Goal: Task Accomplishment & Management: Manage account settings

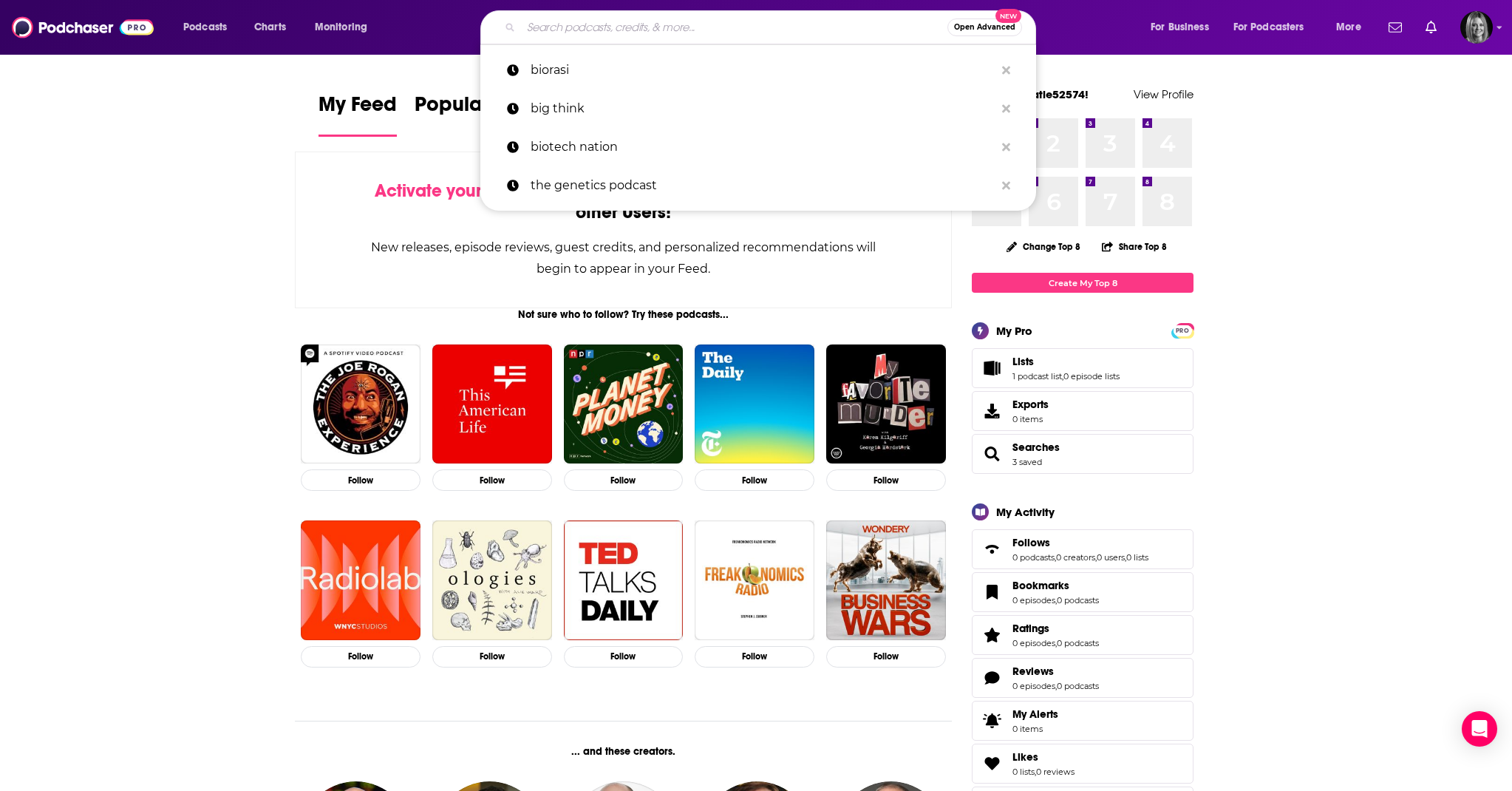
click at [549, 28] on input "Search podcasts, credits, & more..." at bounding box center [734, 27] width 426 height 23
paste input "Bioinformatics CRO Podcast,"
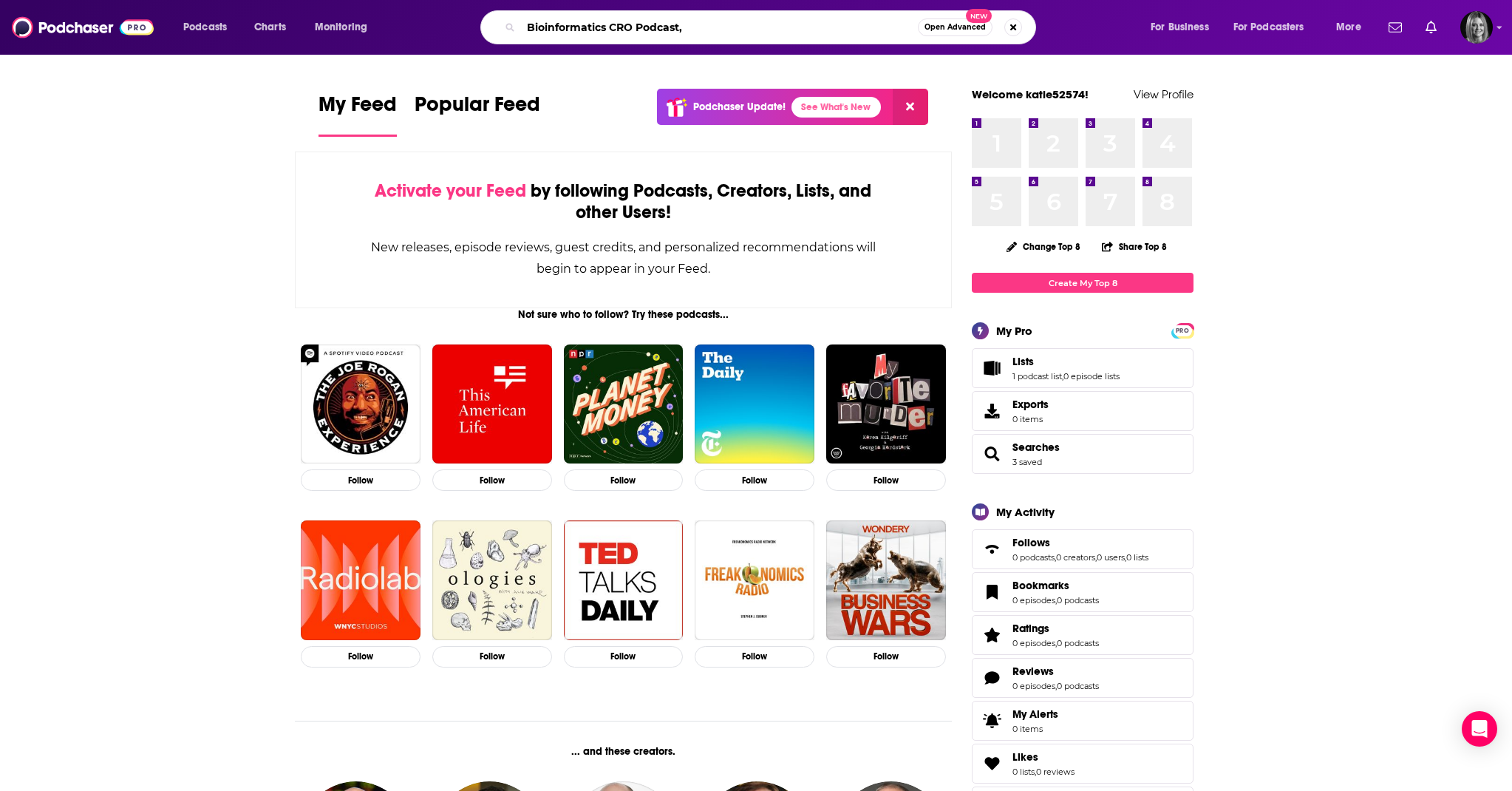
type input "Bioinformatics CRO Podcast,"
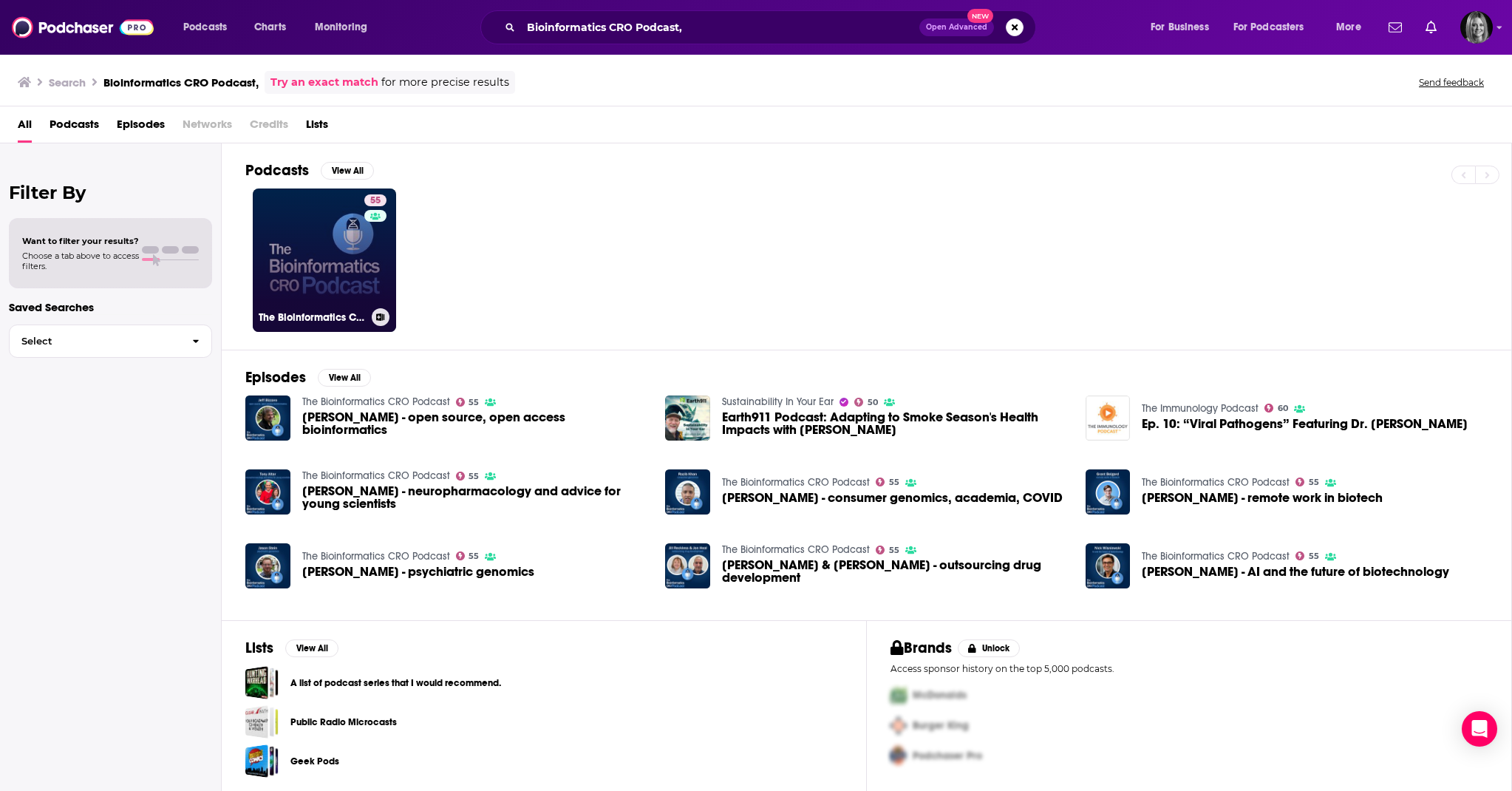
click at [331, 301] on link "55 The Bioinformatics CRO Podcast" at bounding box center [324, 260] width 143 height 143
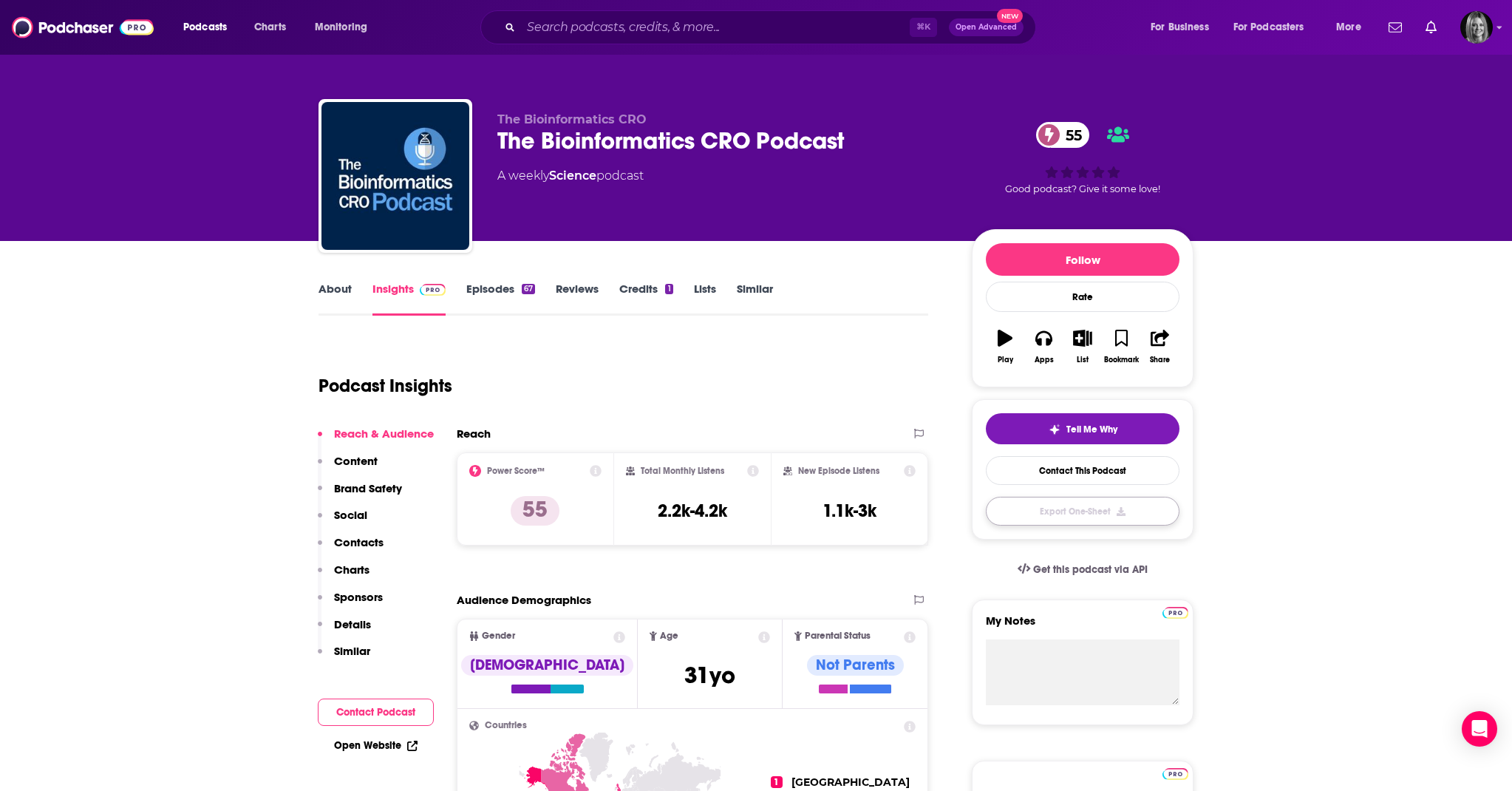
click at [1051, 516] on button "Export One-Sheet" at bounding box center [1082, 511] width 193 height 28
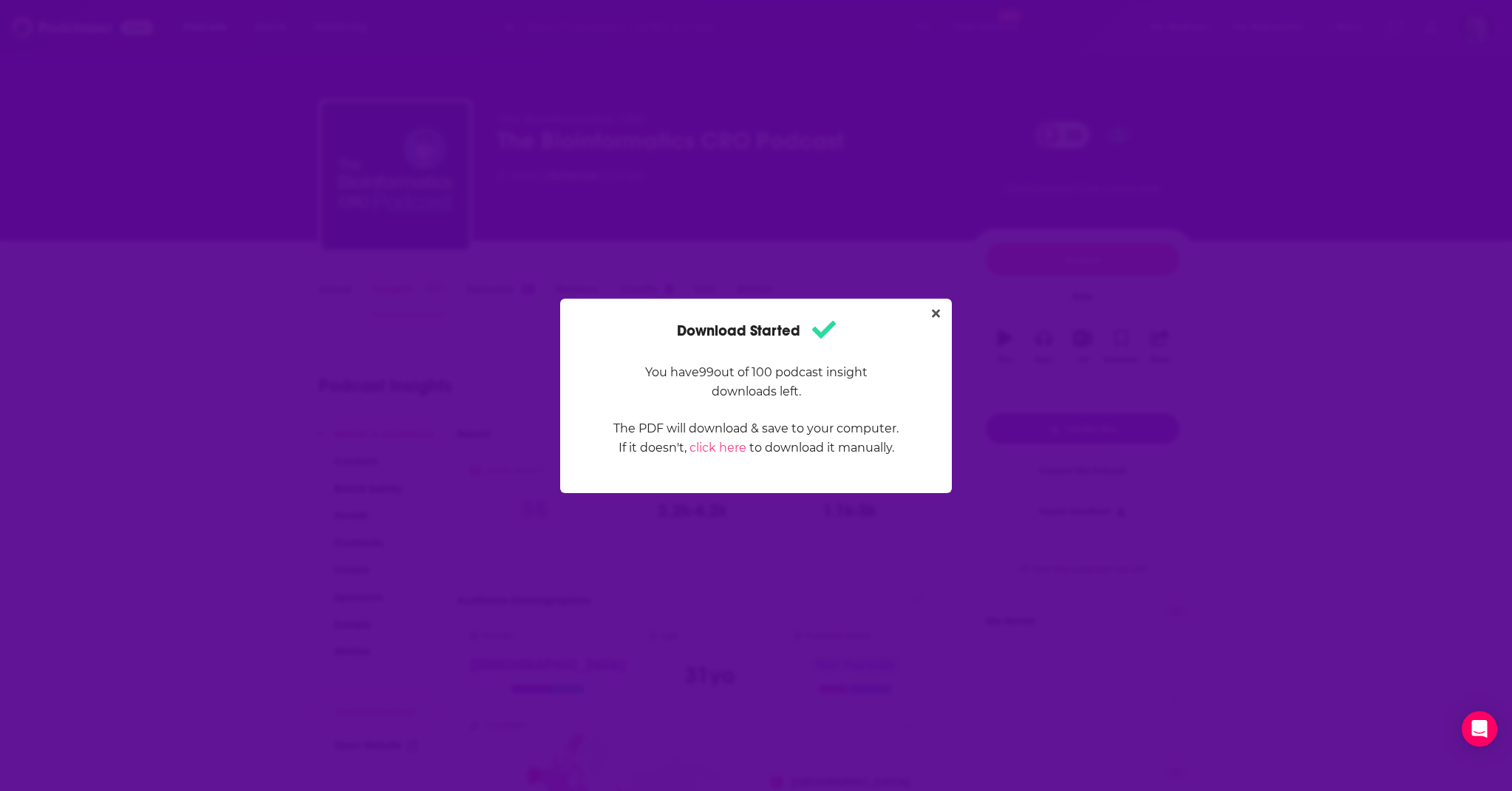
drag, startPoint x: 291, startPoint y: 82, endPoint x: 211, endPoint y: 55, distance: 84.4
click at [292, 82] on div "Download Started You have 99 out of 100 podcast insight downloads left. The PDF…" at bounding box center [756, 396] width 1512 height 791
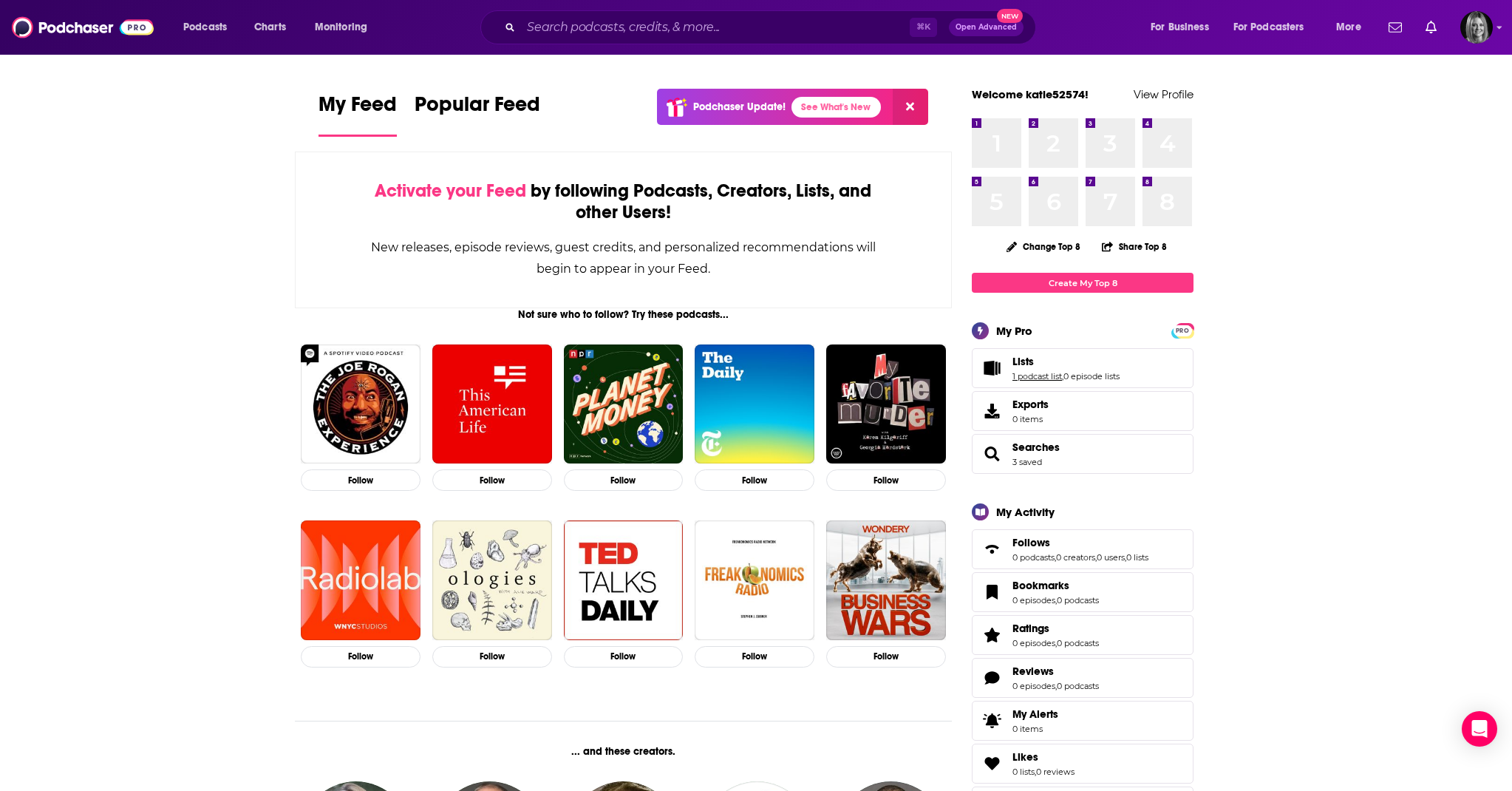
click at [1030, 371] on link "1 podcast list" at bounding box center [1036, 377] width 49 height 10
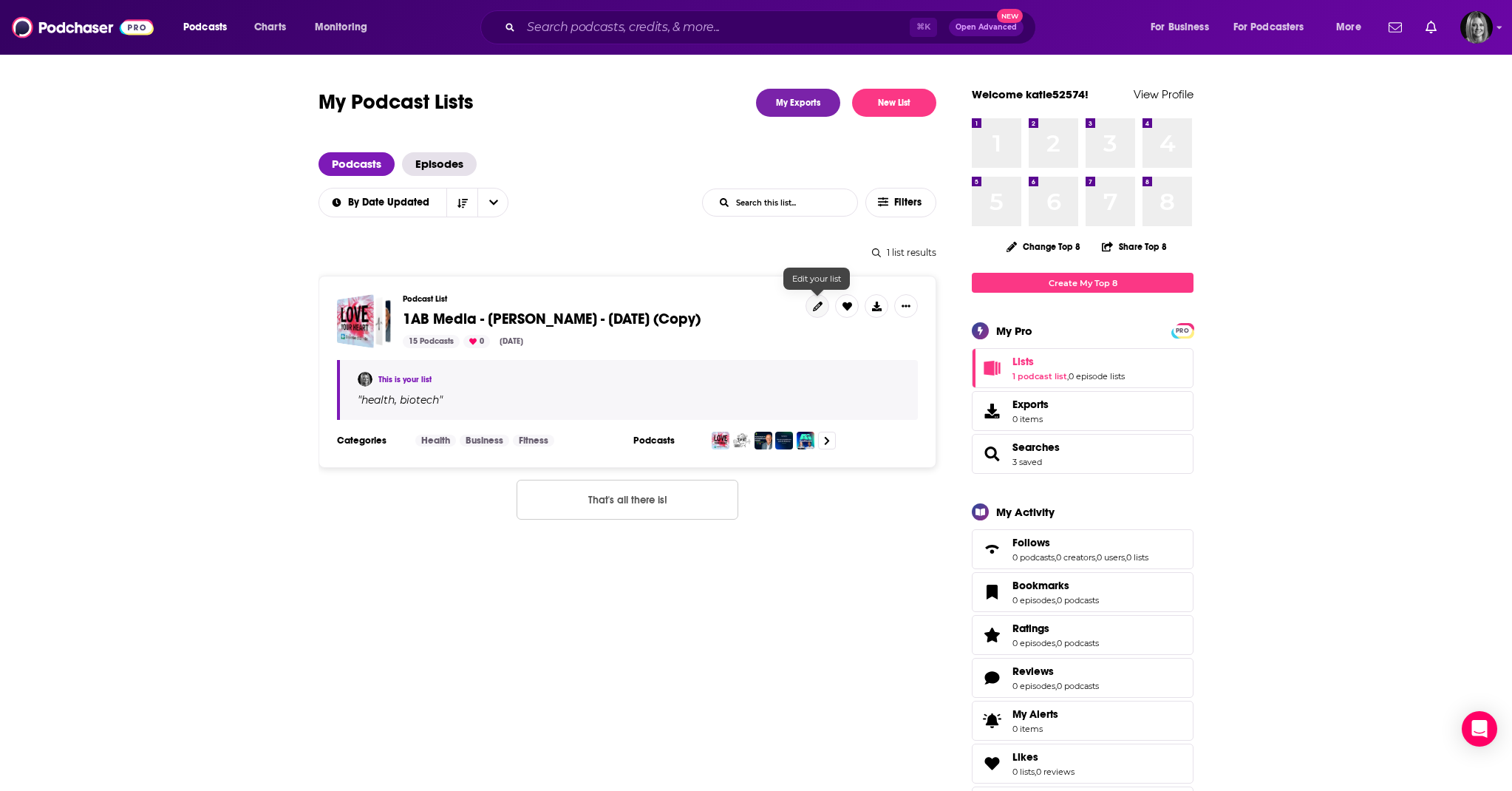
click at [816, 307] on icon at bounding box center [817, 306] width 9 height 9
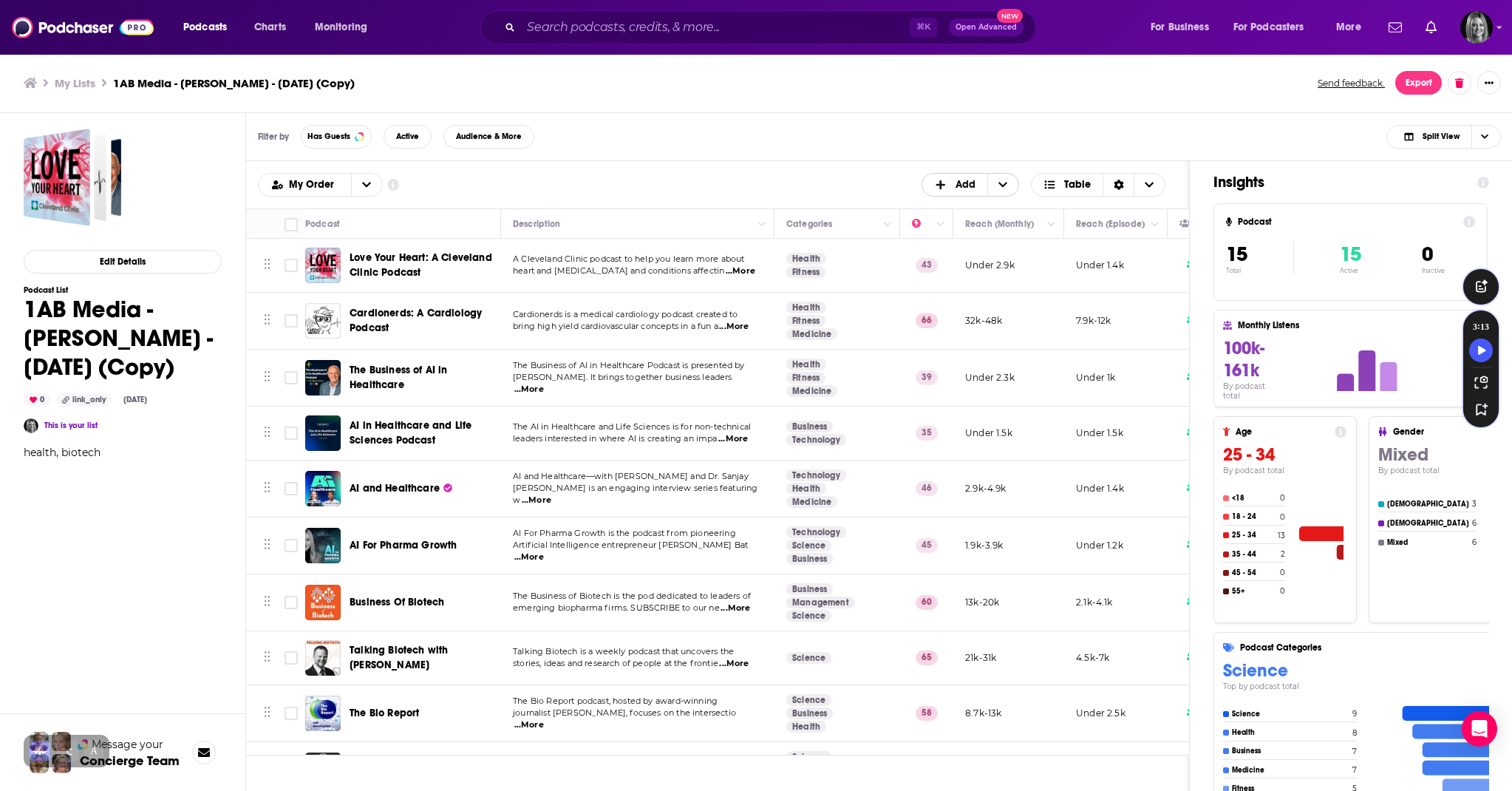
click at [957, 185] on span "Add" at bounding box center [965, 185] width 20 height 10
click at [950, 209] on span "Add Podcasts" at bounding box center [971, 208] width 75 height 8
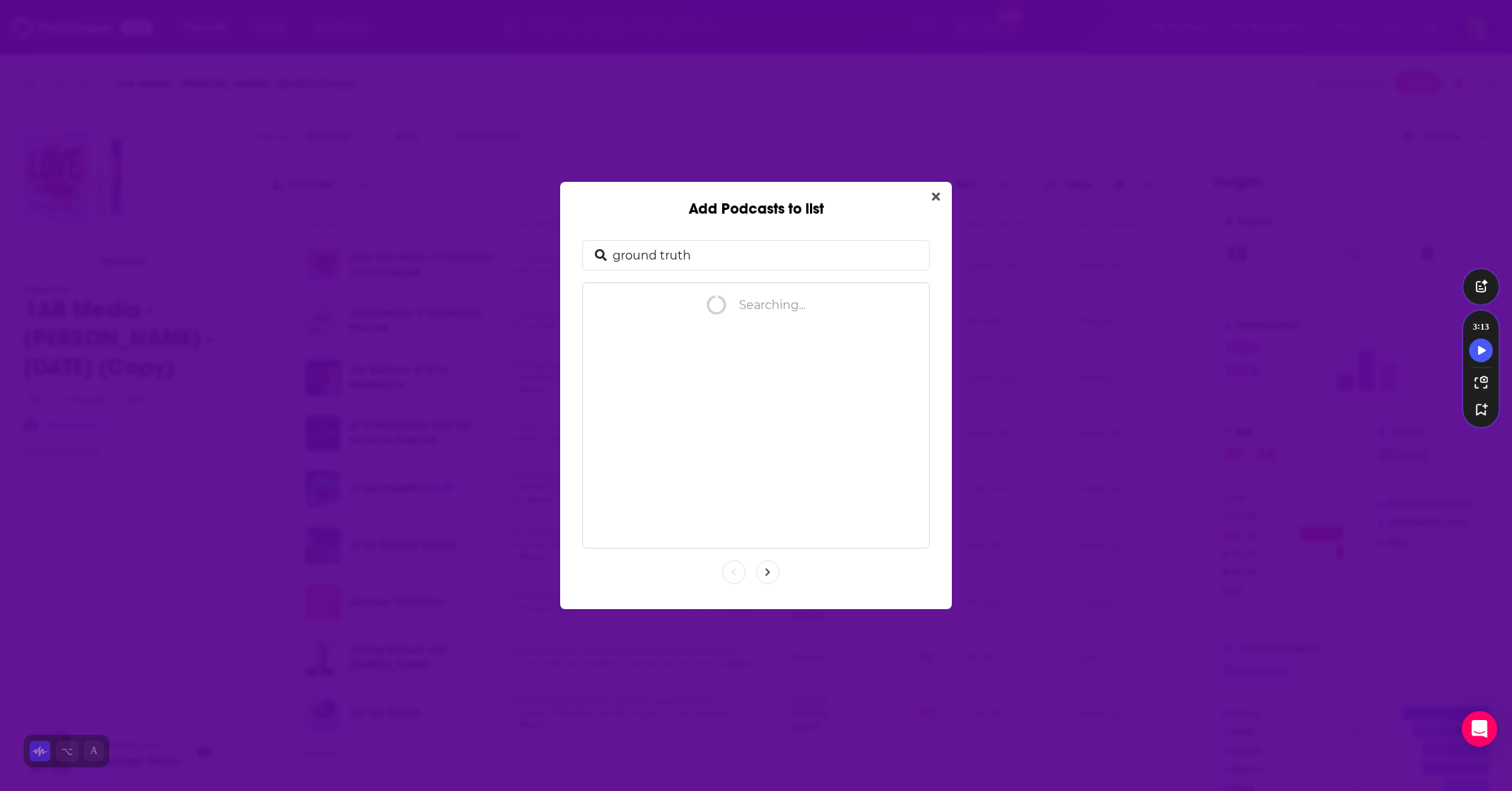
type input "ground truths"
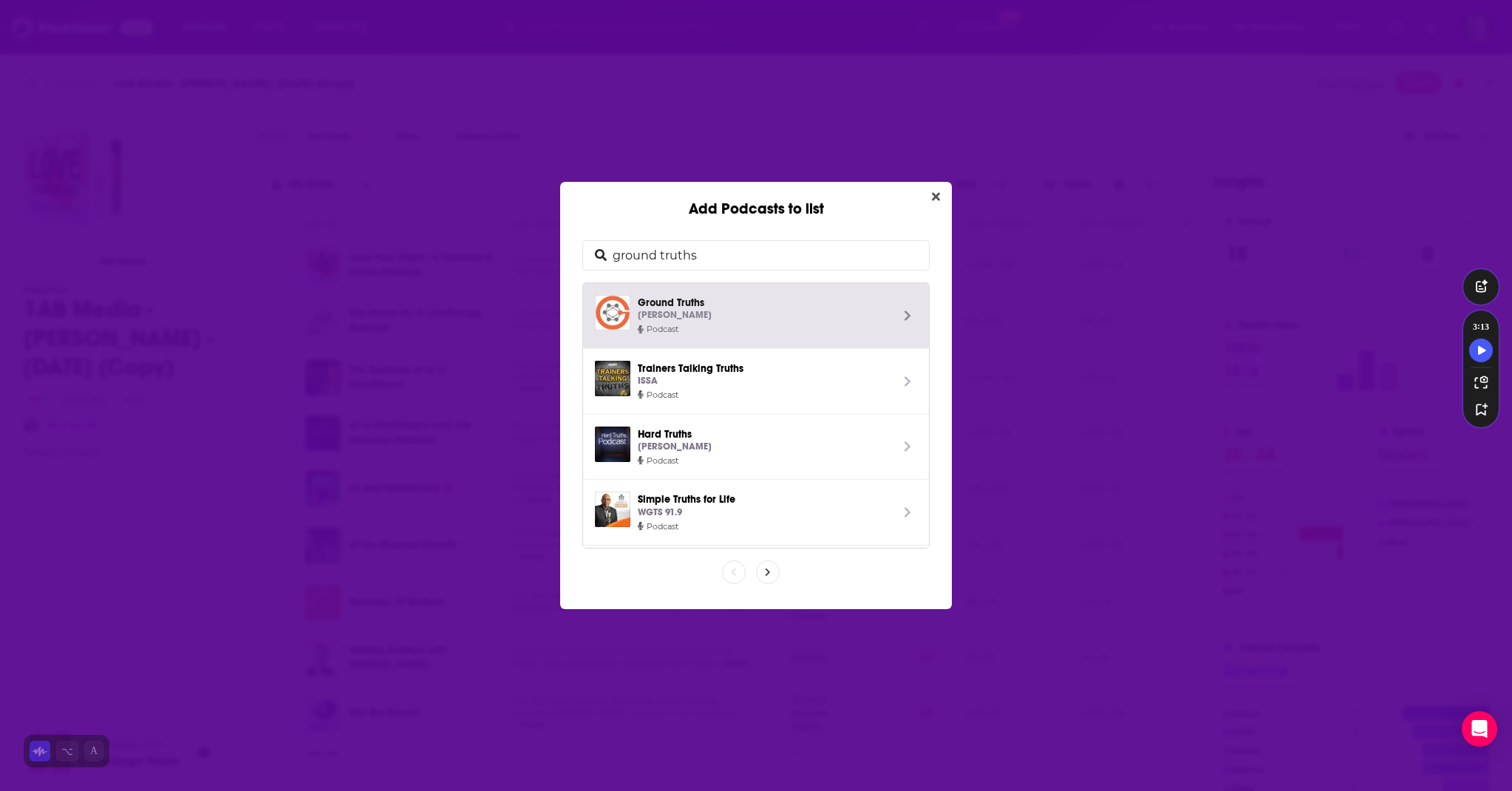
click at [746, 320] on div "Eric Topol" at bounding box center [764, 315] width 253 height 16
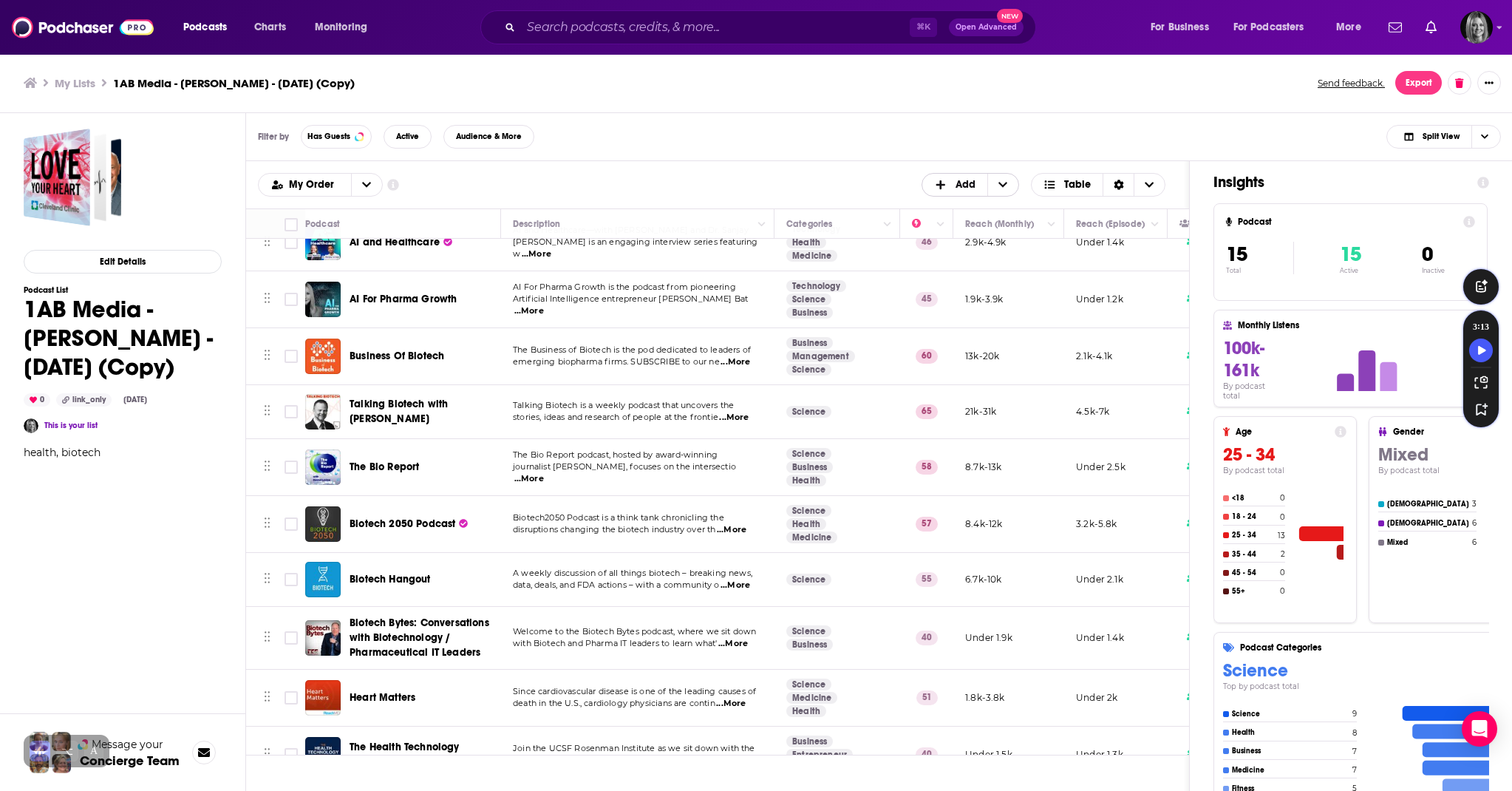
scroll to position [389, 0]
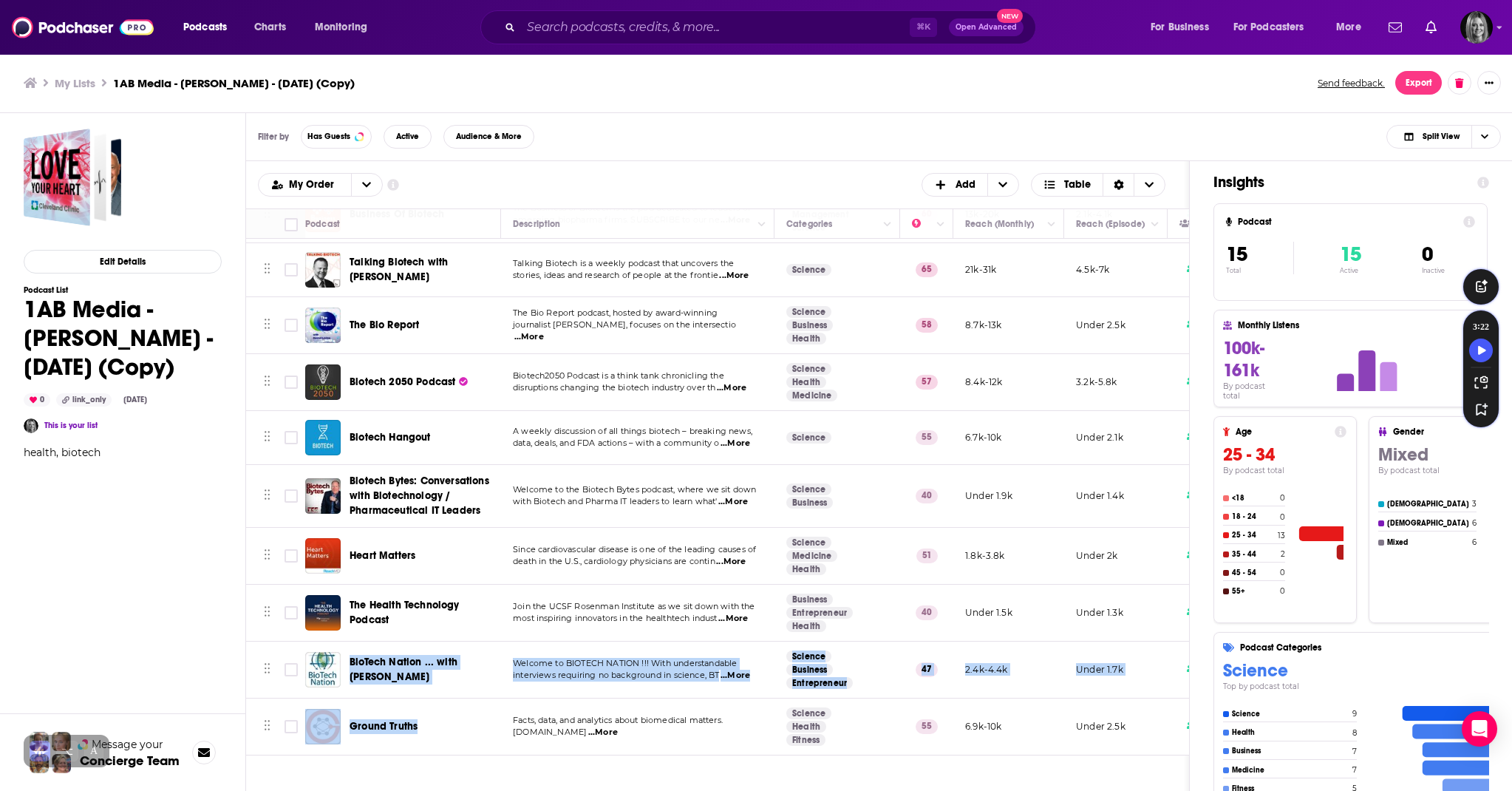
drag, startPoint x: 456, startPoint y: 731, endPoint x: 442, endPoint y: 655, distance: 77.3
click at [442, 655] on tbody "Love Your Heart: A Cleveland Clinic Podcast A Cleveland Clinic podcast to help …" at bounding box center [944, 302] width 1396 height 904
click at [264, 724] on icon "Move" at bounding box center [268, 725] width 7 height 13
click at [456, 739] on div "Ground Truths" at bounding box center [426, 726] width 154 height 35
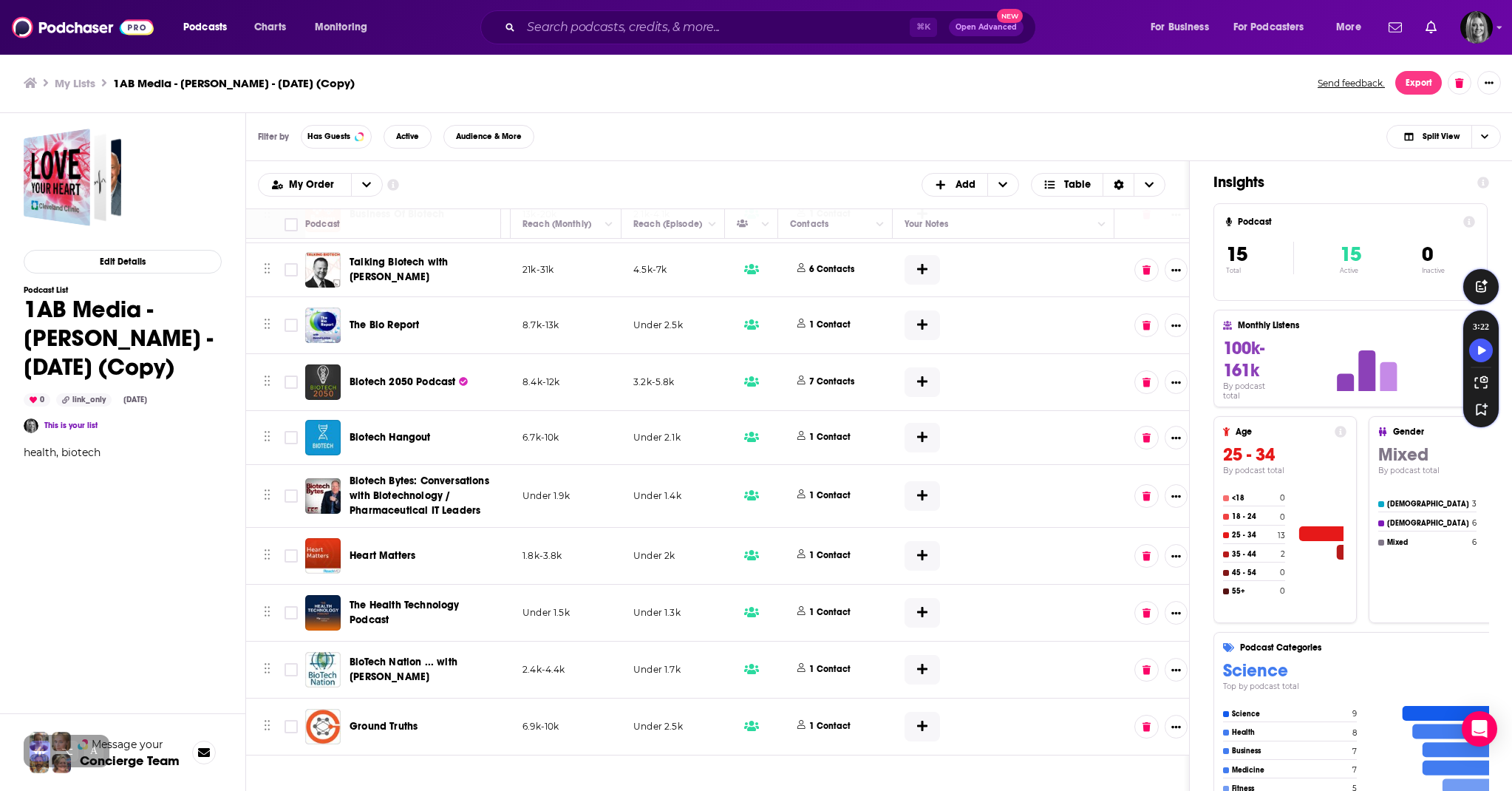
scroll to position [389, 453]
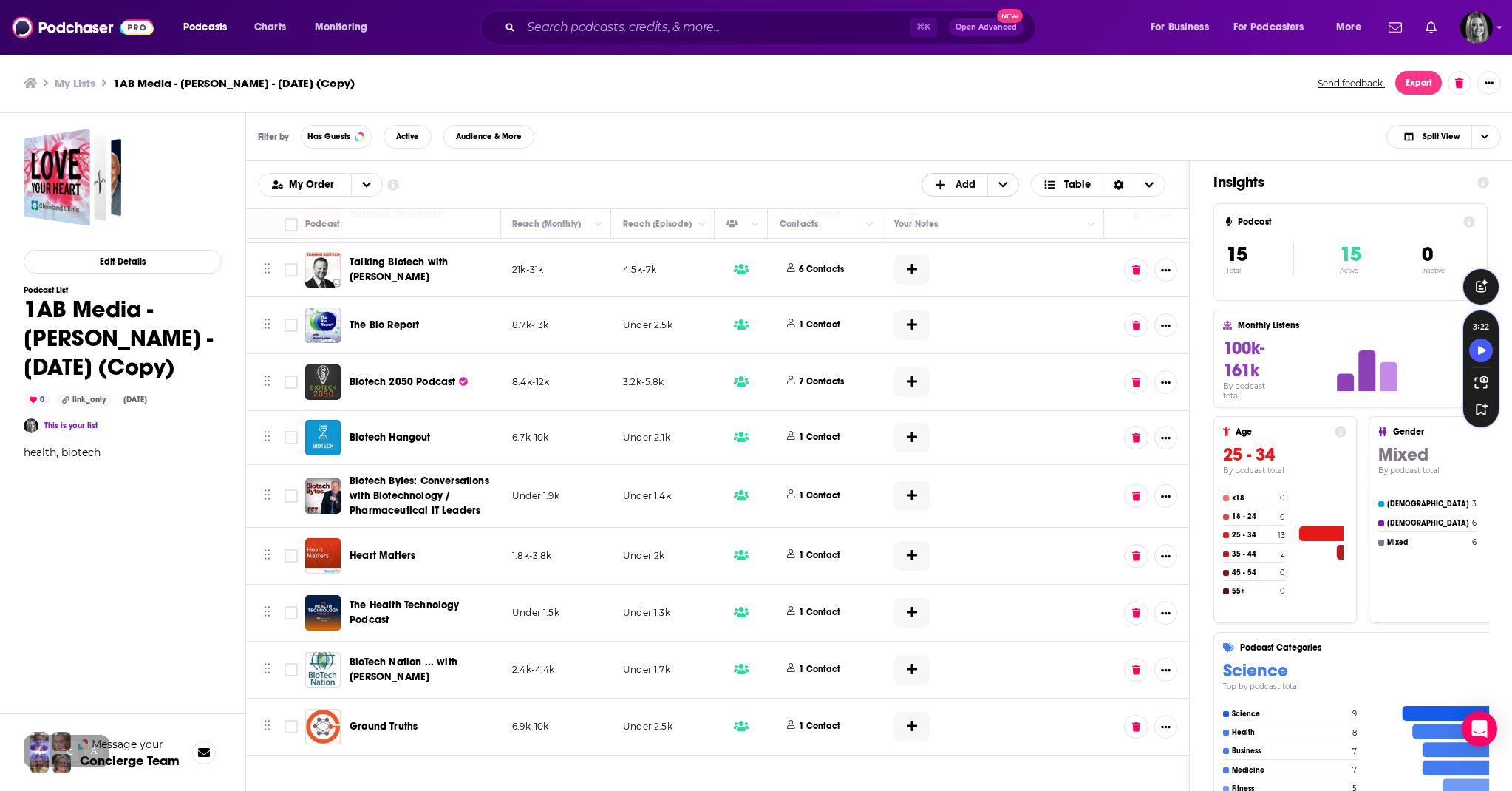
click at [948, 188] on span "+ Add" at bounding box center [944, 185] width 19 height 10
click at [944, 212] on span "Add Podcasts" at bounding box center [971, 208] width 75 height 8
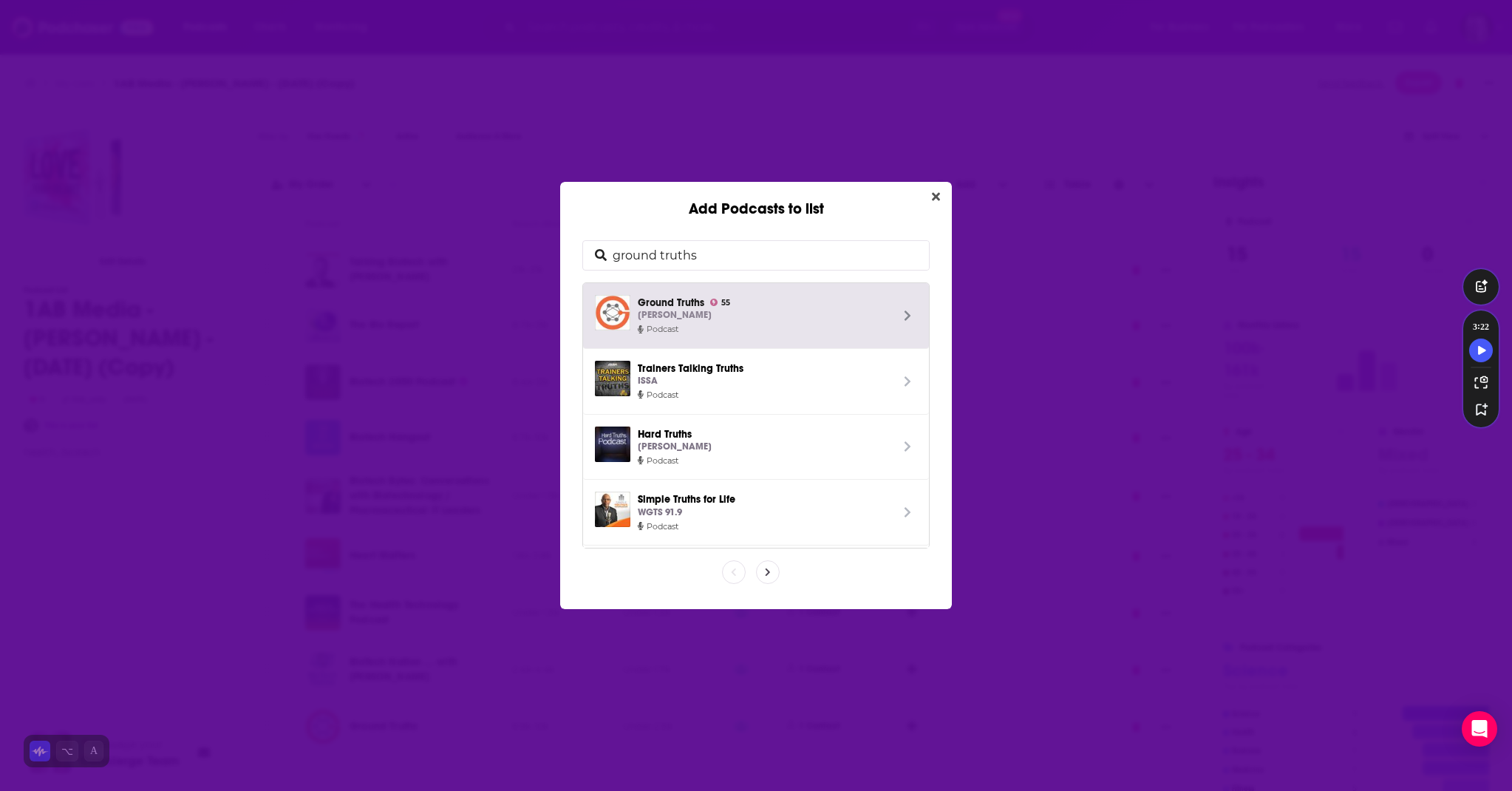
drag, startPoint x: 706, startPoint y: 255, endPoint x: 531, endPoint y: 239, distance: 175.7
click at [531, 239] on div "Add Podcasts to list ground truths Ground Truths 55 Eric Topol Podcast Trainers…" at bounding box center [756, 396] width 1512 height 791
click at [936, 199] on icon "Close" at bounding box center [936, 197] width 8 height 12
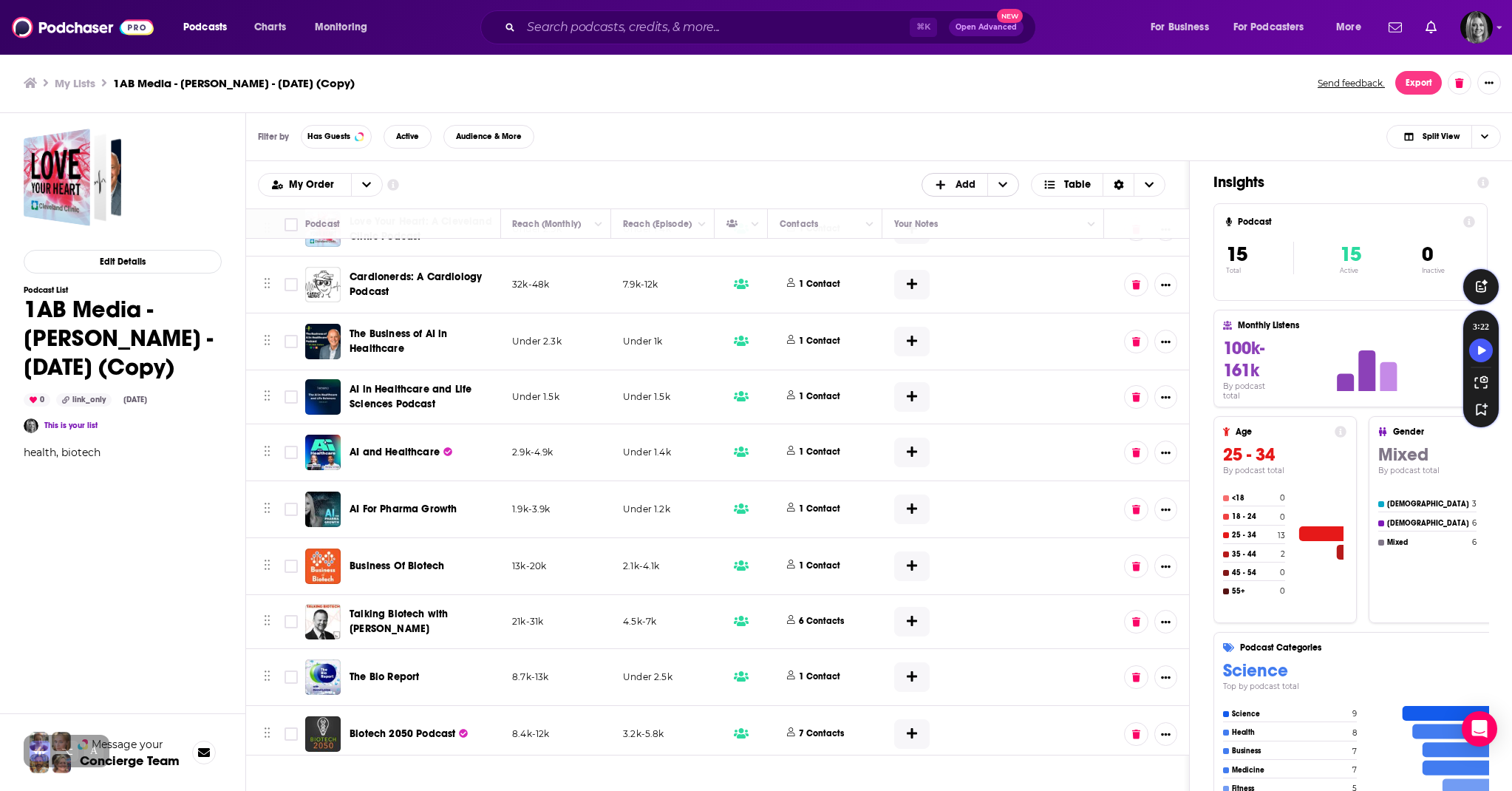
scroll to position [0, 453]
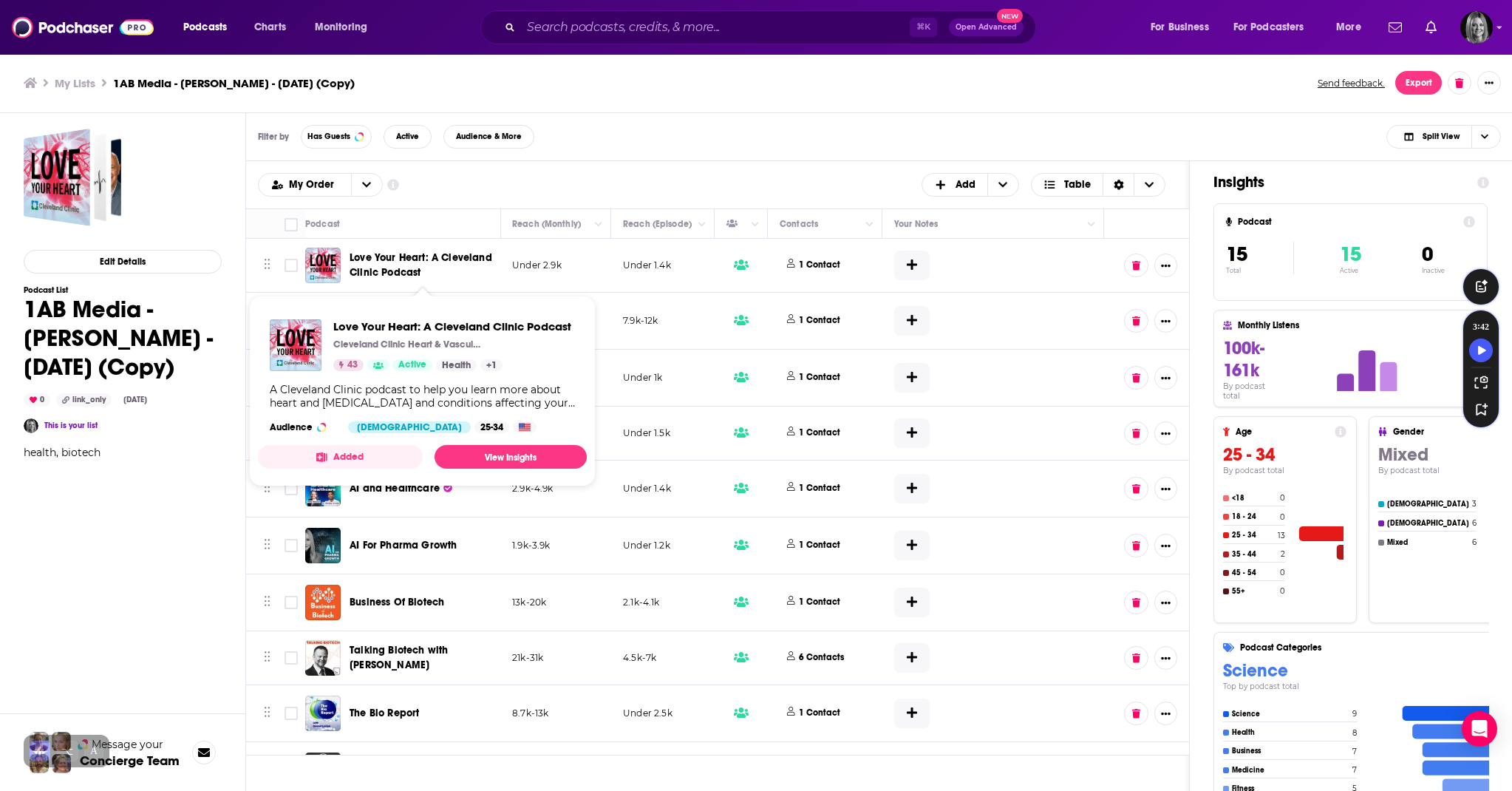
click at [420, 261] on span "Love Your Heart: A Cleveland Clinic Podcast" at bounding box center [420, 265] width 142 height 28
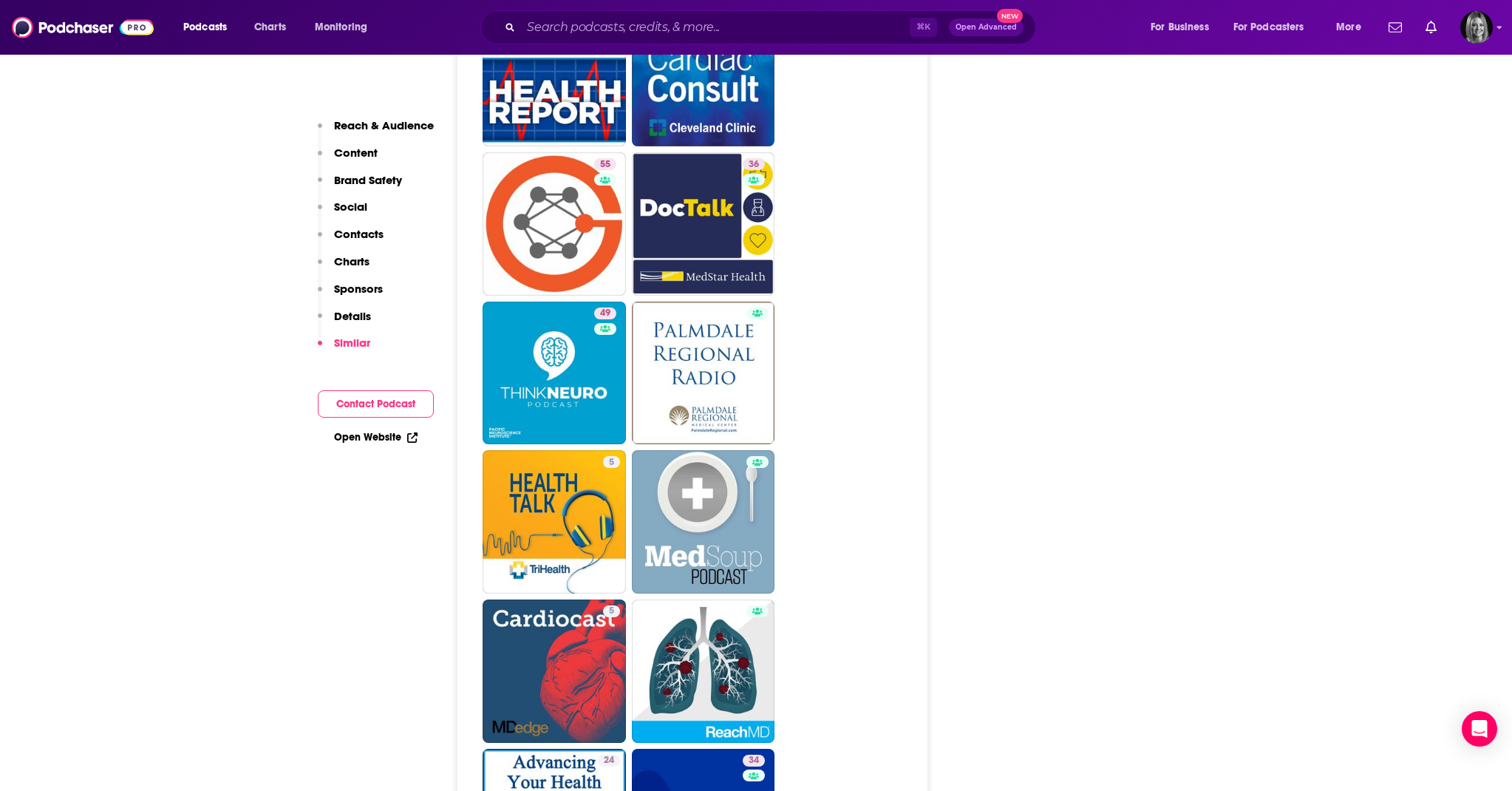
scroll to position [2827, 0]
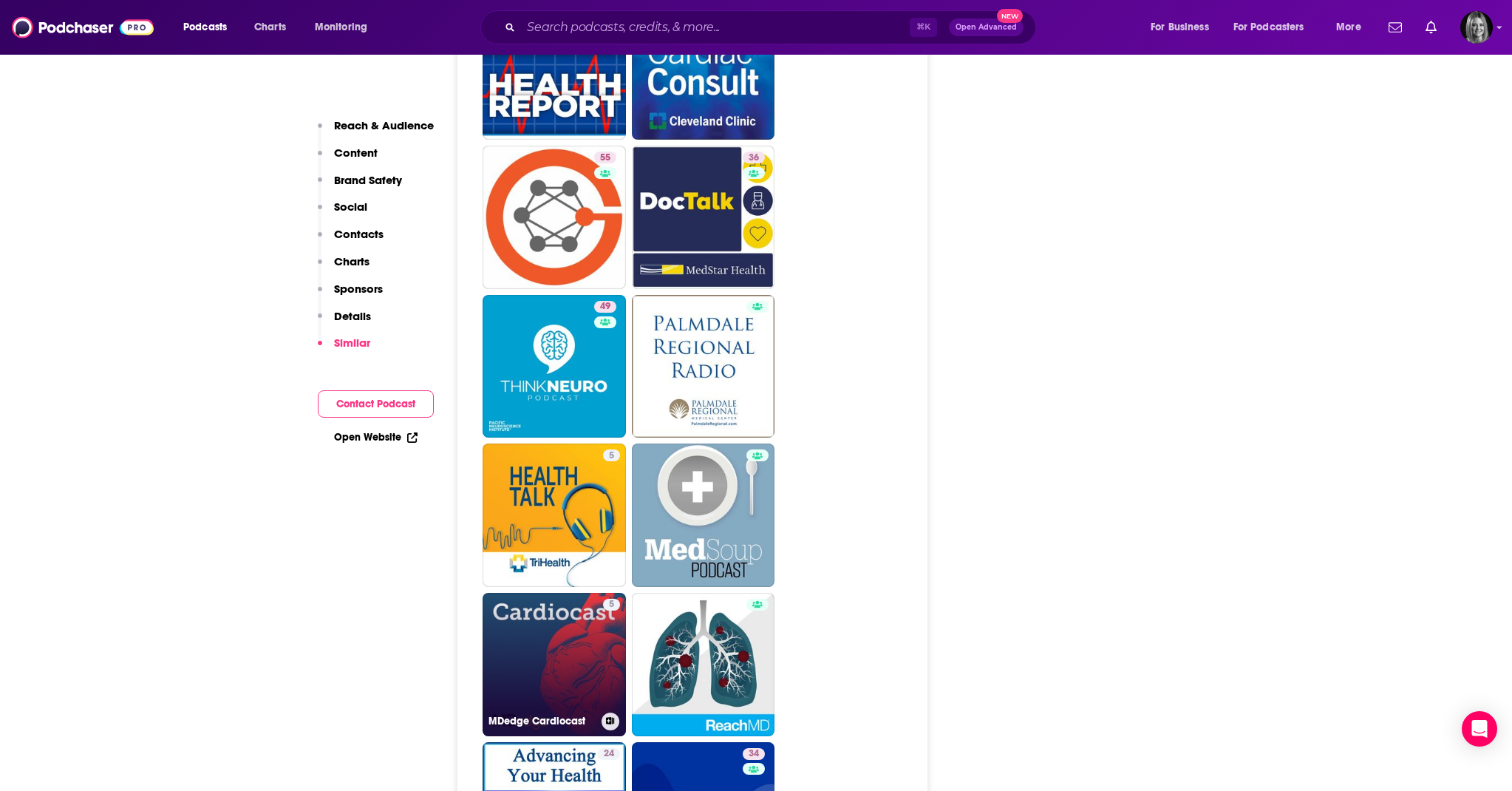
click at [553, 593] on link "5 MDedge Cardiocast" at bounding box center [554, 665] width 143 height 143
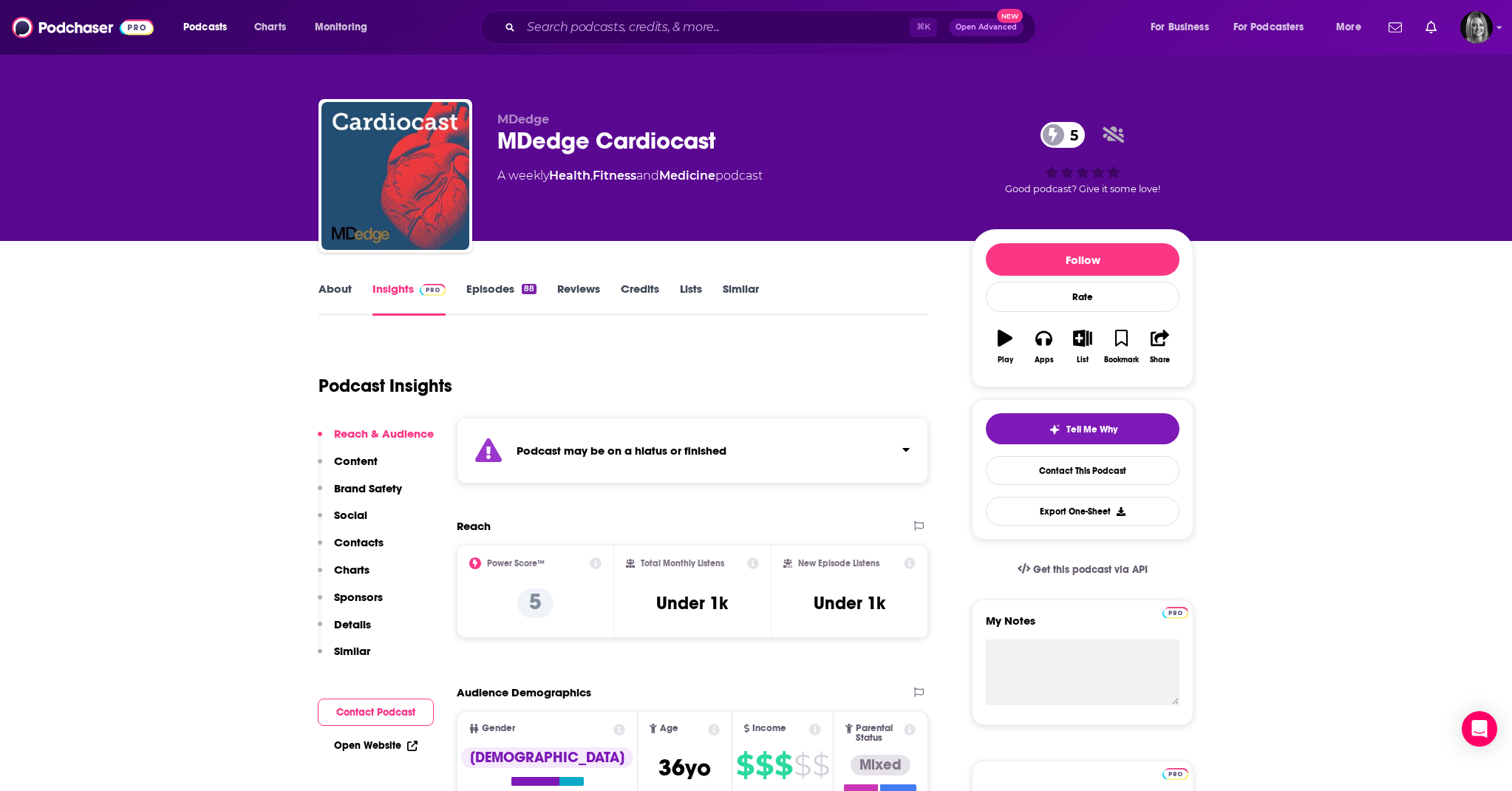
type input "https://www.podchaser.com/podcasts/love-your-heart-a-cleveland-cl-726215"
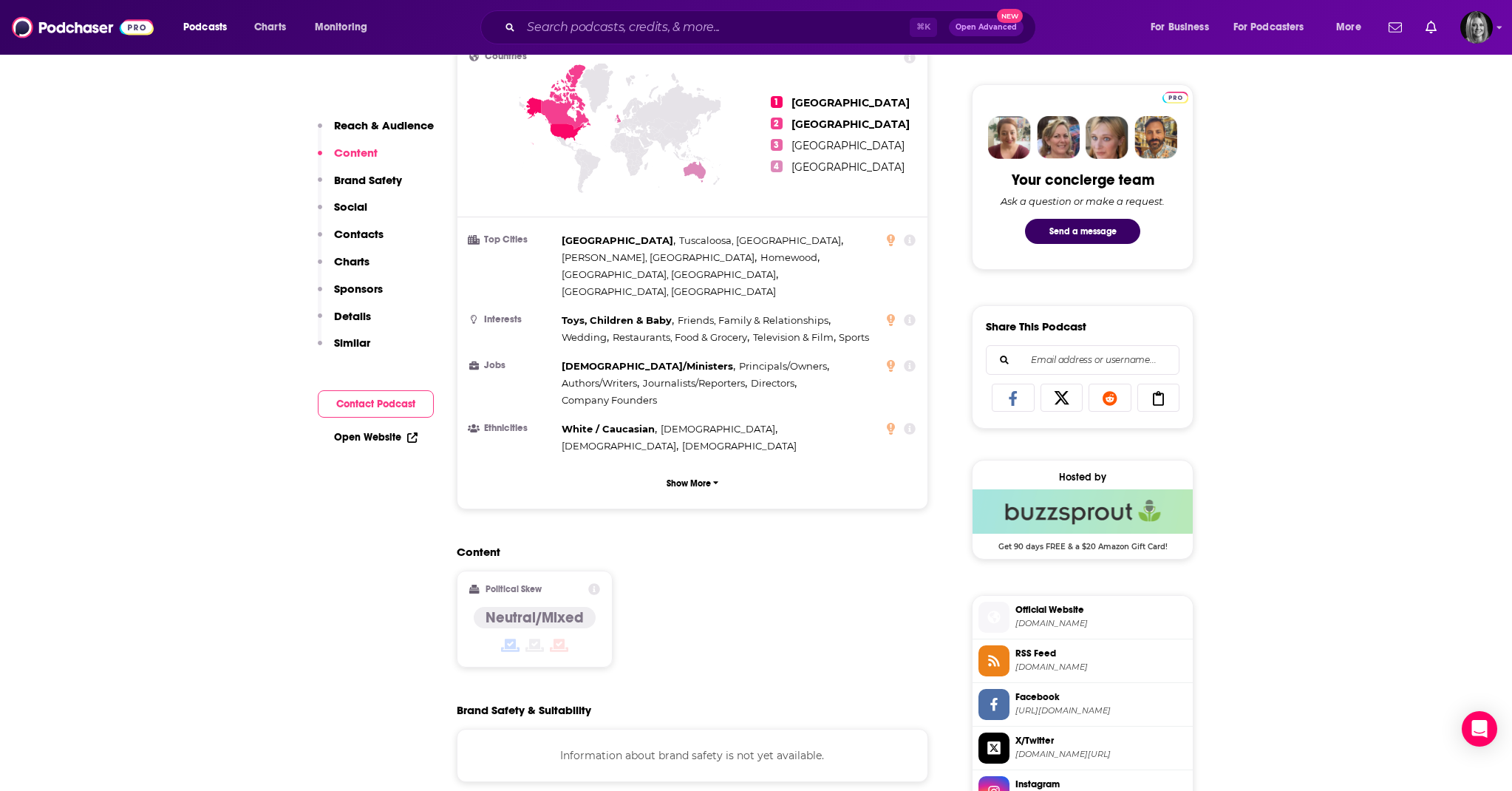
scroll to position [661, 0]
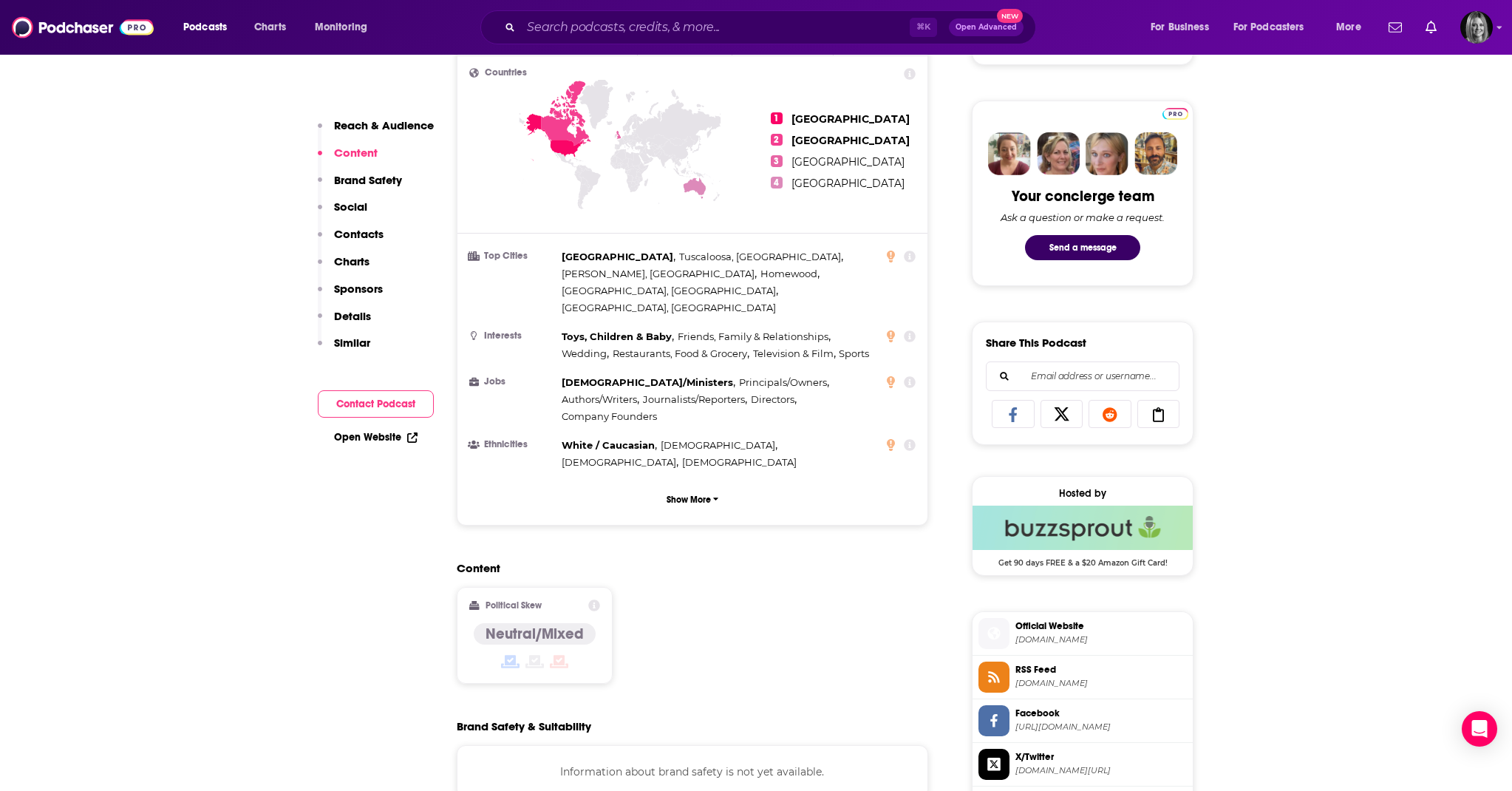
click at [1043, 635] on span "my.clevelandclinic.org" at bounding box center [1101, 640] width 172 height 11
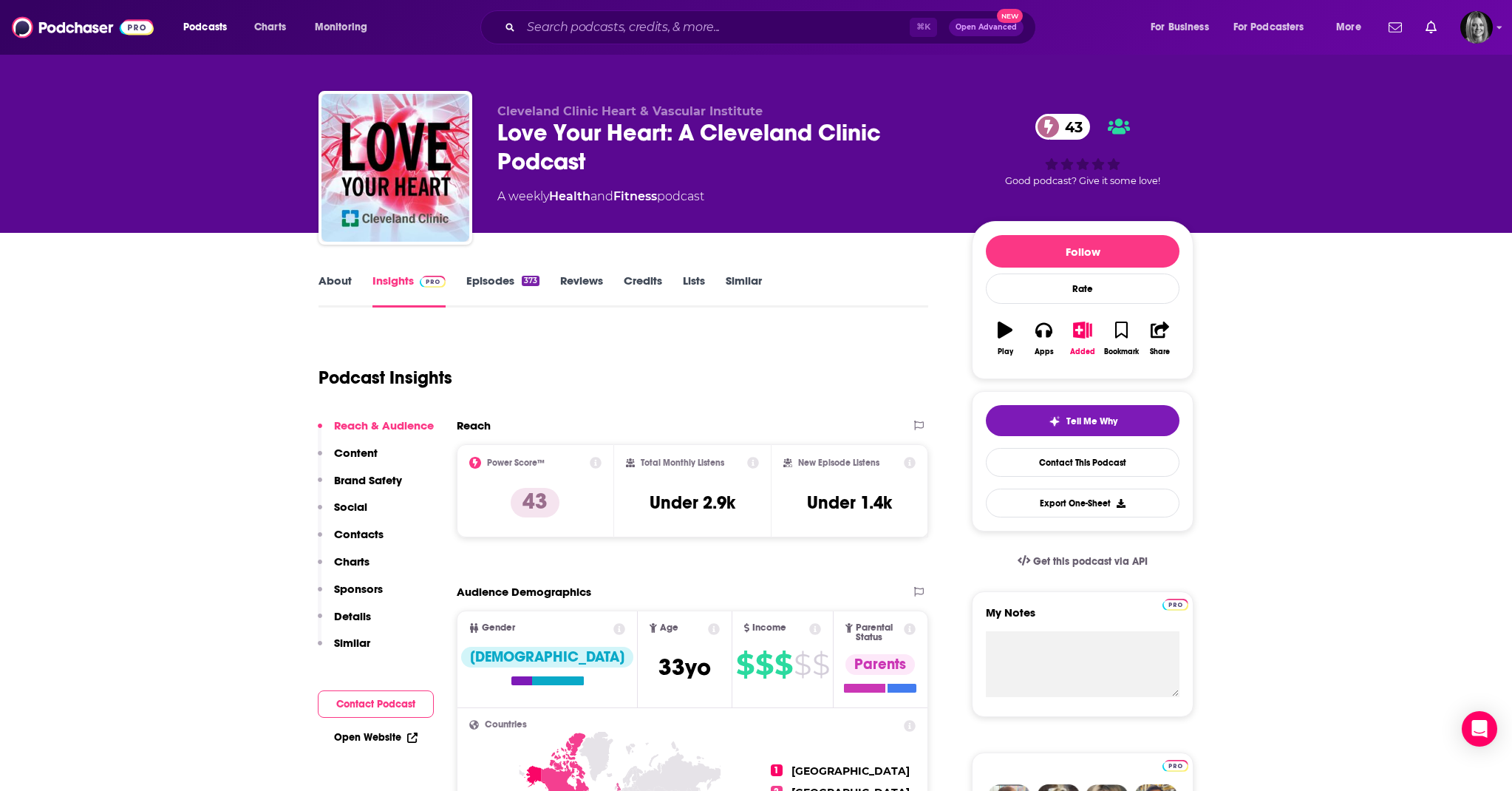
scroll to position [0, 0]
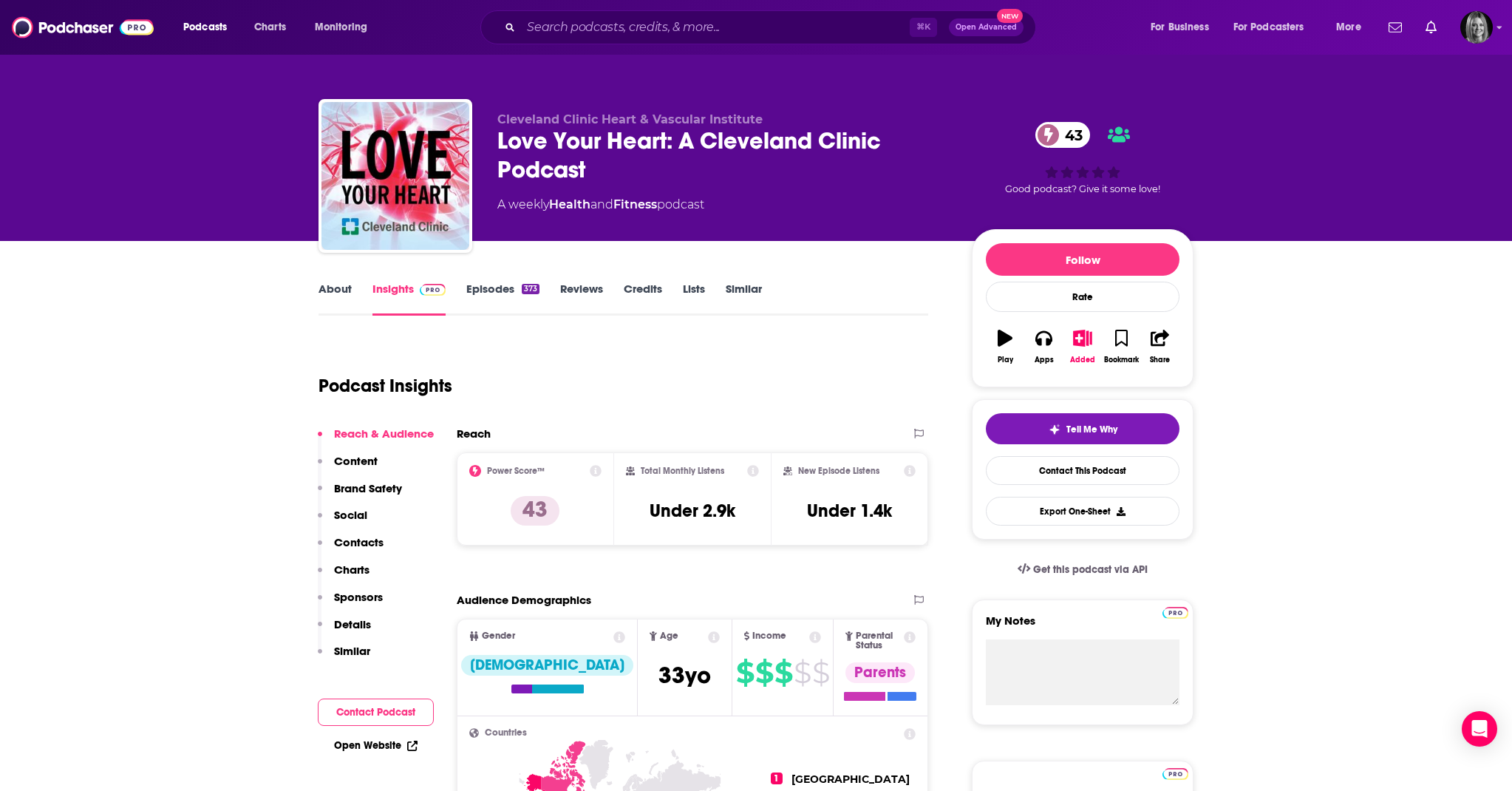
click at [504, 291] on link "Episodes 373" at bounding box center [502, 298] width 73 height 34
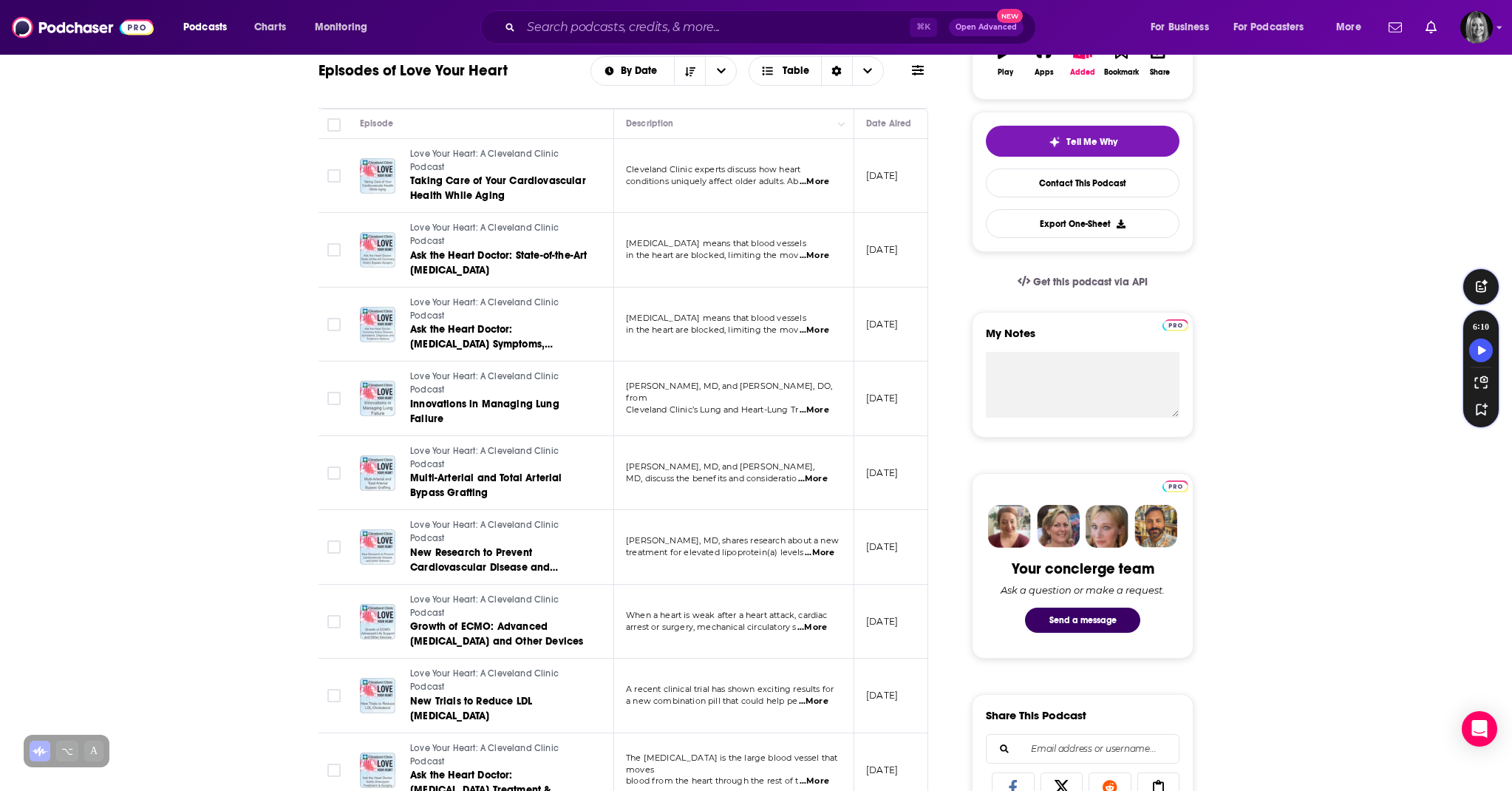
scroll to position [299, 0]
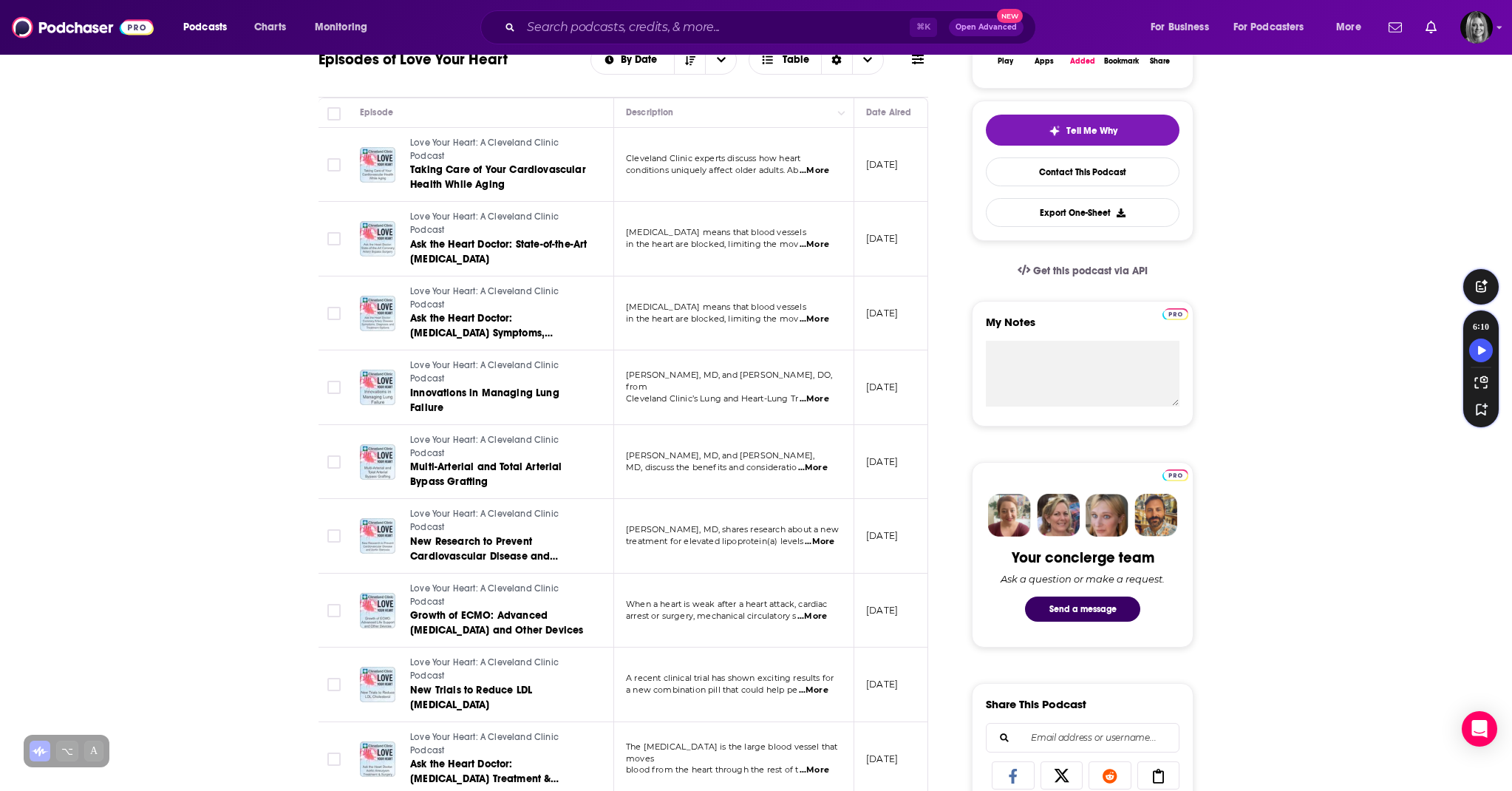
click at [816, 466] on span "...More" at bounding box center [813, 468] width 29 height 12
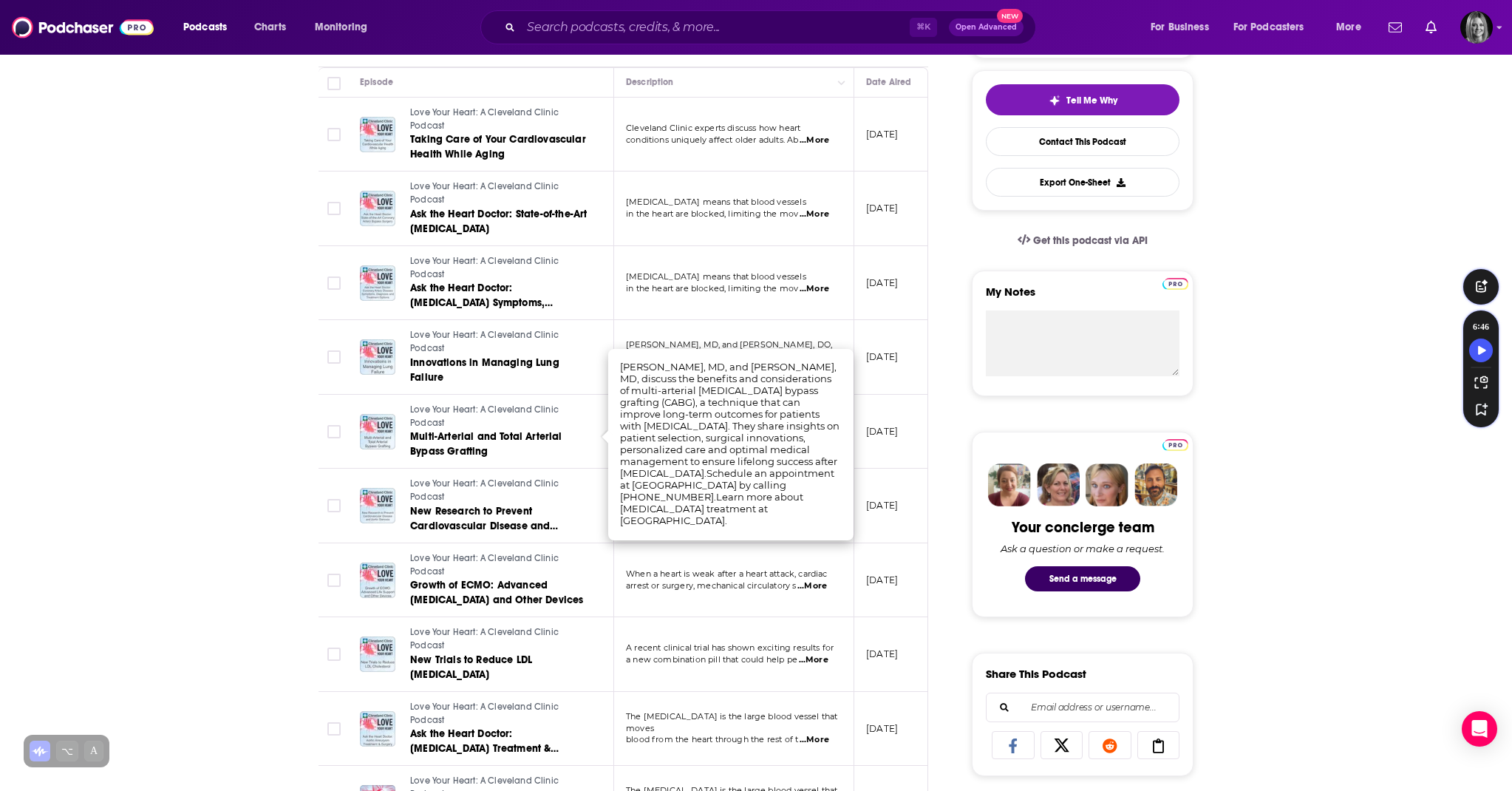
scroll to position [334, 0]
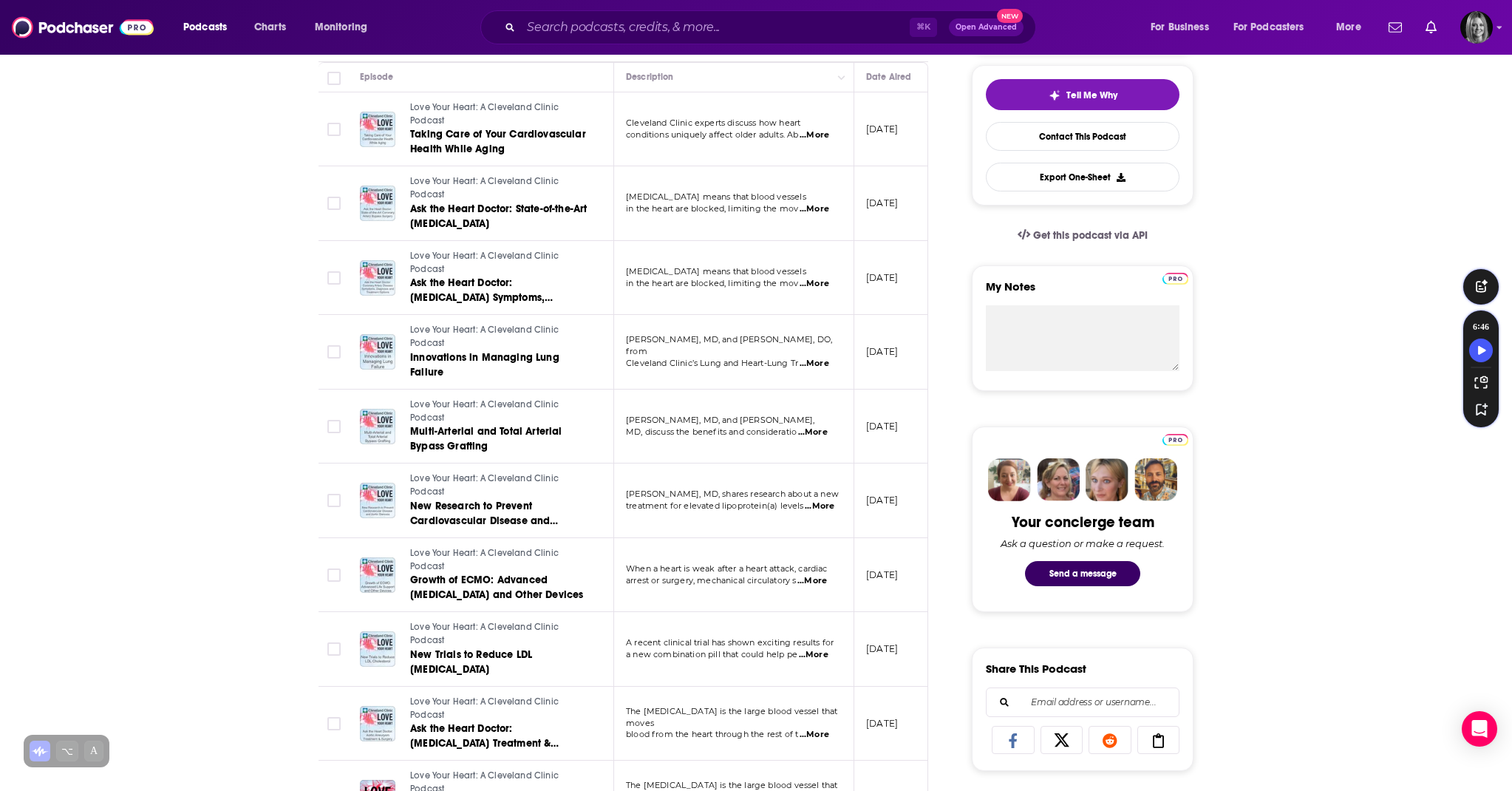
click at [667, 560] on td "When a heart is weak after a heart attack, cardiac arrest or surgery, mechanica…" at bounding box center [734, 575] width 240 height 75
click at [828, 509] on span "...More" at bounding box center [820, 507] width 29 height 12
drag, startPoint x: 630, startPoint y: 493, endPoint x: 689, endPoint y: 494, distance: 59.0
click at [689, 494] on span "Steven Nissen, MD, shares research about a new" at bounding box center [732, 494] width 213 height 10
drag, startPoint x: 623, startPoint y: 490, endPoint x: 689, endPoint y: 493, distance: 66.1
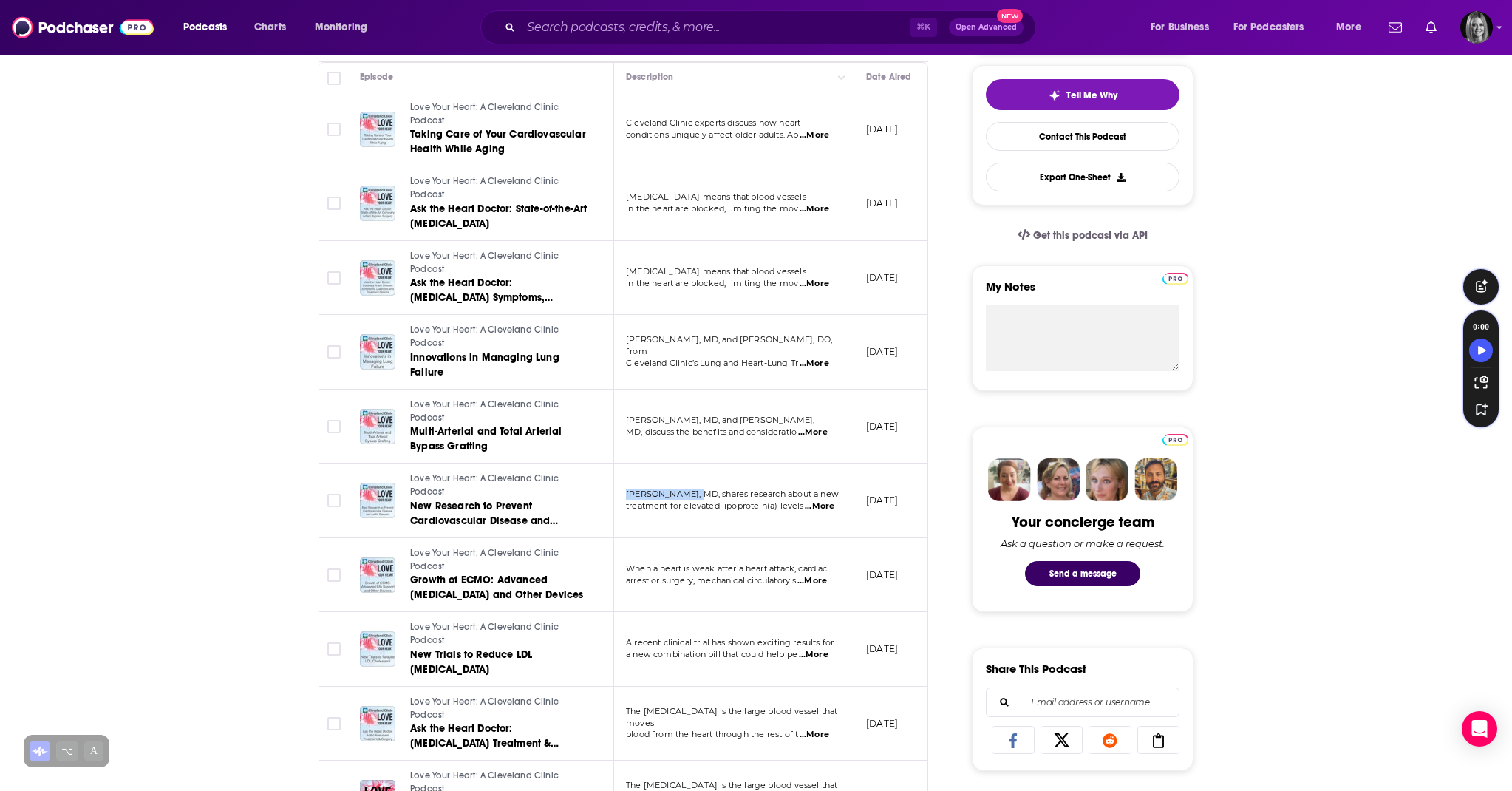
click at [689, 493] on td "Steven Nissen, MD, shares research about a new treatment for elevated lipoprote…" at bounding box center [734, 501] width 240 height 75
copy span "Steven Nissen,"
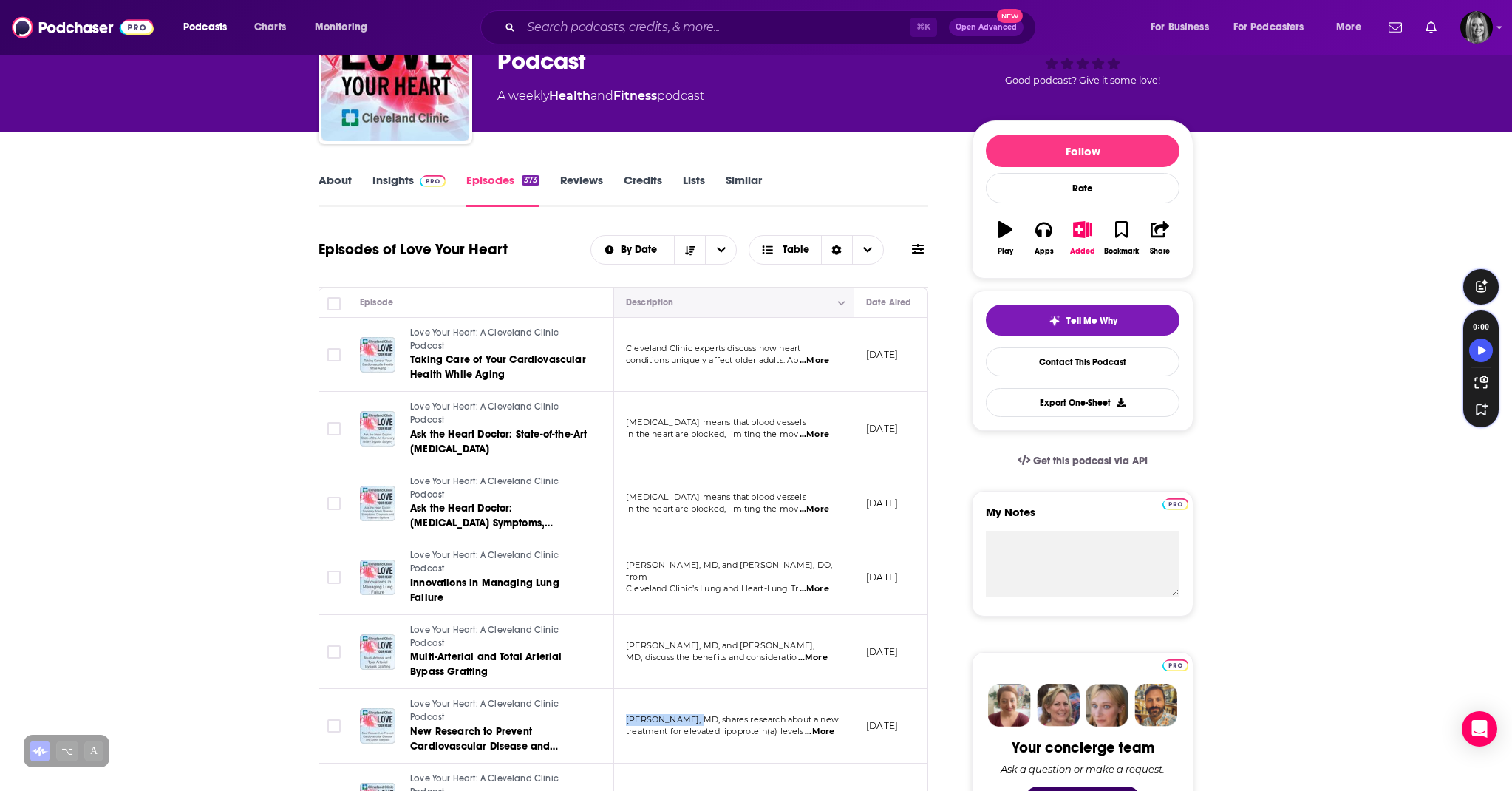
scroll to position [0, 0]
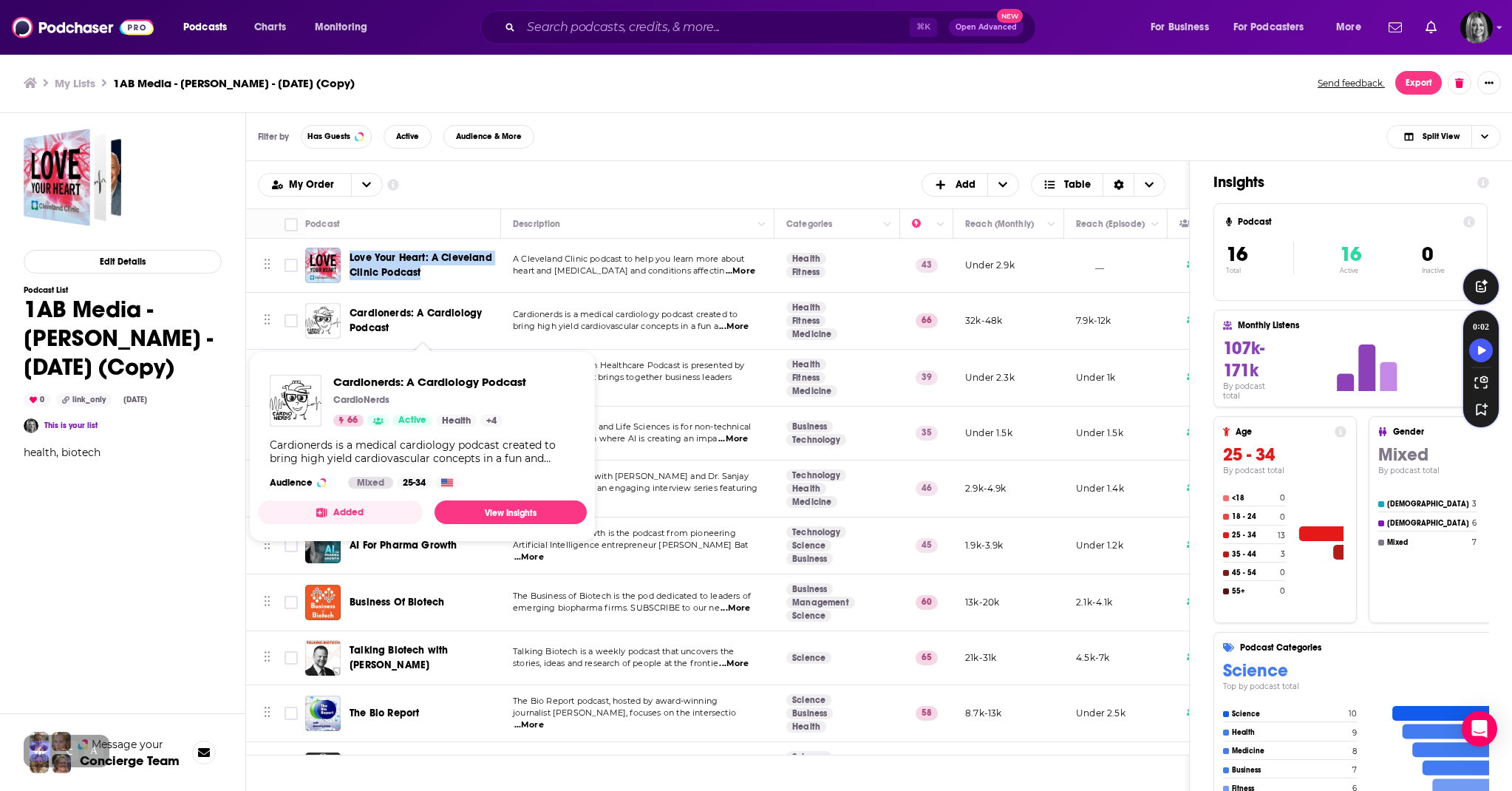
click at [381, 312] on span "Cardionerds: A Cardiology Podcast" at bounding box center [415, 320] width 132 height 28
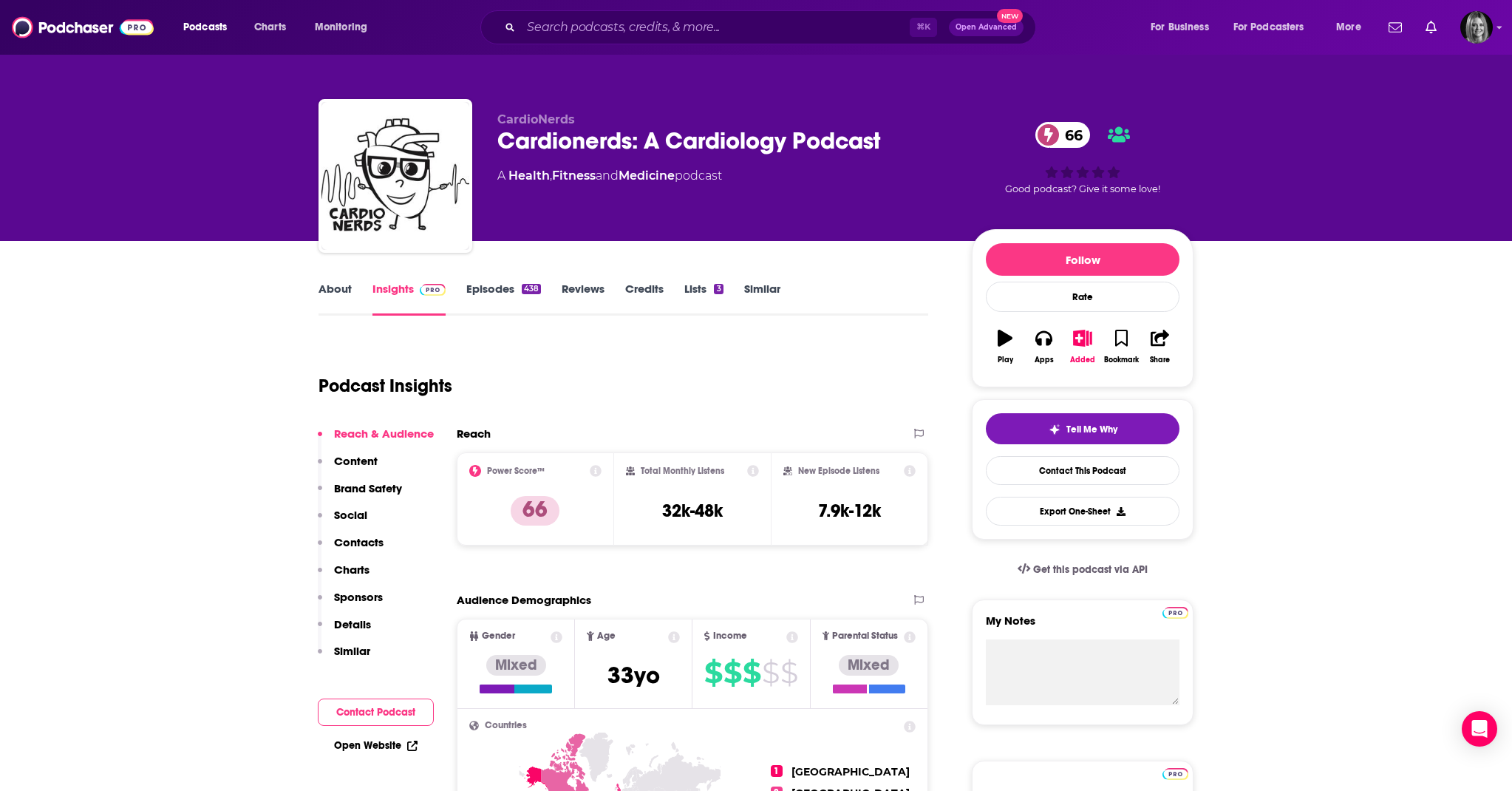
click at [507, 292] on link "Episodes 438" at bounding box center [503, 298] width 75 height 34
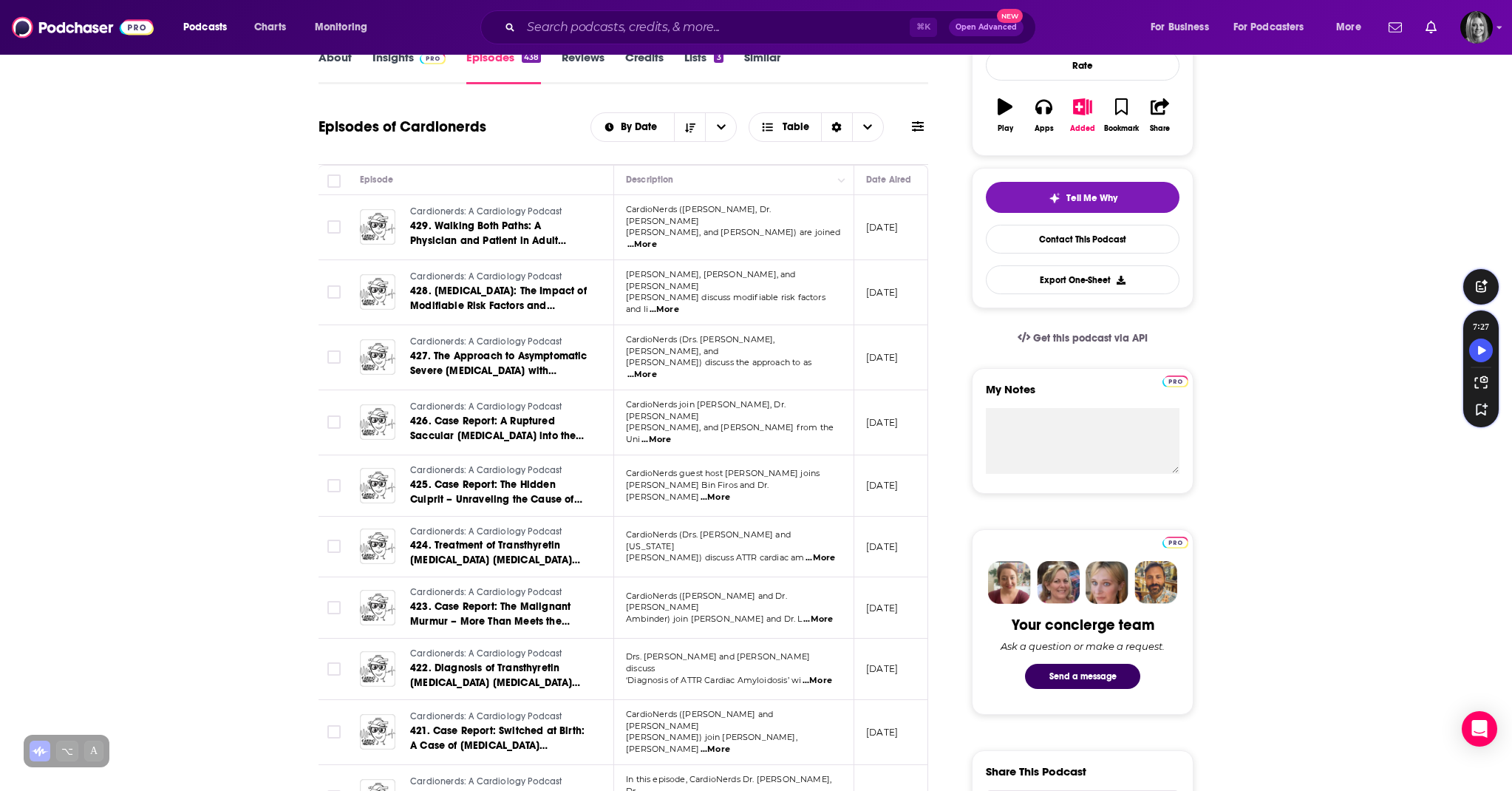
scroll to position [234, 0]
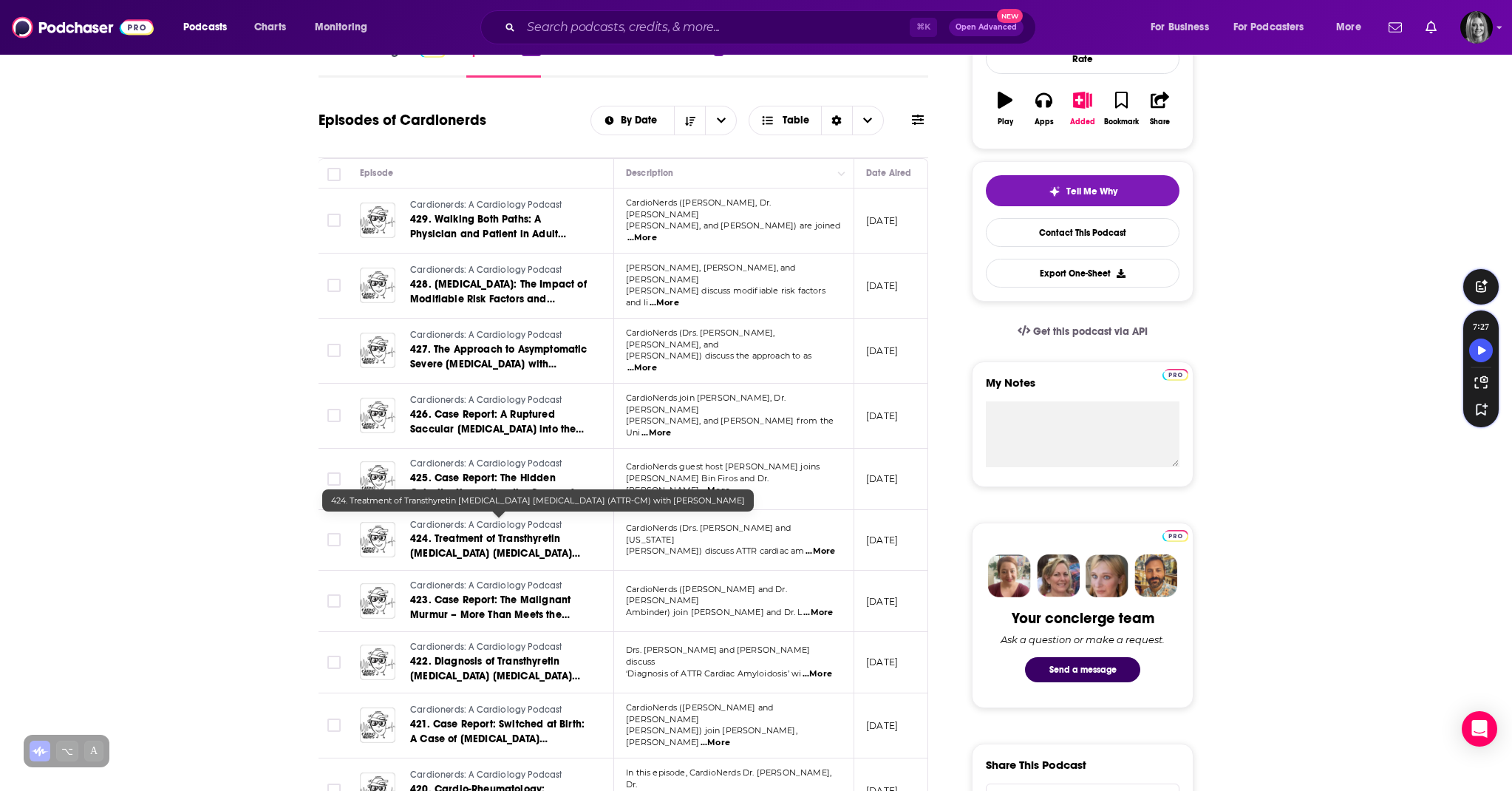
click at [501, 533] on span "424. Treatment of Transthyretin Amyloid Cardiomyopathy (ATTR-CM) with Dr. Justi…" at bounding box center [495, 554] width 170 height 42
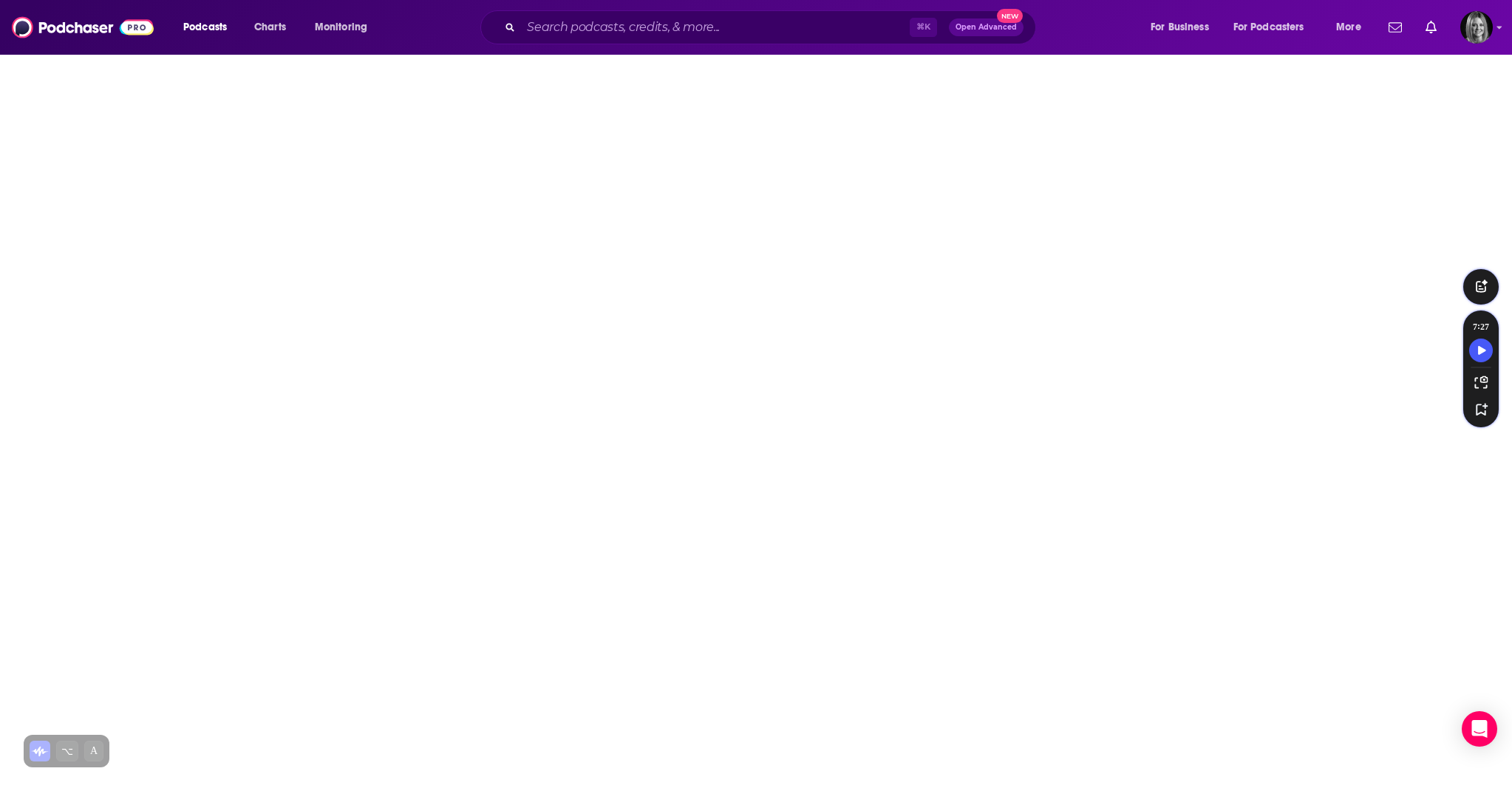
scroll to position [4, 0]
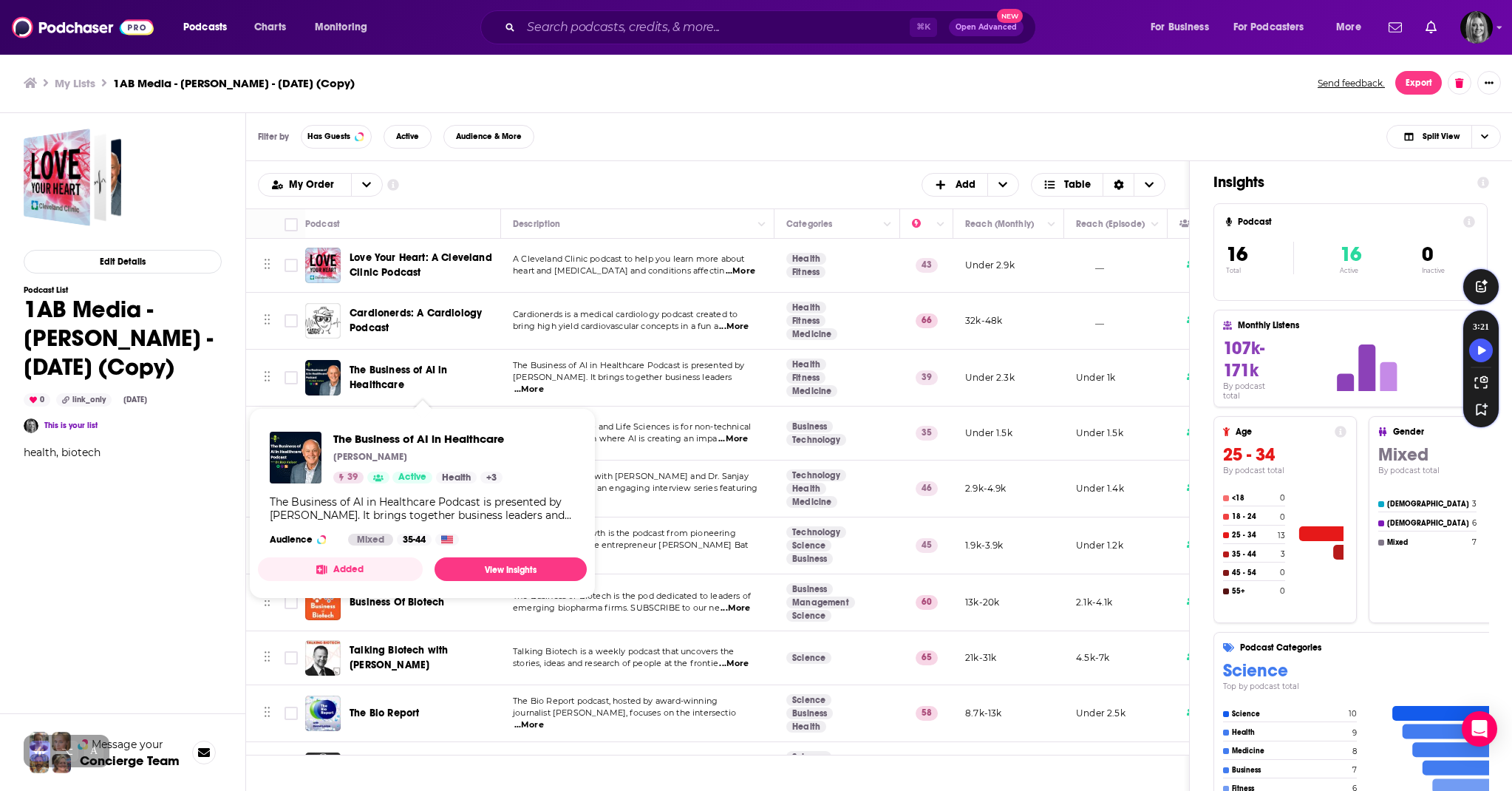
click at [385, 364] on span "The Business of AI in Healthcare" at bounding box center [399, 377] width 98 height 28
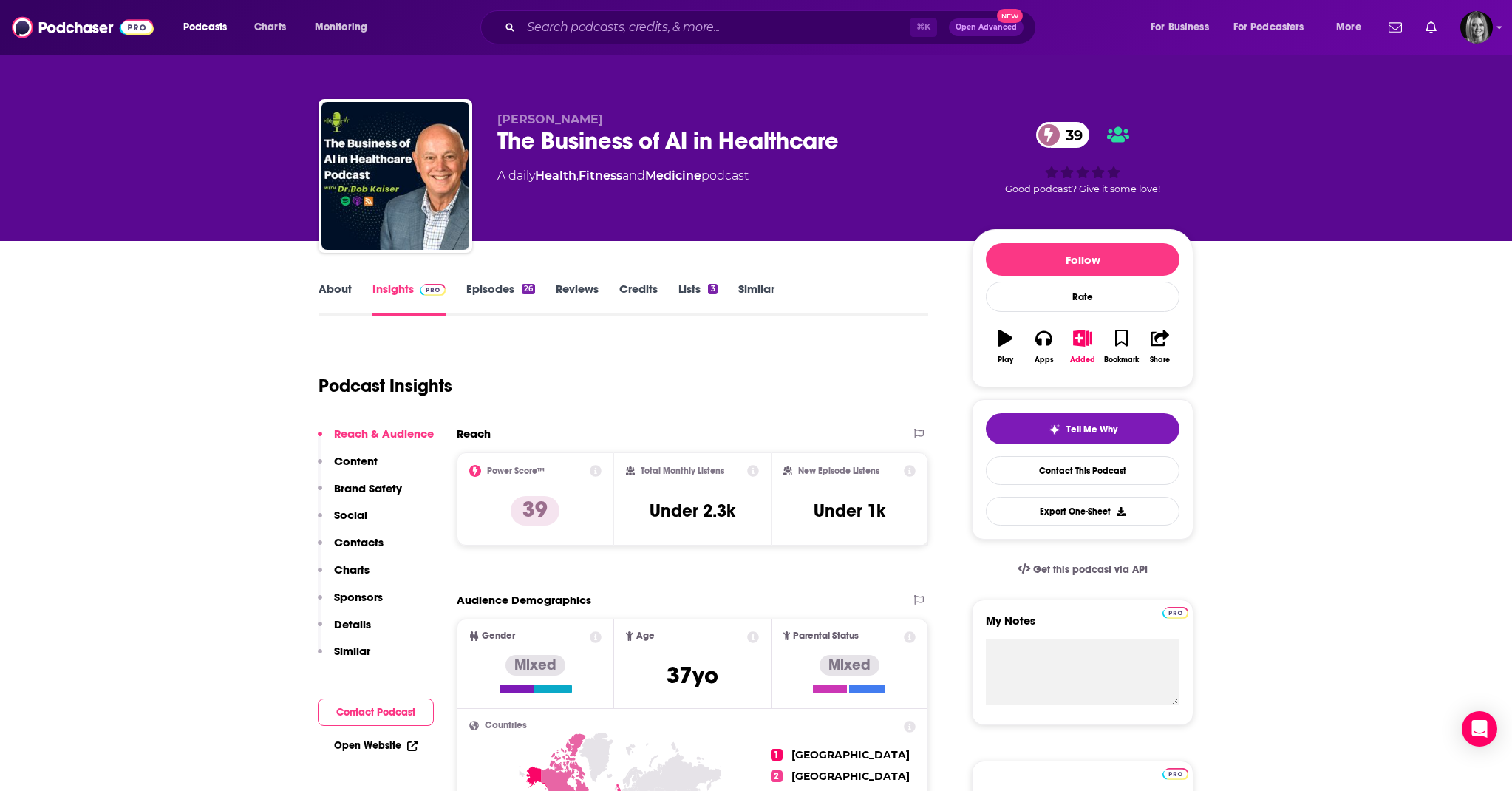
click at [690, 288] on link "Lists 3" at bounding box center [697, 298] width 39 height 34
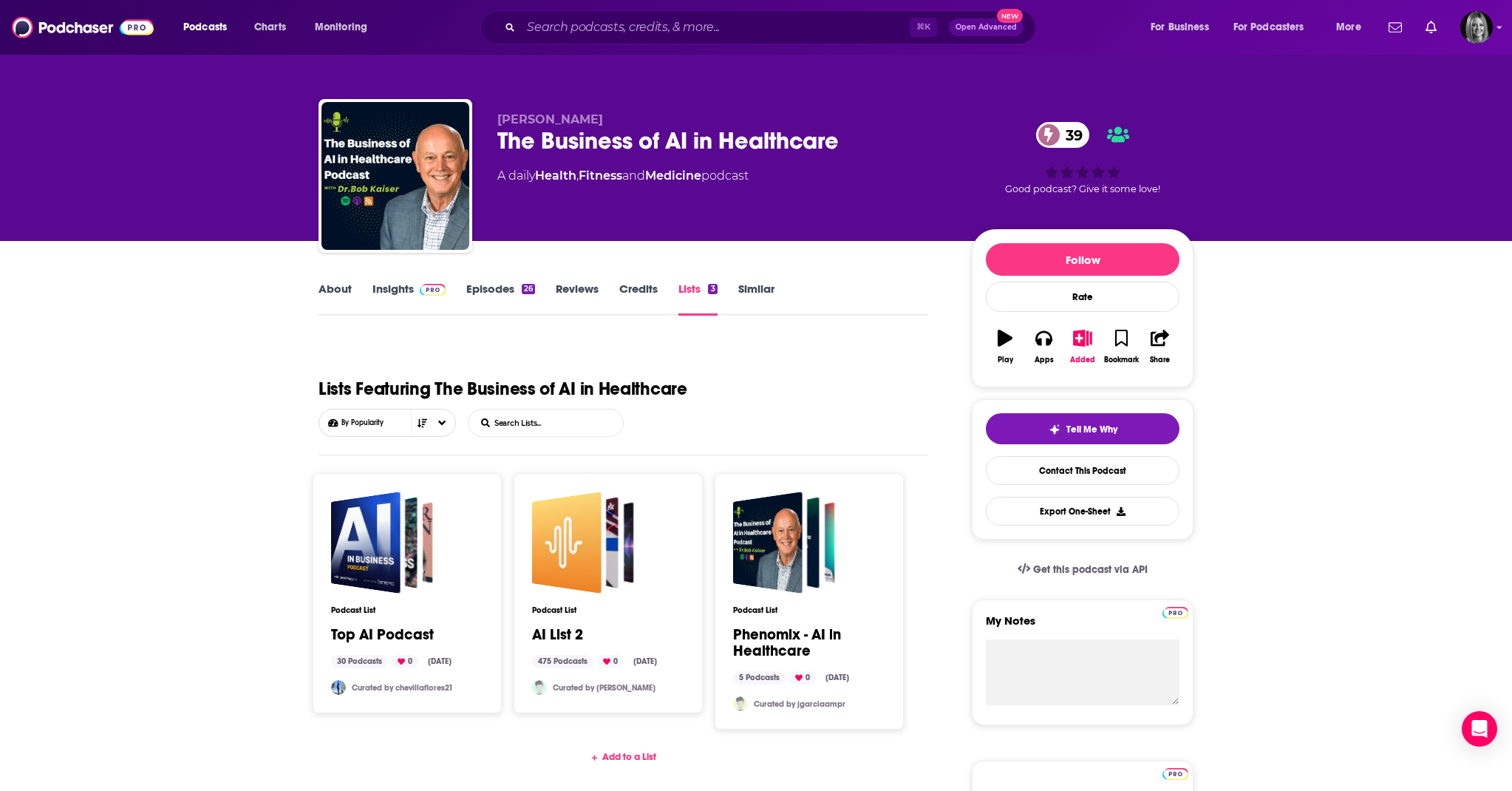
scroll to position [60, 0]
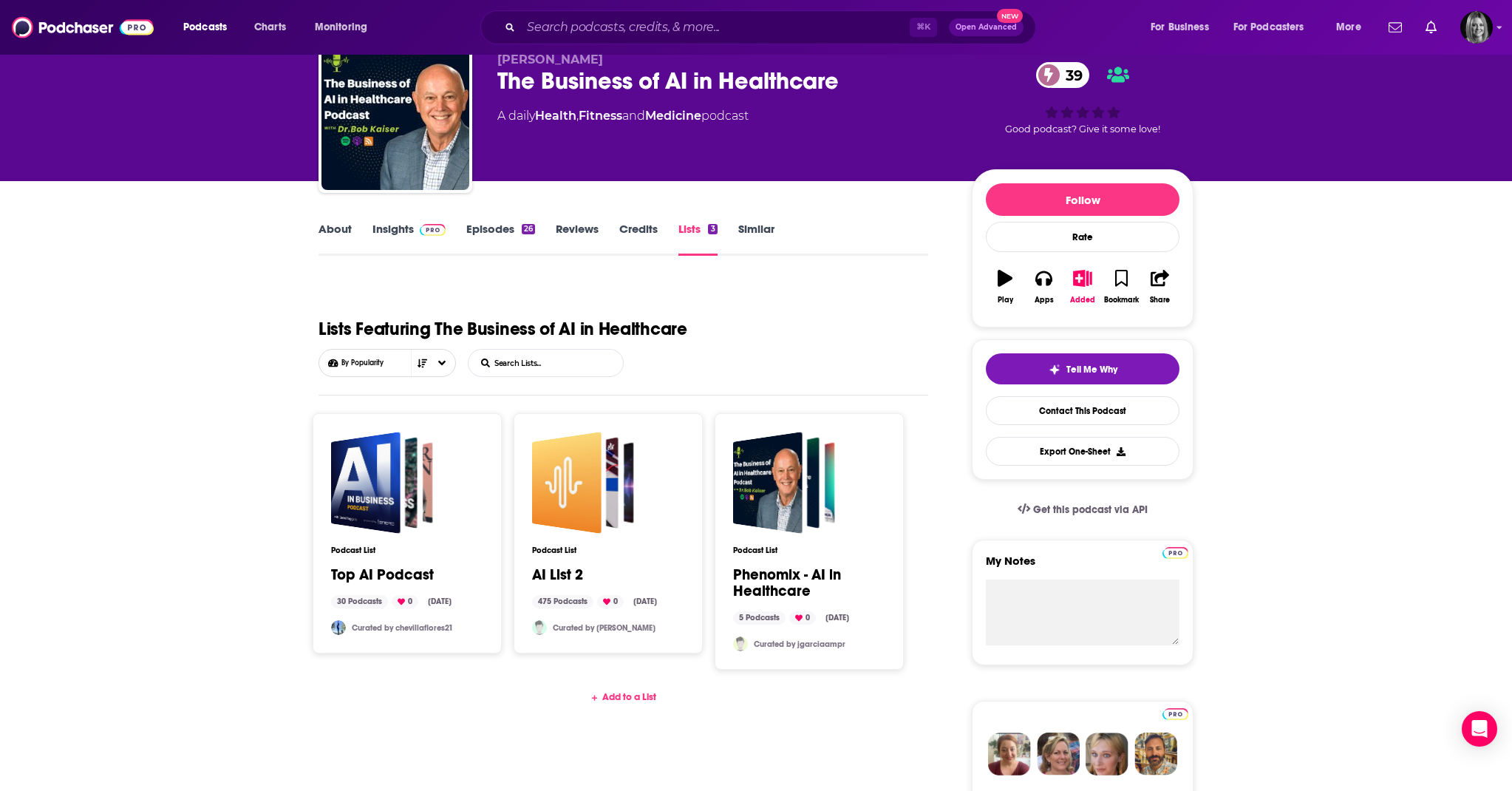
click at [631, 695] on div "Add to a List" at bounding box center [623, 698] width 610 height 12
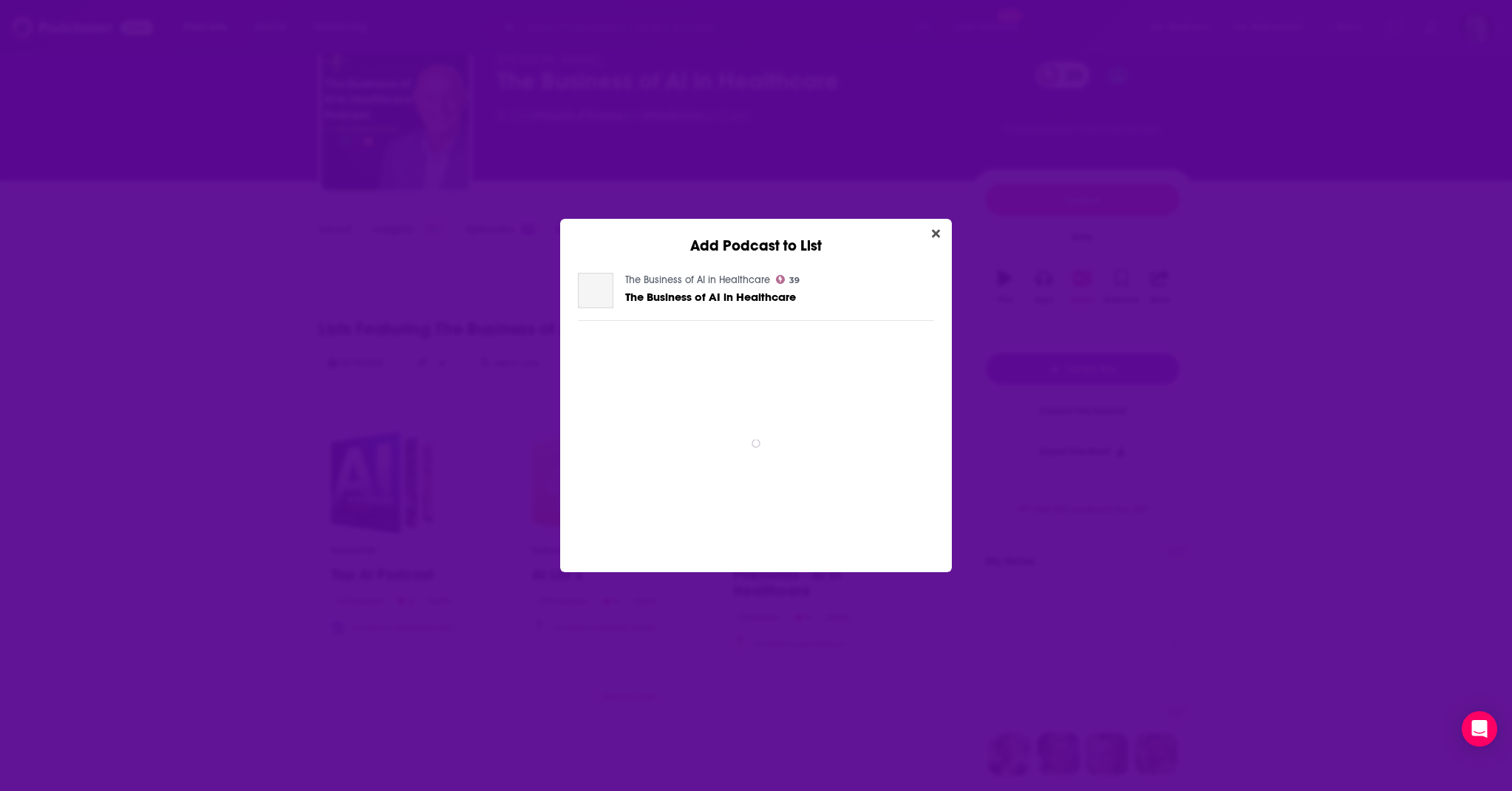
scroll to position [0, 0]
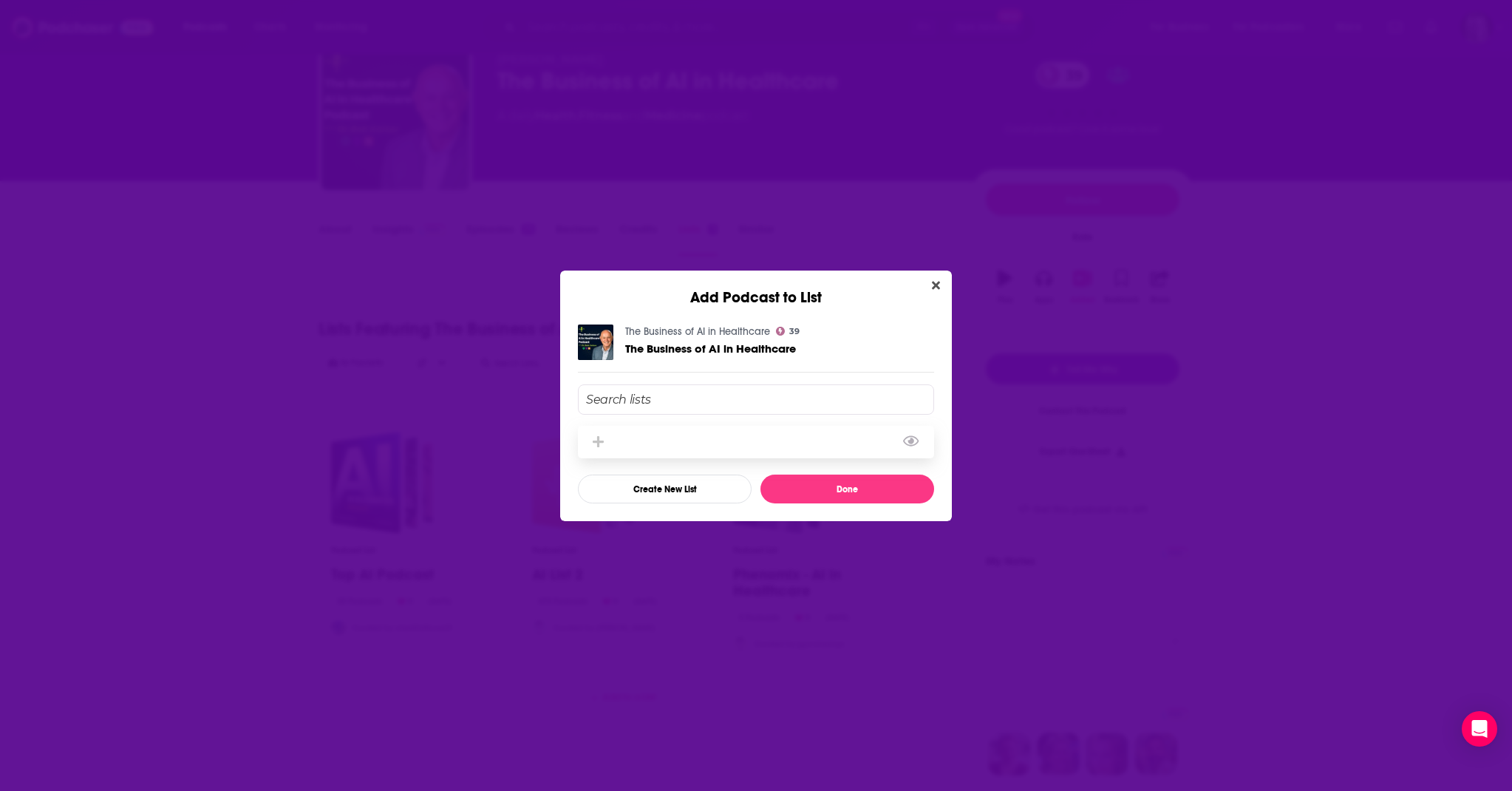
click at [662, 450] on div "Add Podcast To List" at bounding box center [756, 442] width 356 height 33
click at [627, 436] on div "Add Podcast To List" at bounding box center [756, 442] width 356 height 33
click at [638, 404] on input "Add Podcast To List" at bounding box center [756, 399] width 356 height 30
click at [635, 491] on button "Create New List" at bounding box center [665, 489] width 173 height 28
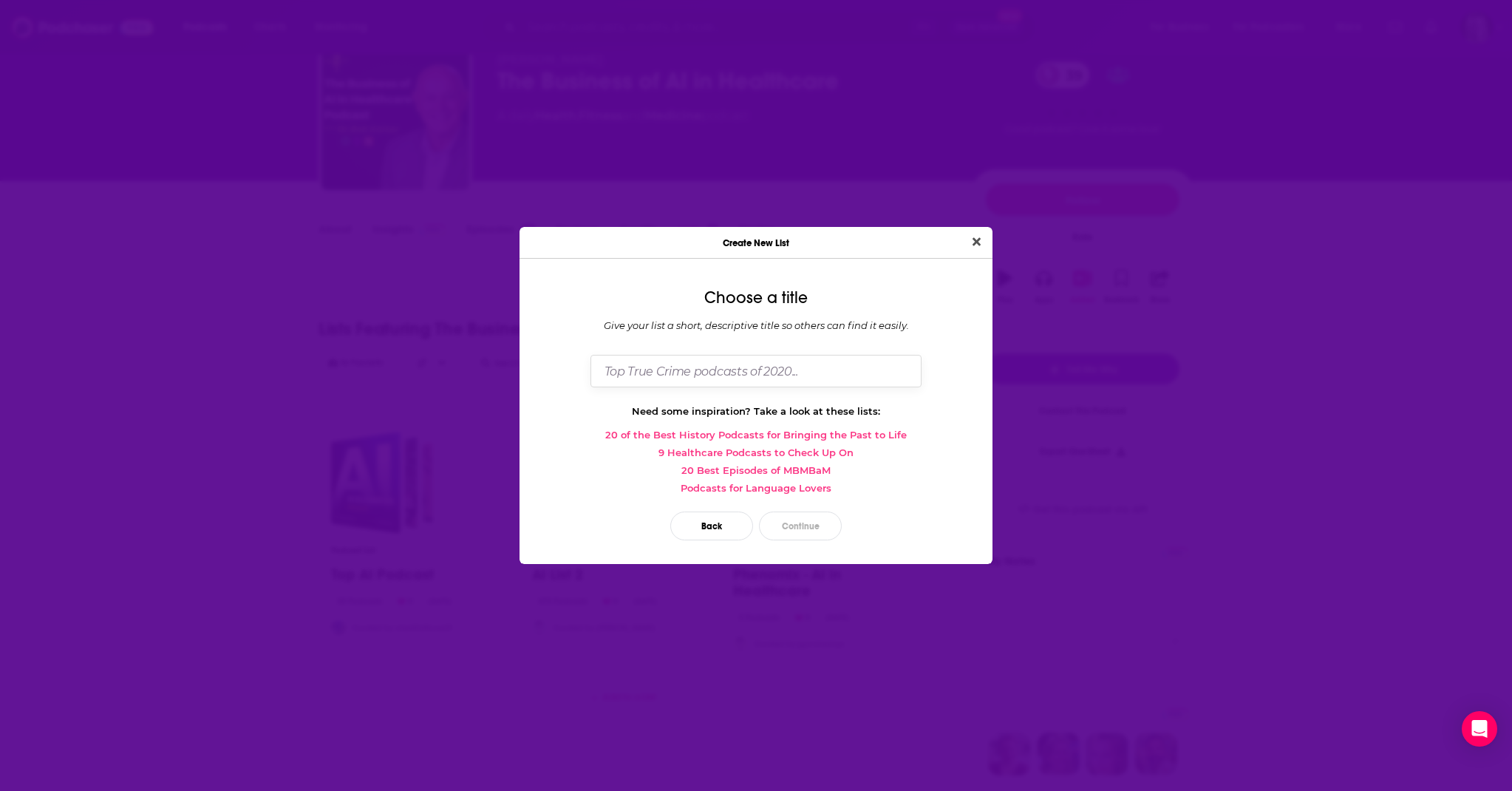
click at [662, 376] on input "Dialog" at bounding box center [756, 370] width 331 height 32
type input "Biotech Podcasts"
click at [791, 523] on button "Continue" at bounding box center [801, 526] width 83 height 28
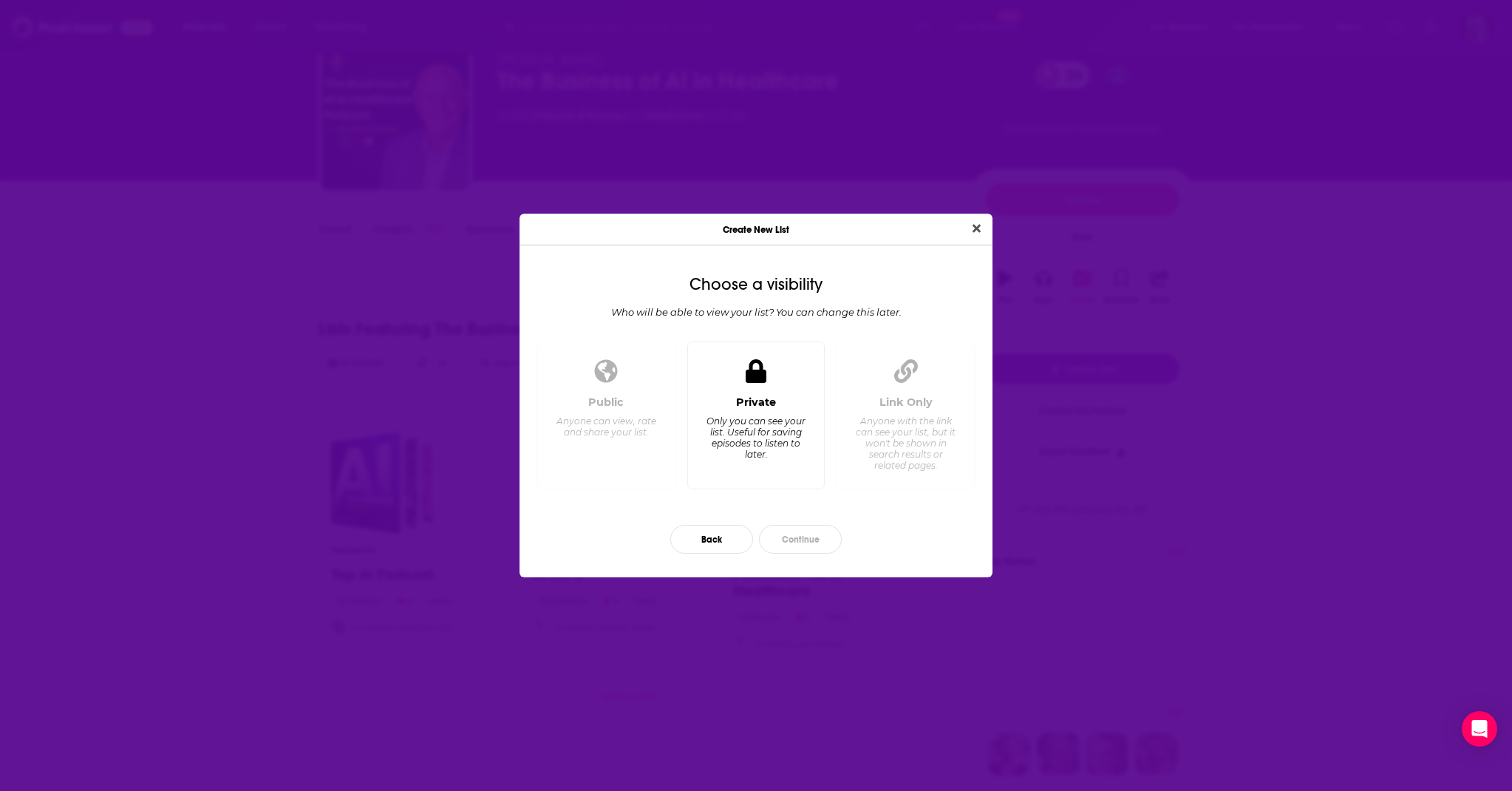
click at [791, 374] on div "Private Only you can see your list. Useful for saving episodes to listen to lat…" at bounding box center [756, 416] width 138 height 149
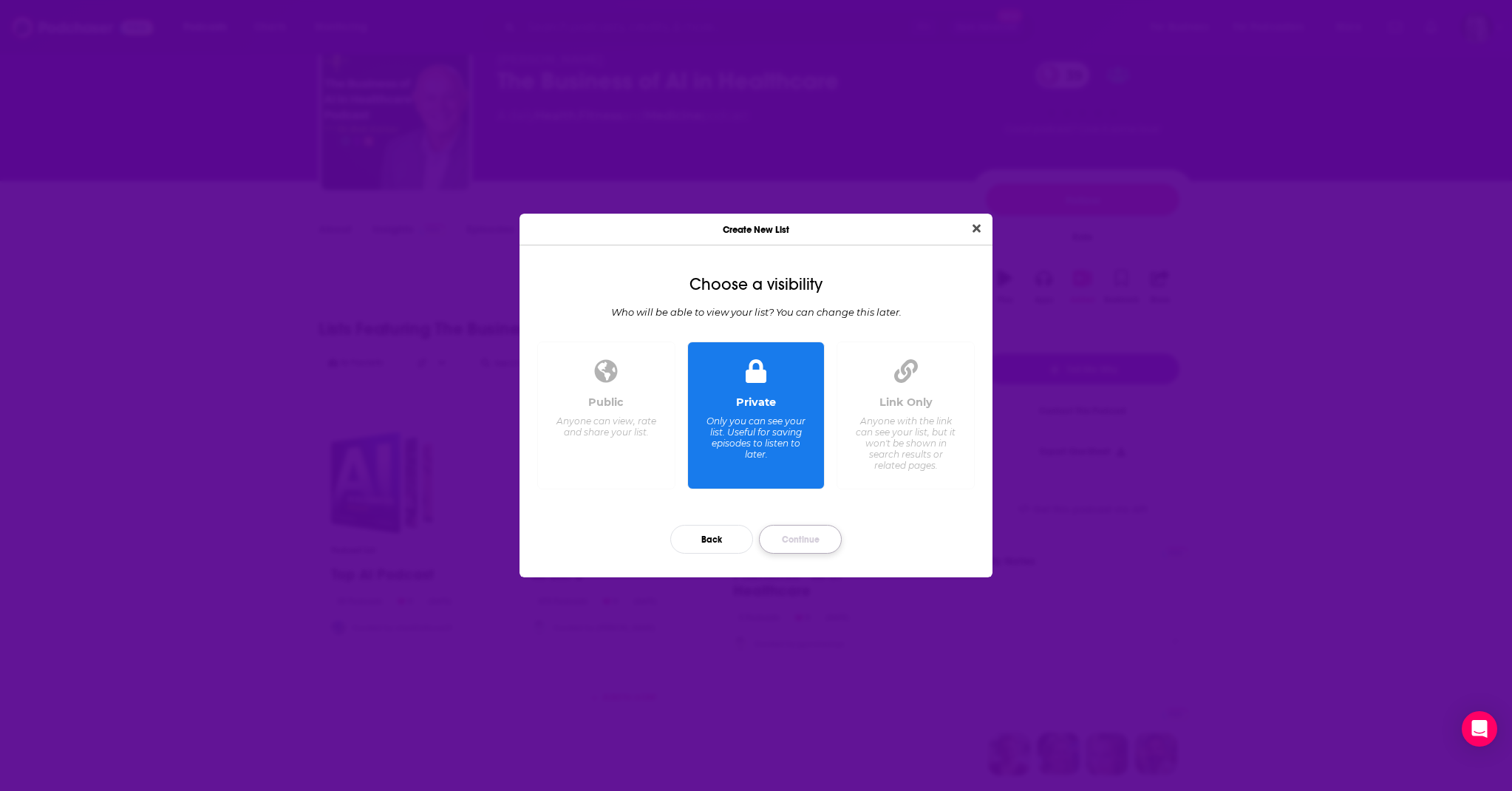
click at [810, 540] on button "Continue" at bounding box center [801, 539] width 83 height 28
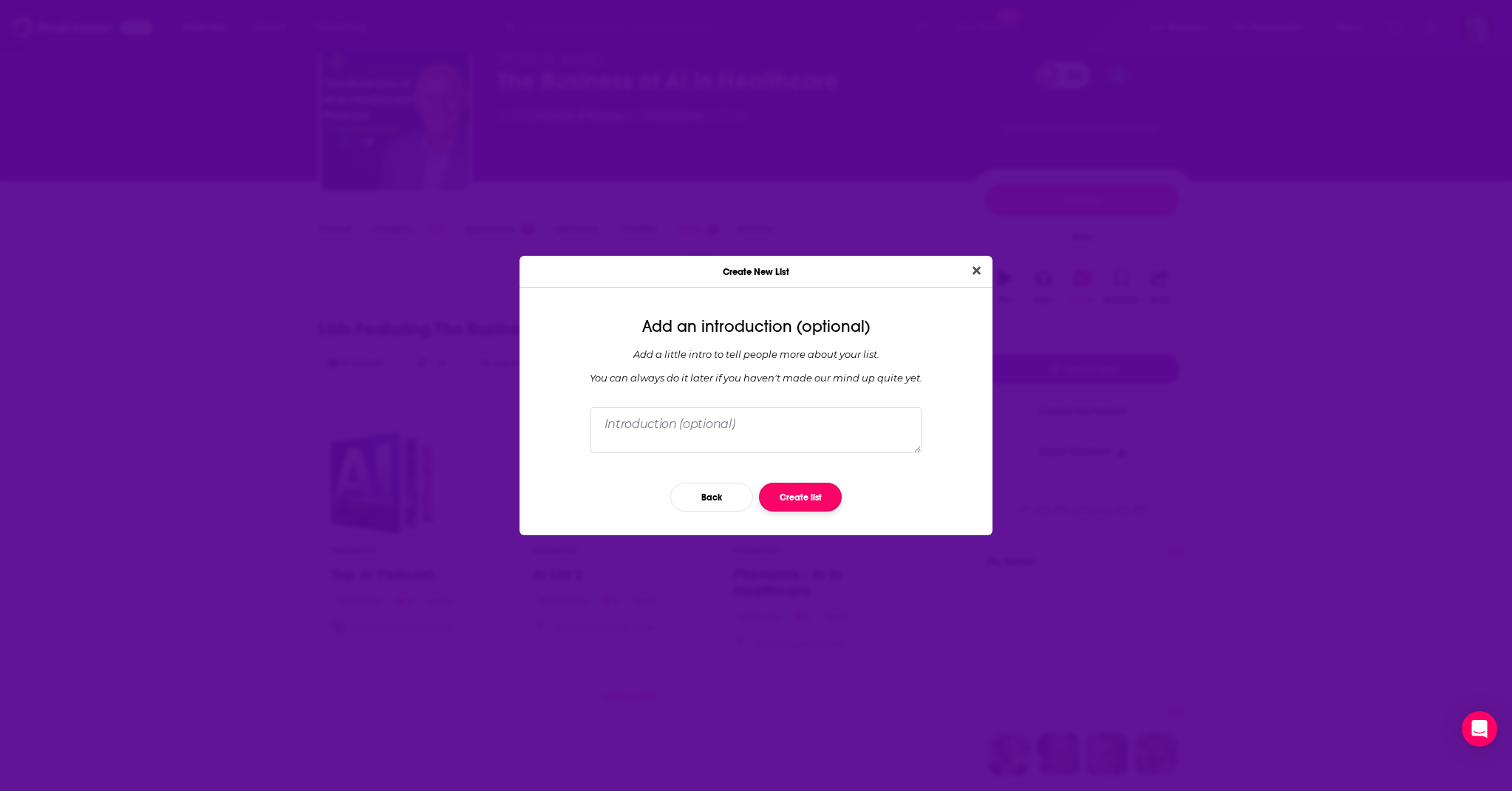
click at [800, 503] on button "Create list" at bounding box center [801, 497] width 83 height 28
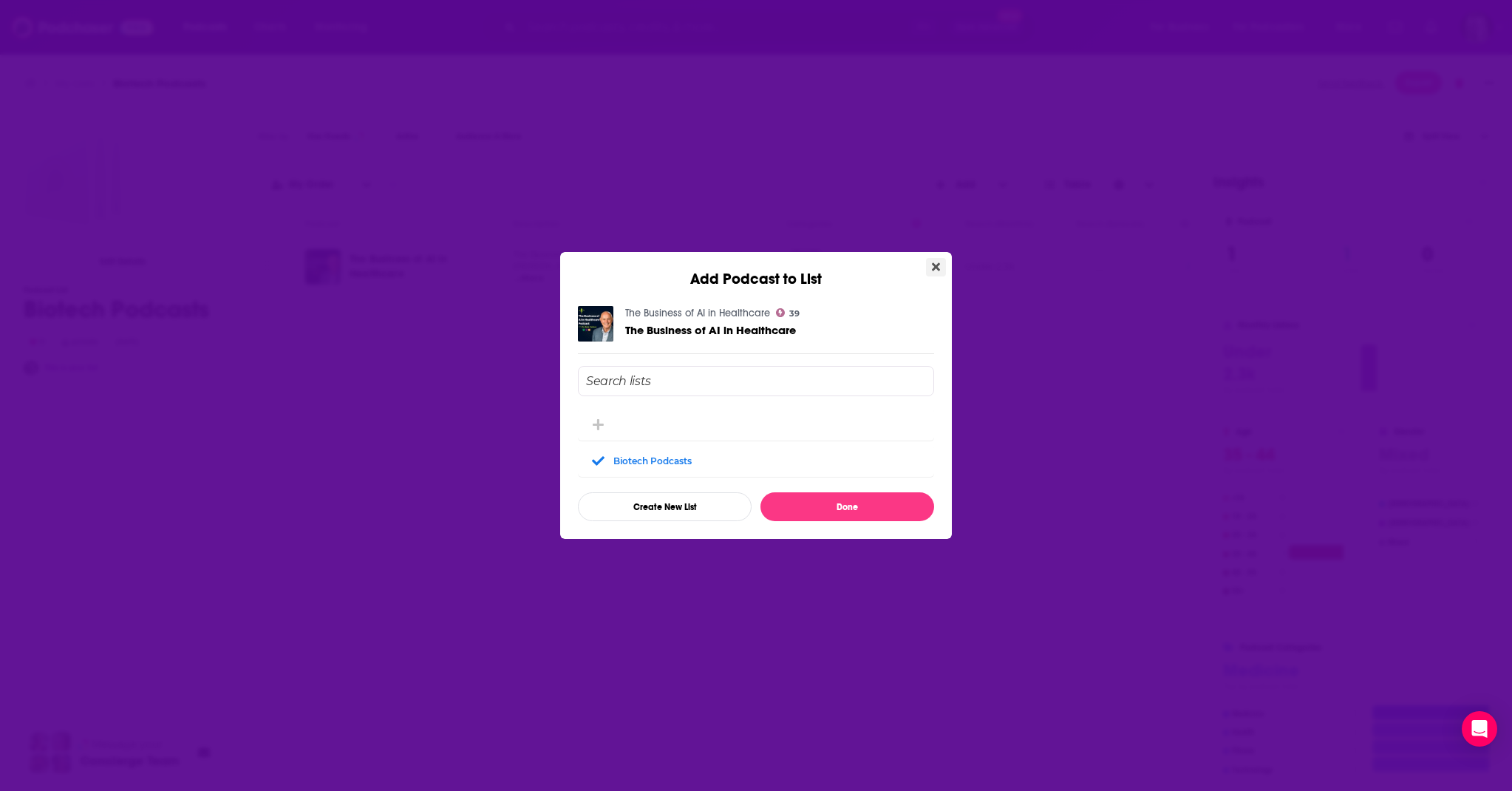
click at [938, 264] on icon "Close" at bounding box center [936, 267] width 8 height 8
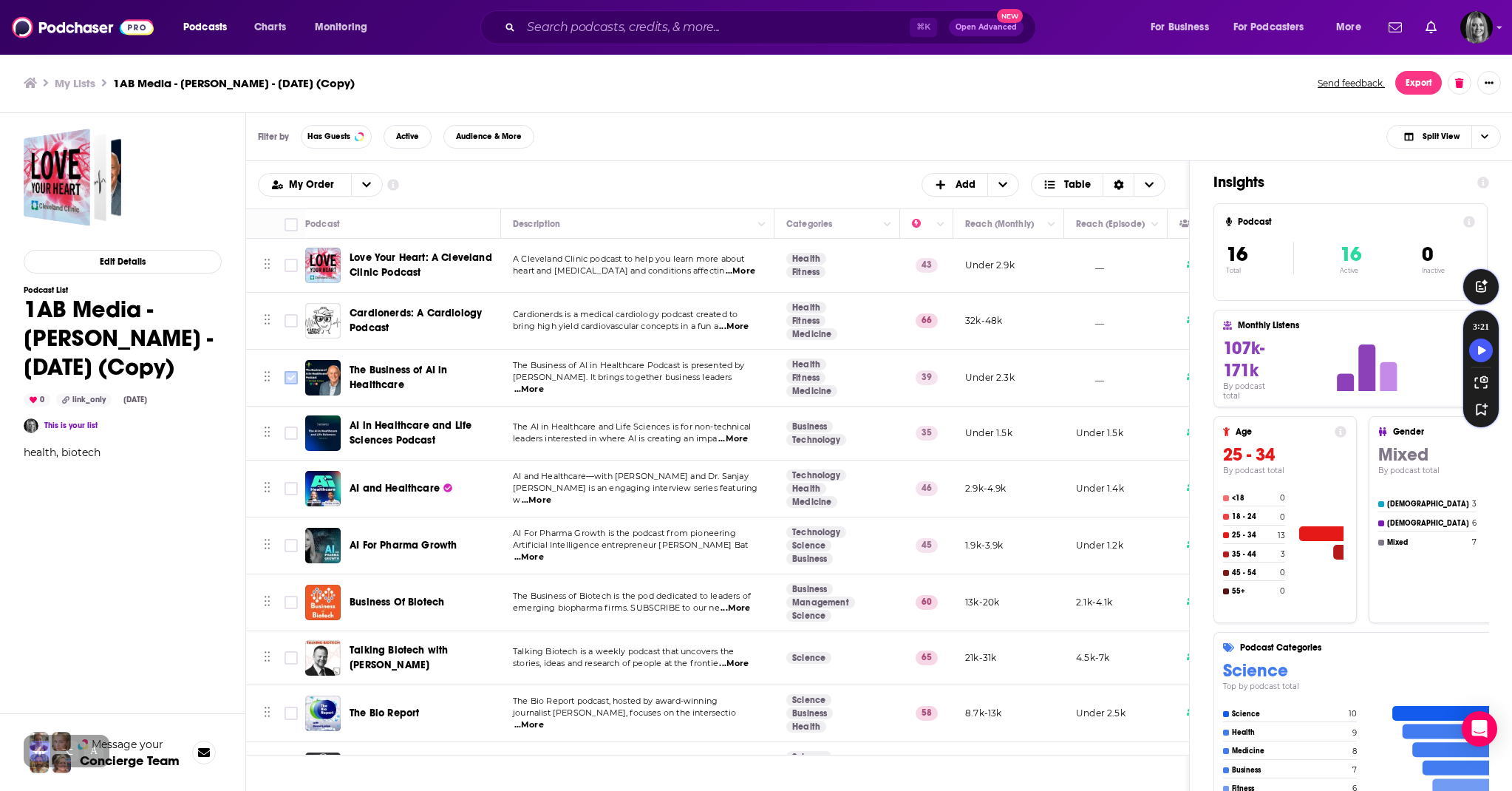
click at [293, 376] on input "Toggle select row" at bounding box center [291, 377] width 13 height 13
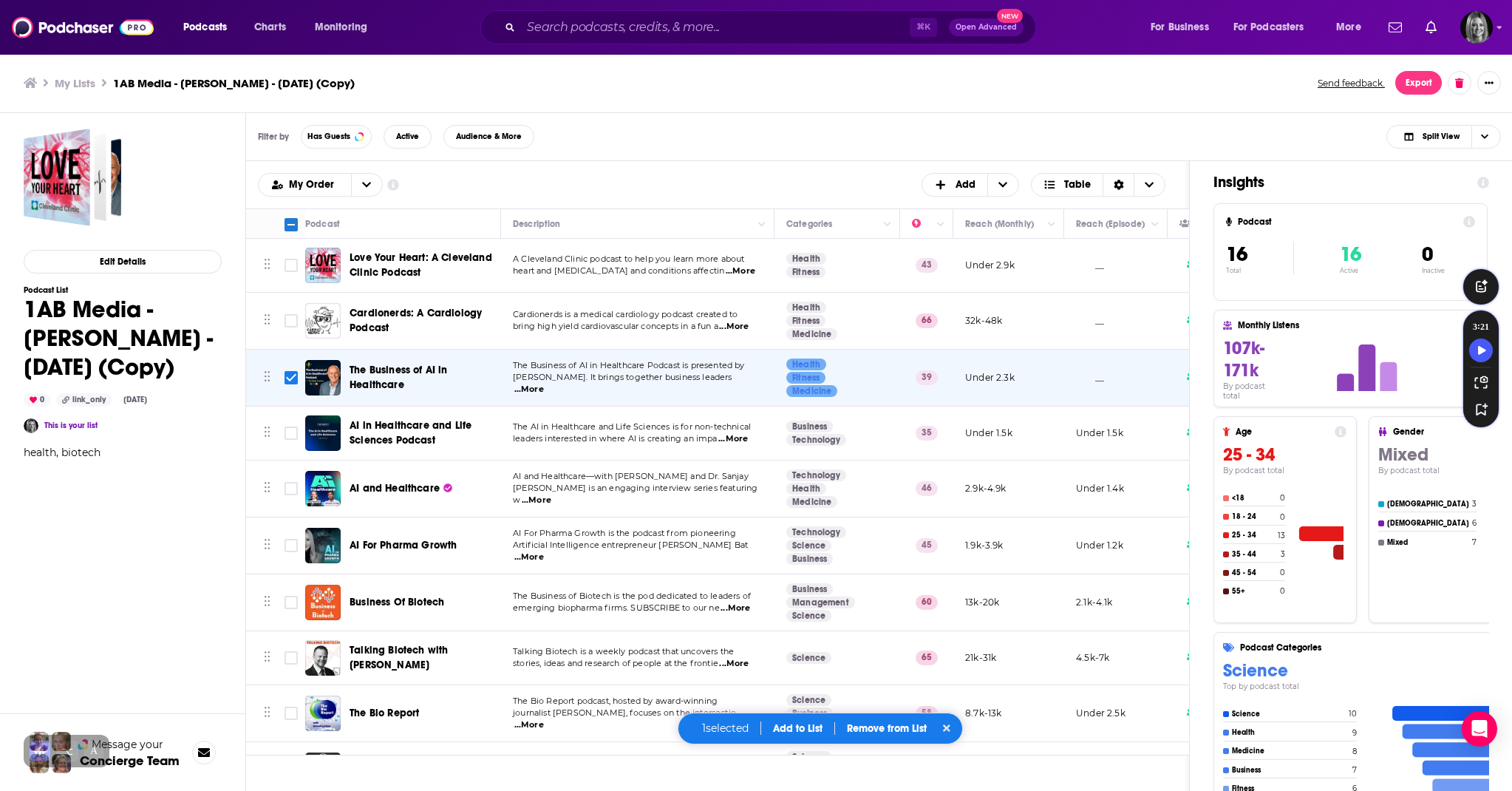
click at [544, 383] on span "...More" at bounding box center [529, 389] width 29 height 12
click at [864, 731] on p "Remove from List" at bounding box center [886, 729] width 79 height 13
click at [886, 675] on button "Remove 1 podcast" at bounding box center [885, 680] width 123 height 23
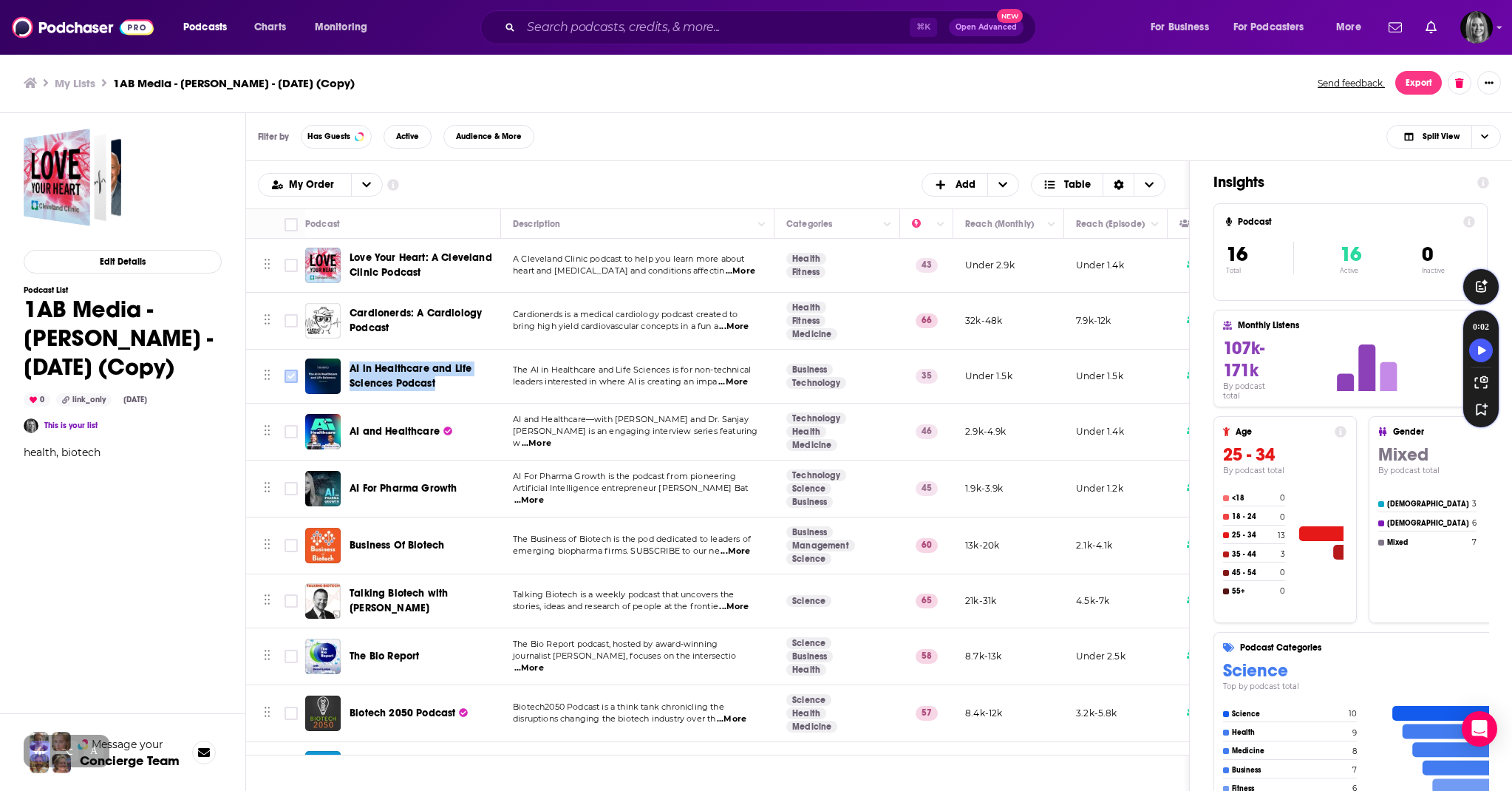
click at [289, 377] on input "Toggle select row" at bounding box center [291, 376] width 13 height 13
checkbox input "true"
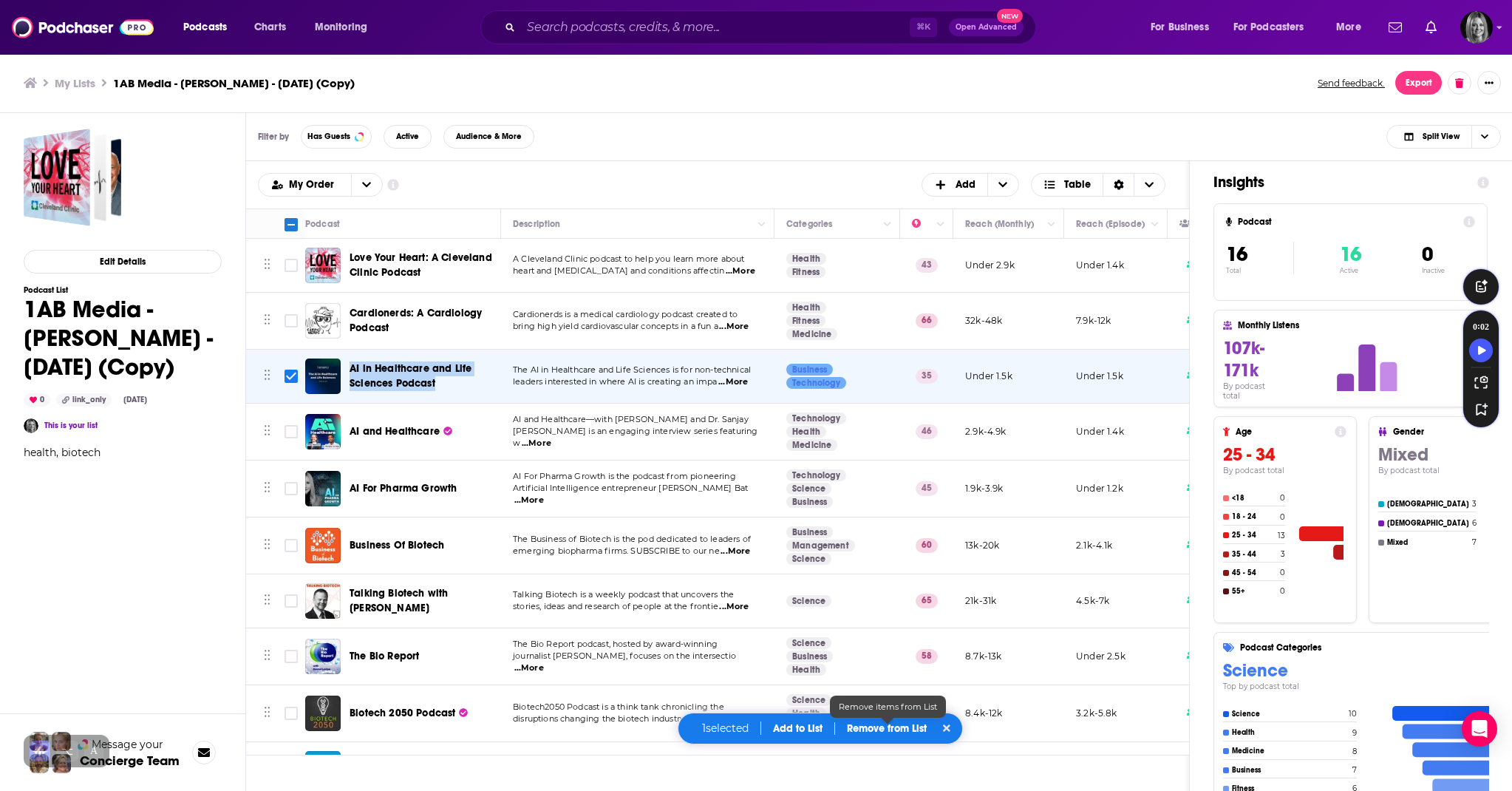
click at [897, 729] on p "Remove from List" at bounding box center [886, 729] width 79 height 13
click at [893, 680] on button "Remove 1 podcast" at bounding box center [885, 680] width 123 height 23
click at [898, 728] on p "Remove from List" at bounding box center [886, 729] width 79 height 13
click at [891, 680] on button "Remove 1 podcast" at bounding box center [885, 680] width 123 height 23
click at [874, 731] on p "Remove from List" at bounding box center [886, 729] width 79 height 13
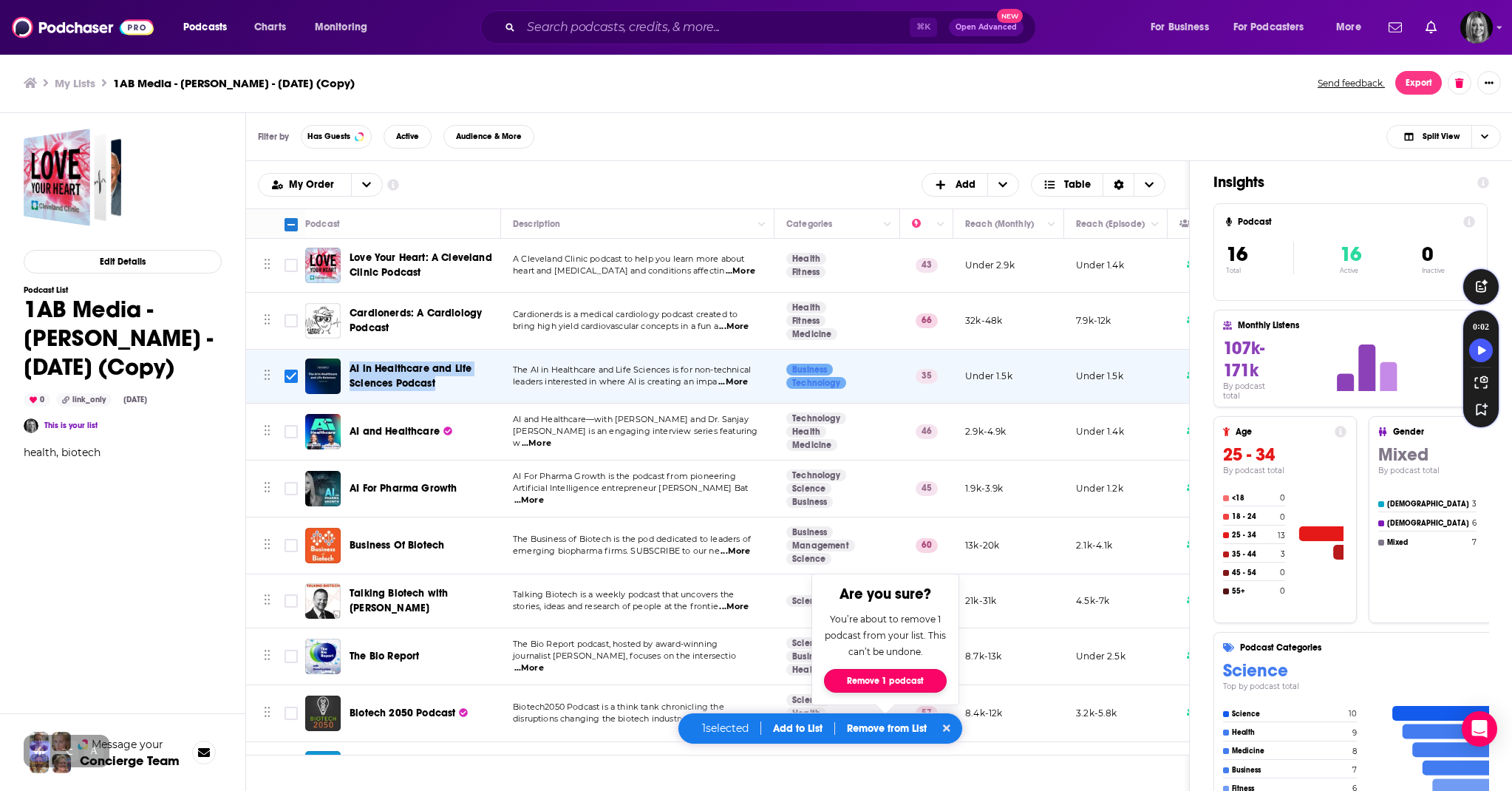
click at [888, 684] on button "Remove 1 podcast" at bounding box center [885, 680] width 123 height 23
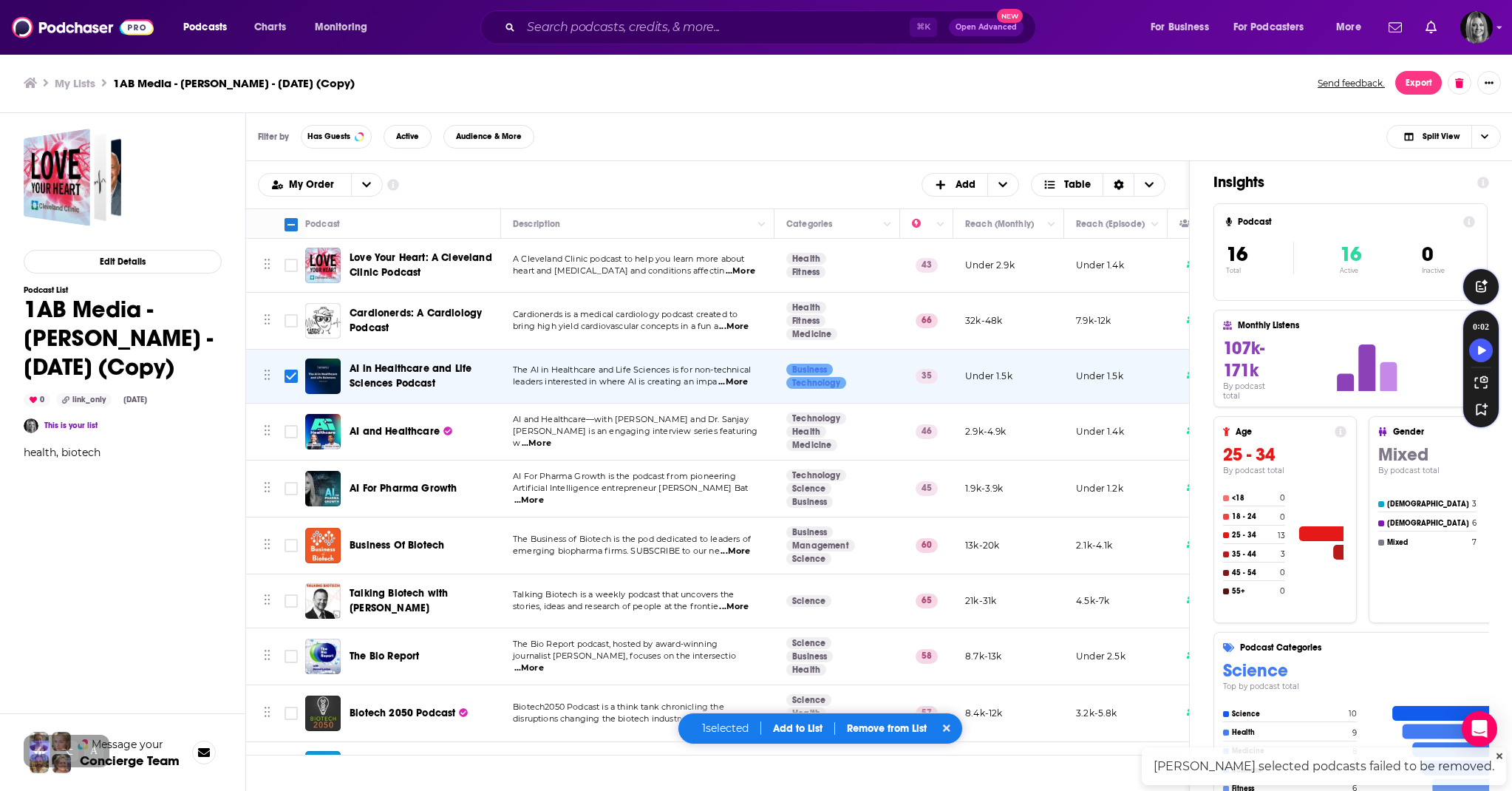
click at [192, 501] on div "Edit Details Podcast List 1AB Media - Clive Meanwell - Oct 2, 2025 (Copy) 0 lin…" at bounding box center [123, 515] width 198 height 773
click at [912, 731] on p "Remove from List" at bounding box center [886, 729] width 79 height 13
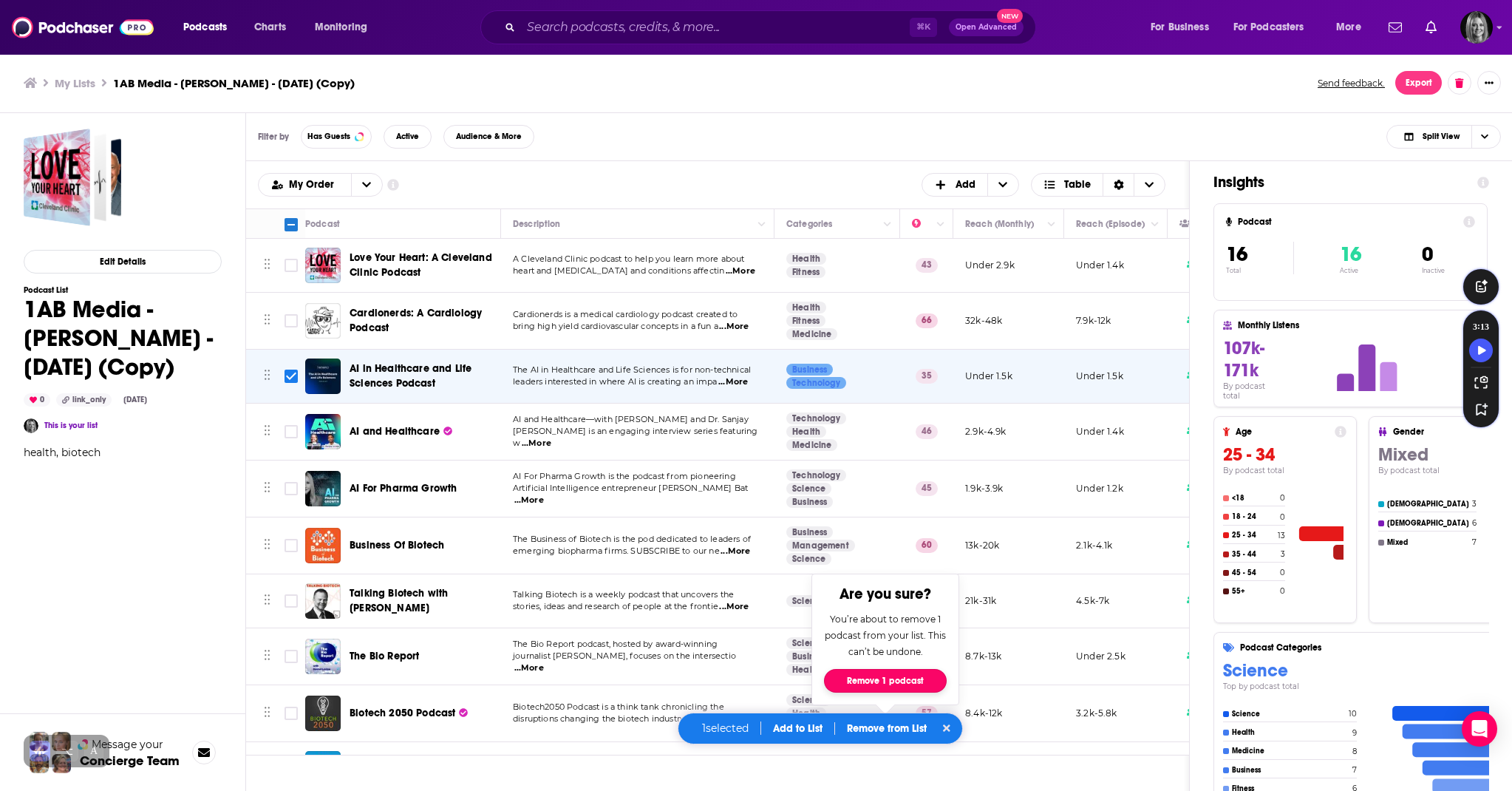
click at [898, 683] on button "Remove 1 podcast" at bounding box center [885, 680] width 123 height 23
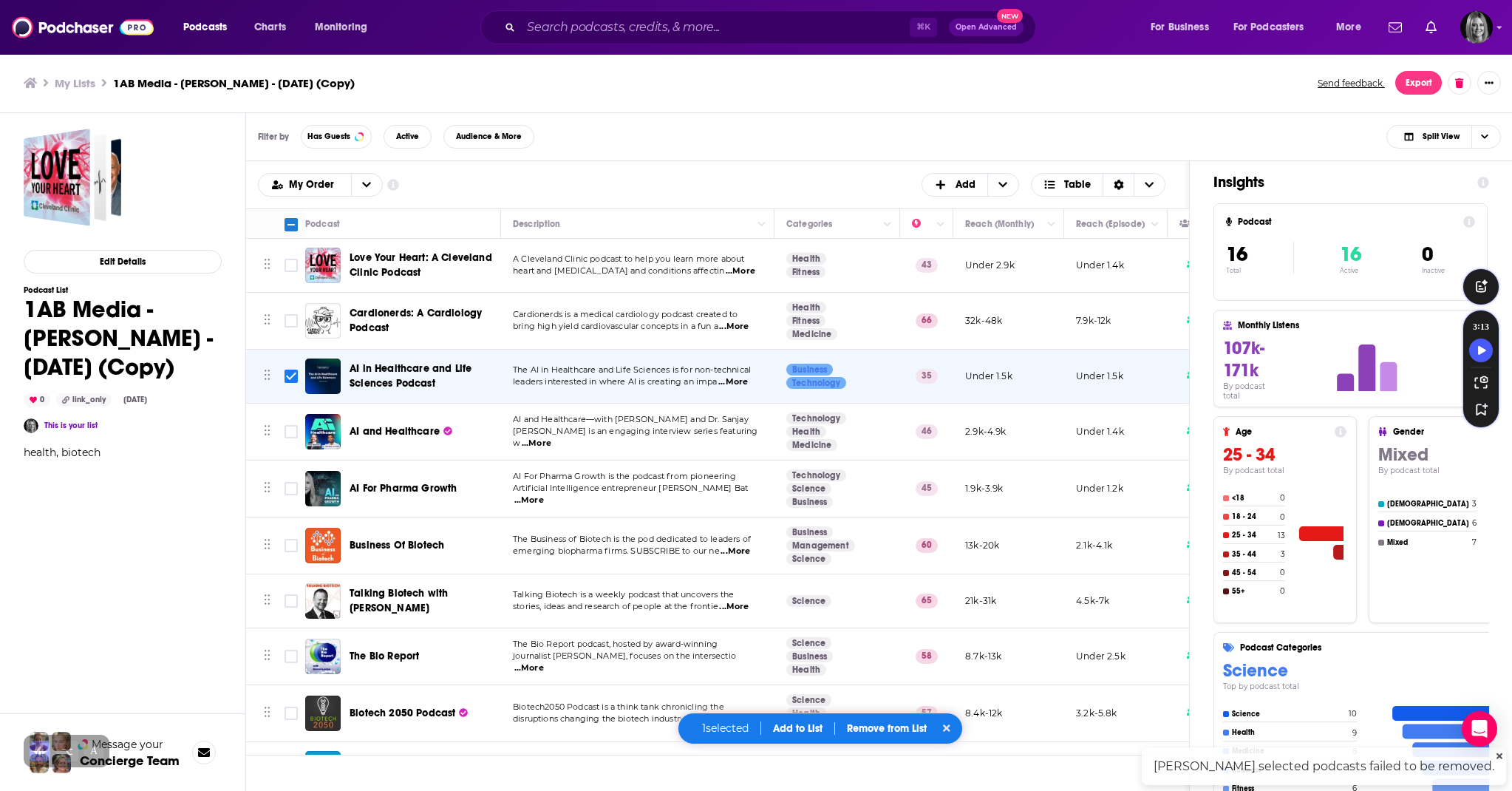
click at [158, 500] on div "Edit Details Podcast List 1AB Media - Clive Meanwell - Oct 2, 2025 (Copy) 0 lin…" at bounding box center [123, 515] width 198 height 773
click at [192, 512] on div "Edit Details Podcast List 1AB Media - Clive Meanwell - Oct 2, 2025 (Copy) 0 lin…" at bounding box center [123, 515] width 198 height 773
click at [287, 433] on input "Toggle select row" at bounding box center [291, 431] width 13 height 13
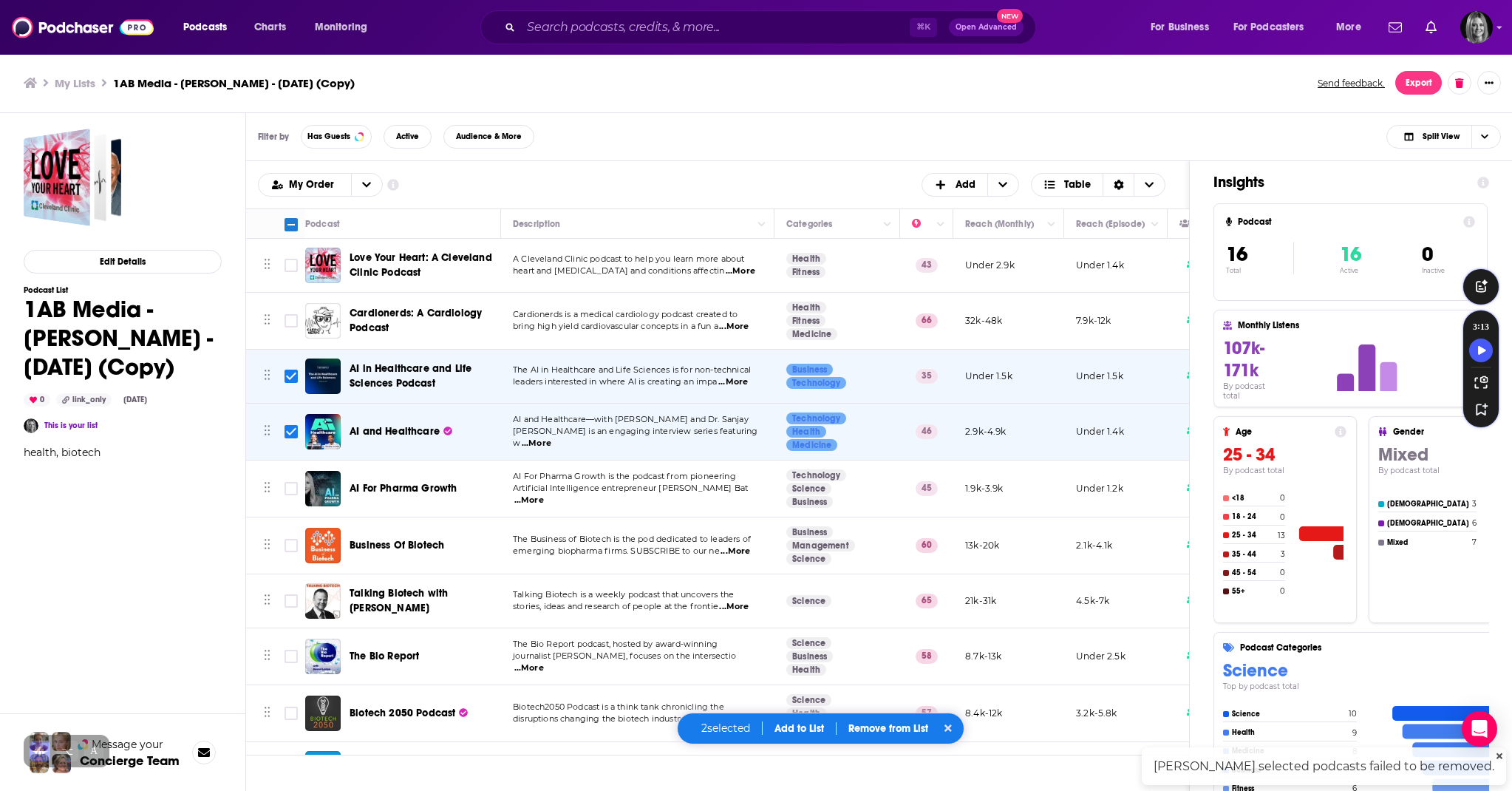
click at [287, 427] on input "Toggle select row" at bounding box center [291, 431] width 13 height 13
checkbox input "false"
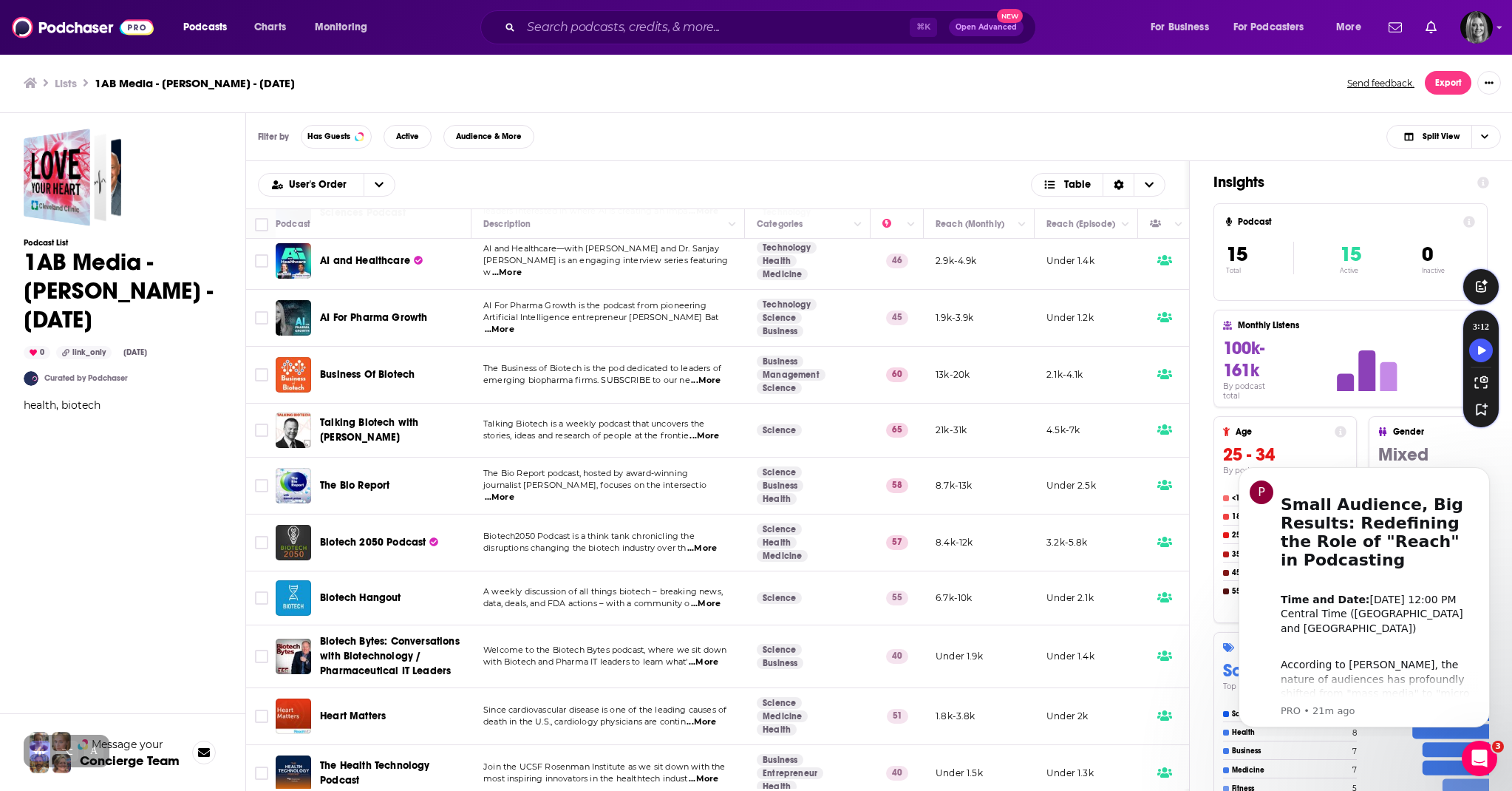
scroll to position [297, 0]
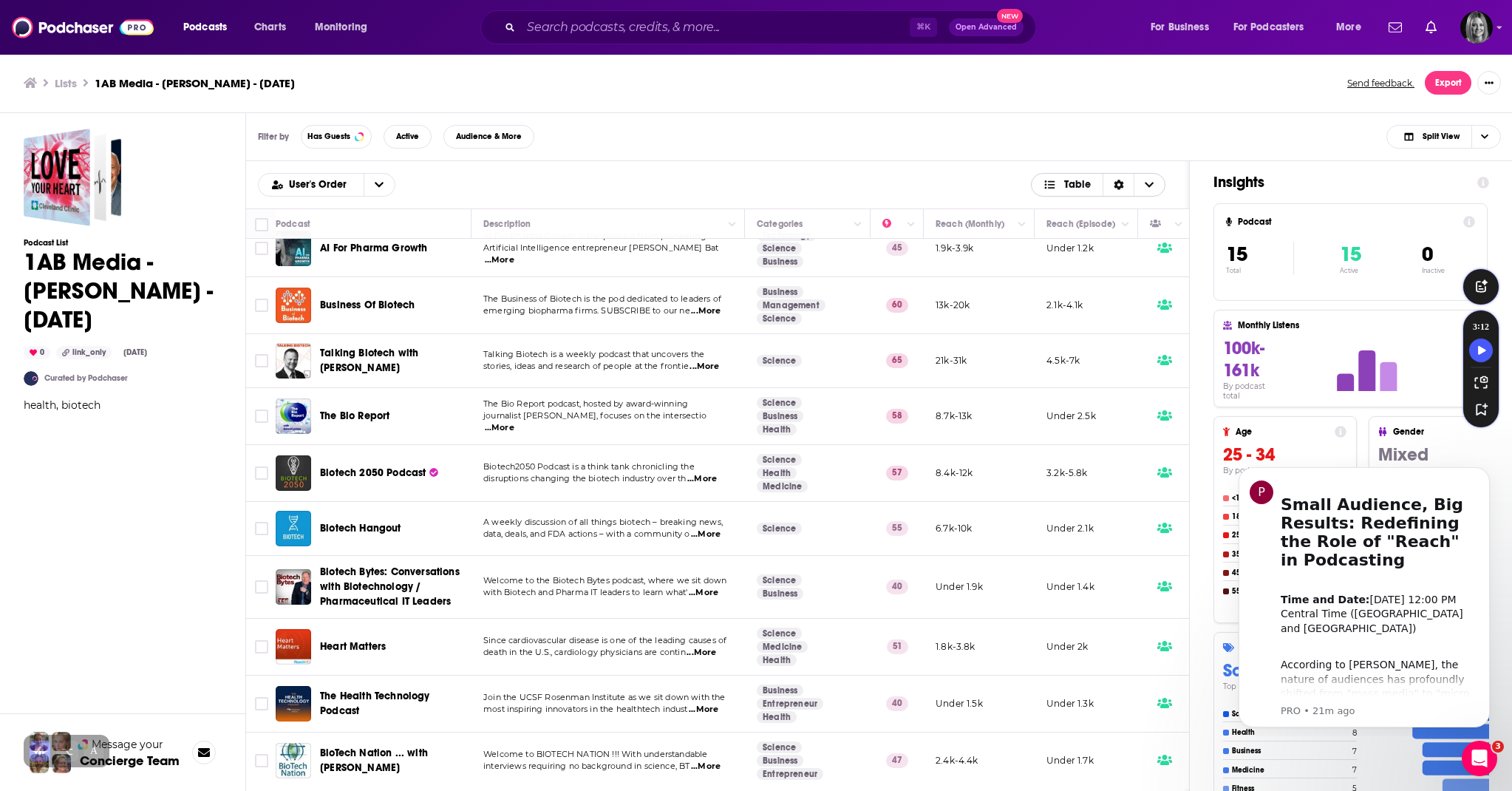
click at [1145, 188] on icon "Choose View" at bounding box center [1150, 185] width 9 height 10
click at [984, 181] on div "User's Order Table Card Table" at bounding box center [717, 184] width 919 height 23
click at [1118, 182] on icon "Sort Direction" at bounding box center [1118, 185] width 9 height 10
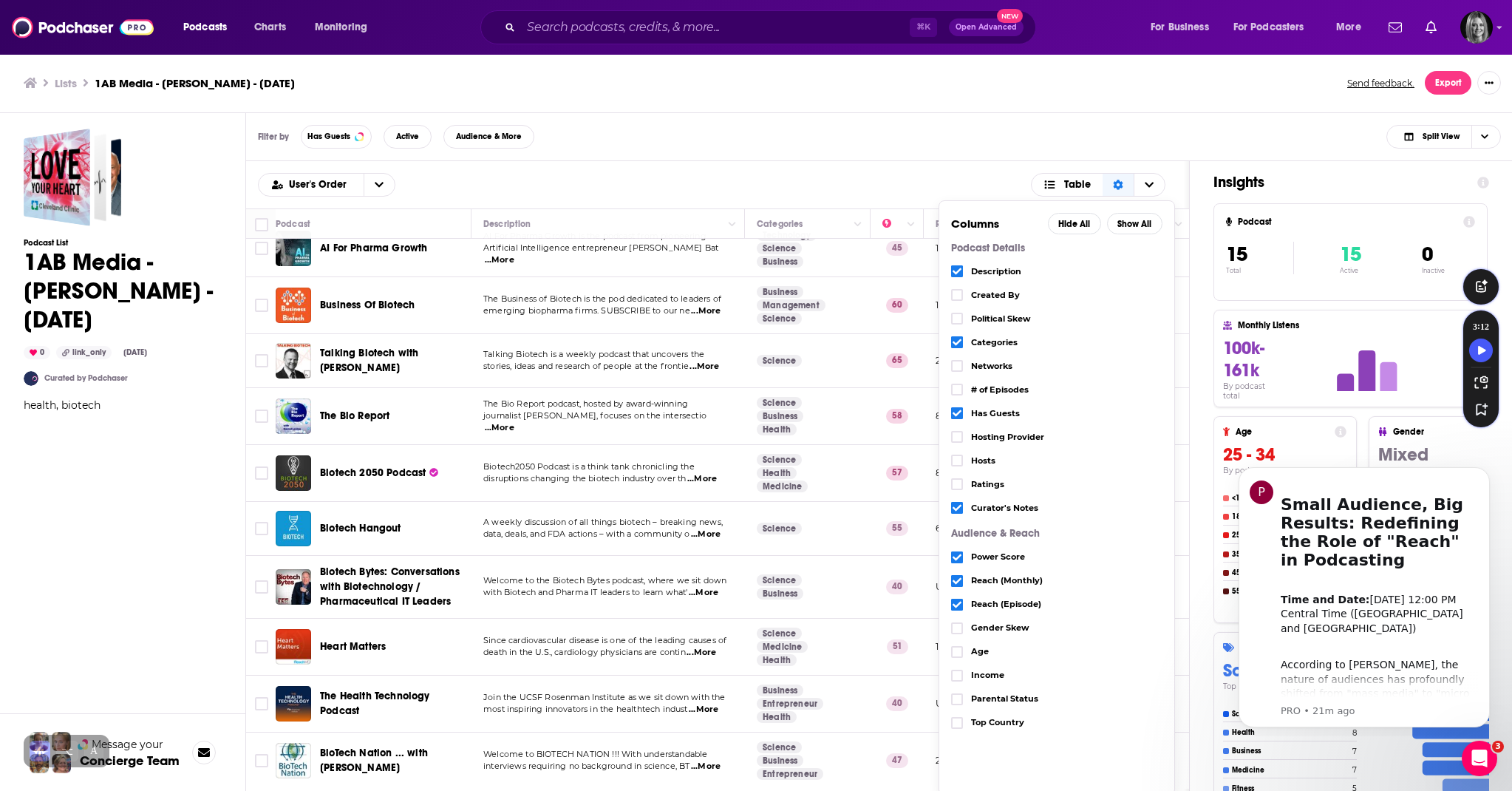
click at [970, 169] on div "User's Order Table Columns Hide All Show All Podcast Details Description Create…" at bounding box center [717, 185] width 943 height 47
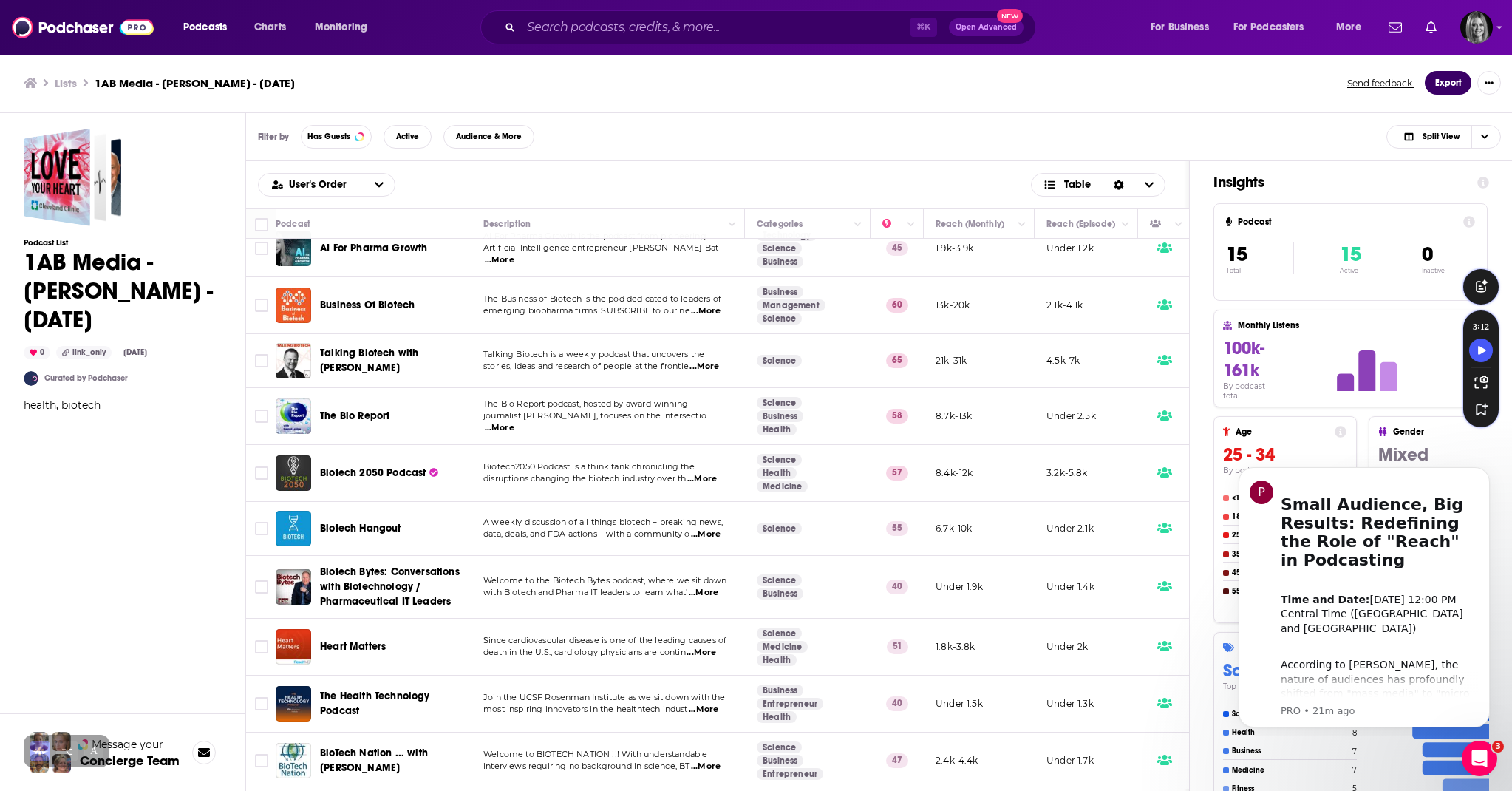
click at [1440, 85] on button "Export" at bounding box center [1448, 82] width 47 height 23
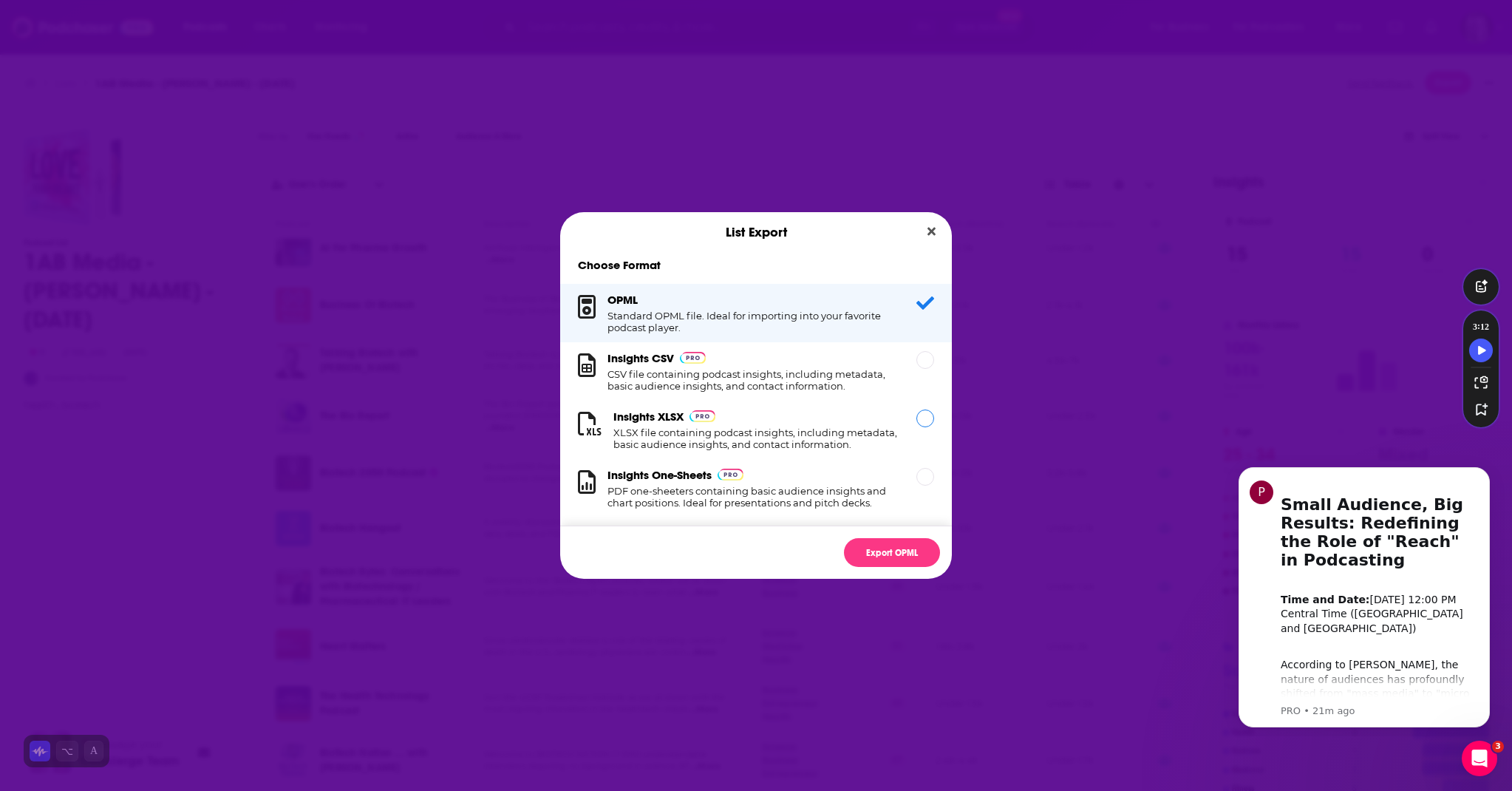
click at [779, 419] on div "Insights XLSX XLSX file containing podcast insights, including metadata, basic …" at bounding box center [756, 429] width 286 height 41
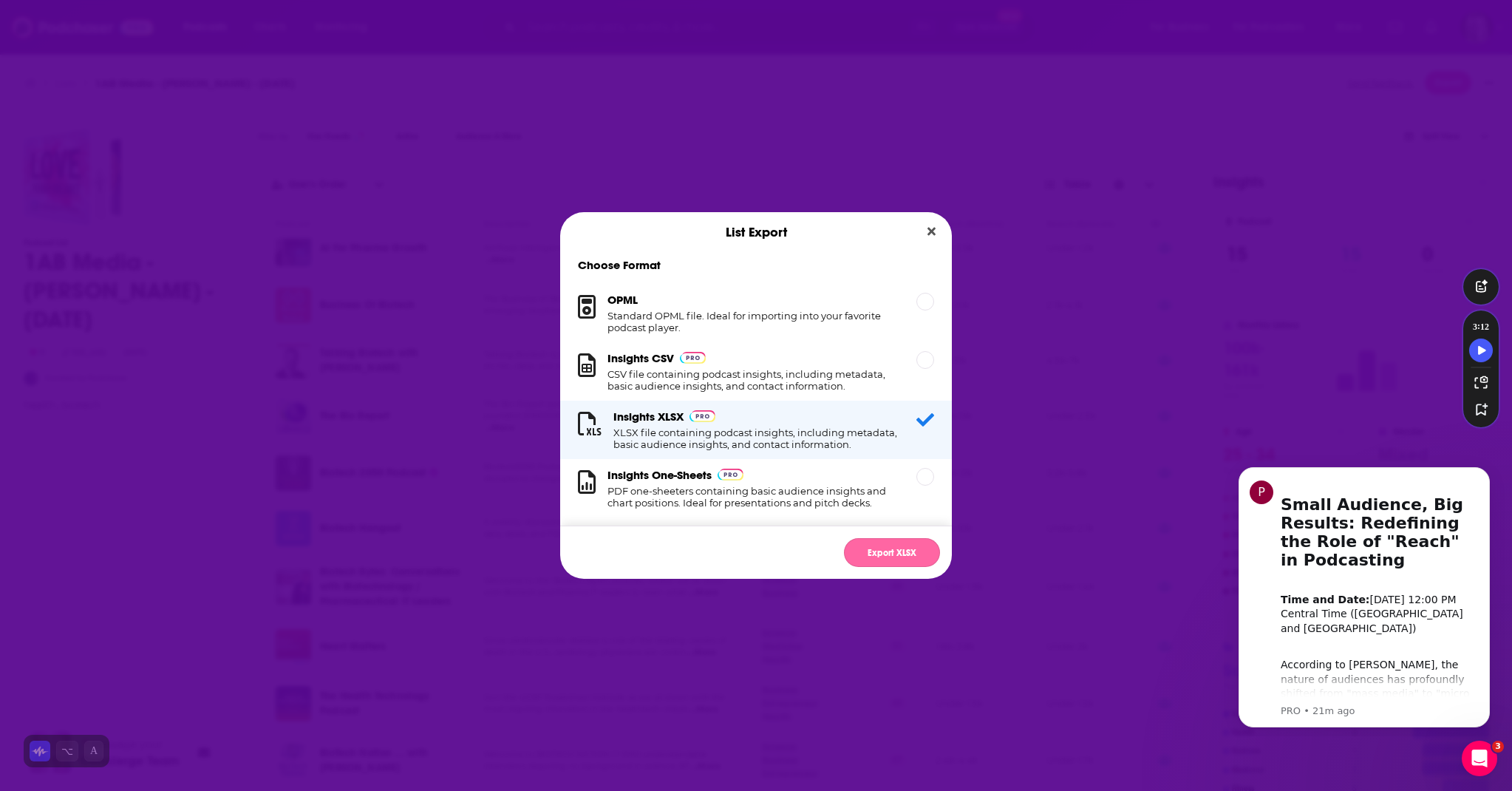
click at [878, 558] on button "Export XLSX" at bounding box center [891, 552] width 96 height 28
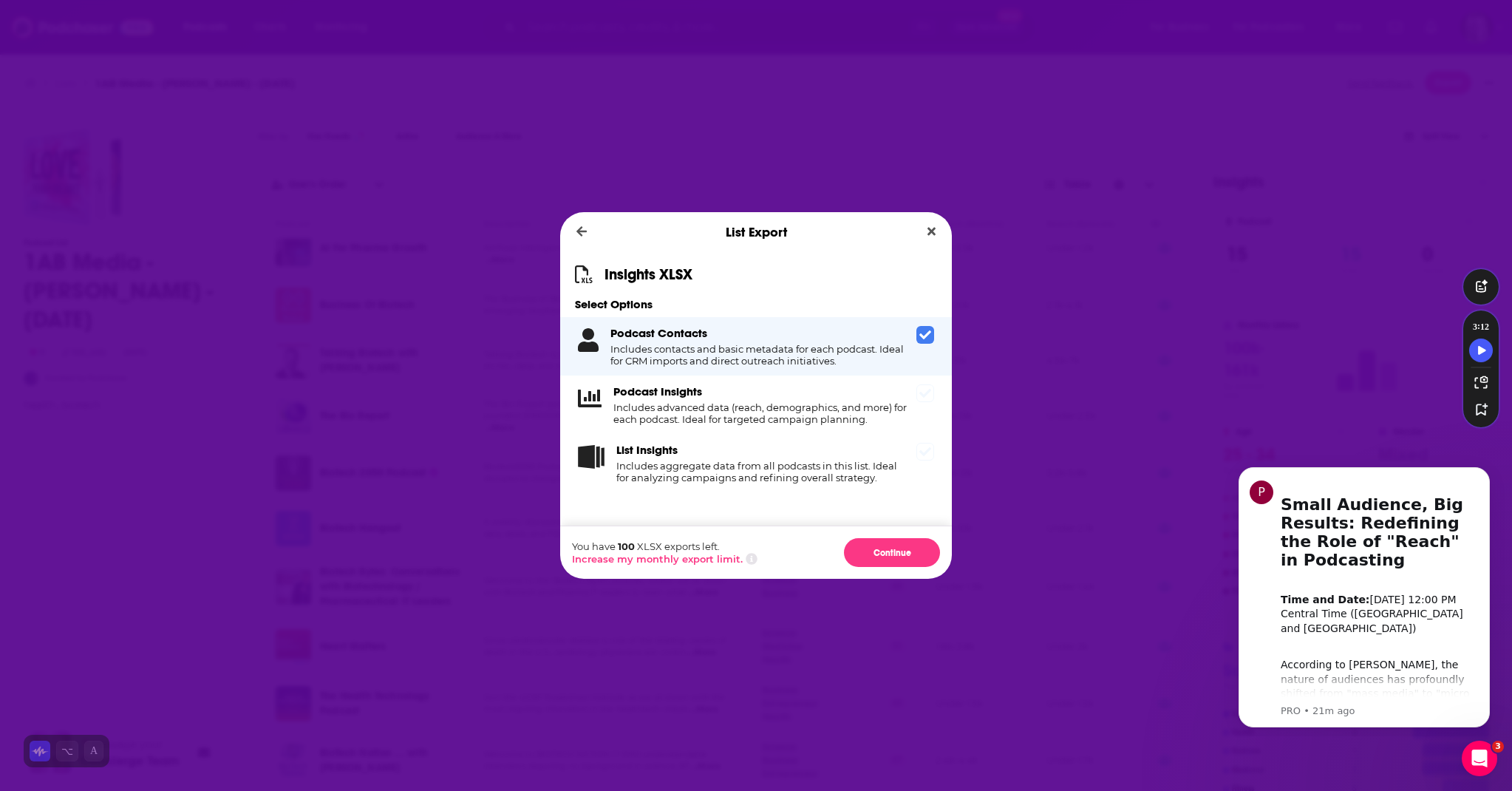
click at [924, 394] on icon "Dialog" at bounding box center [925, 394] width 12 height 12
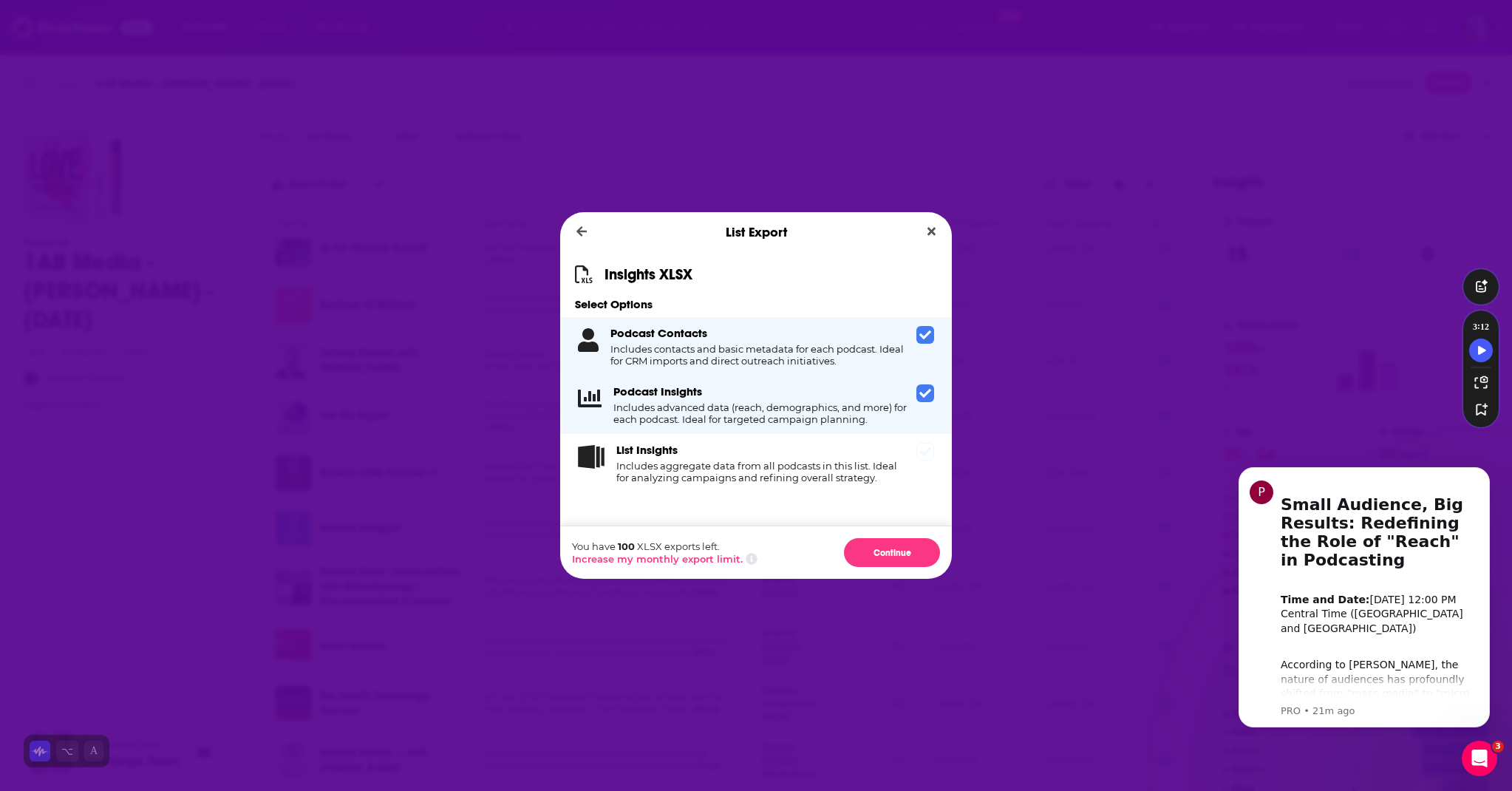
click at [925, 451] on icon "Dialog" at bounding box center [925, 452] width 12 height 9
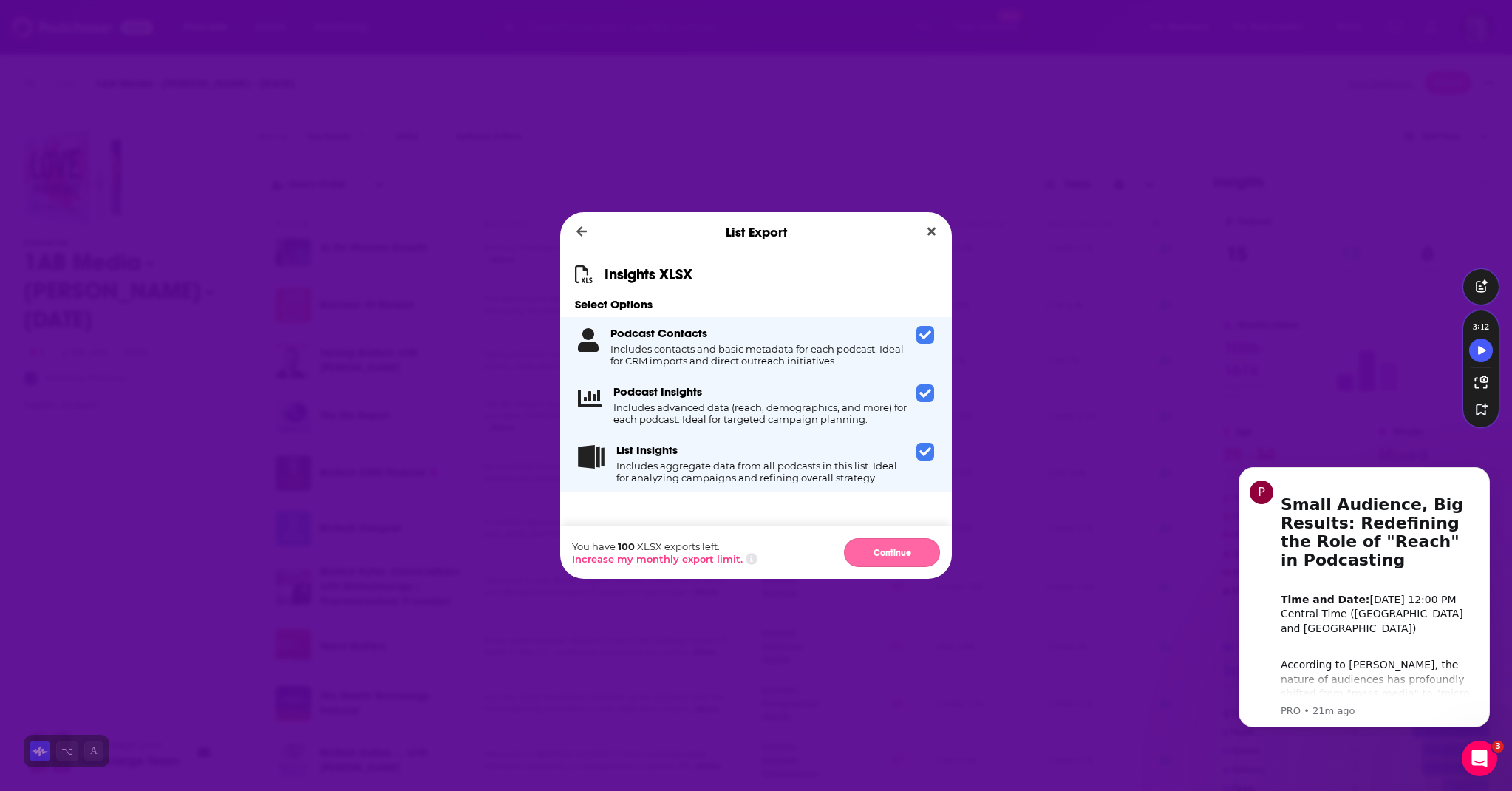
click at [917, 548] on button "Continue" at bounding box center [891, 552] width 96 height 28
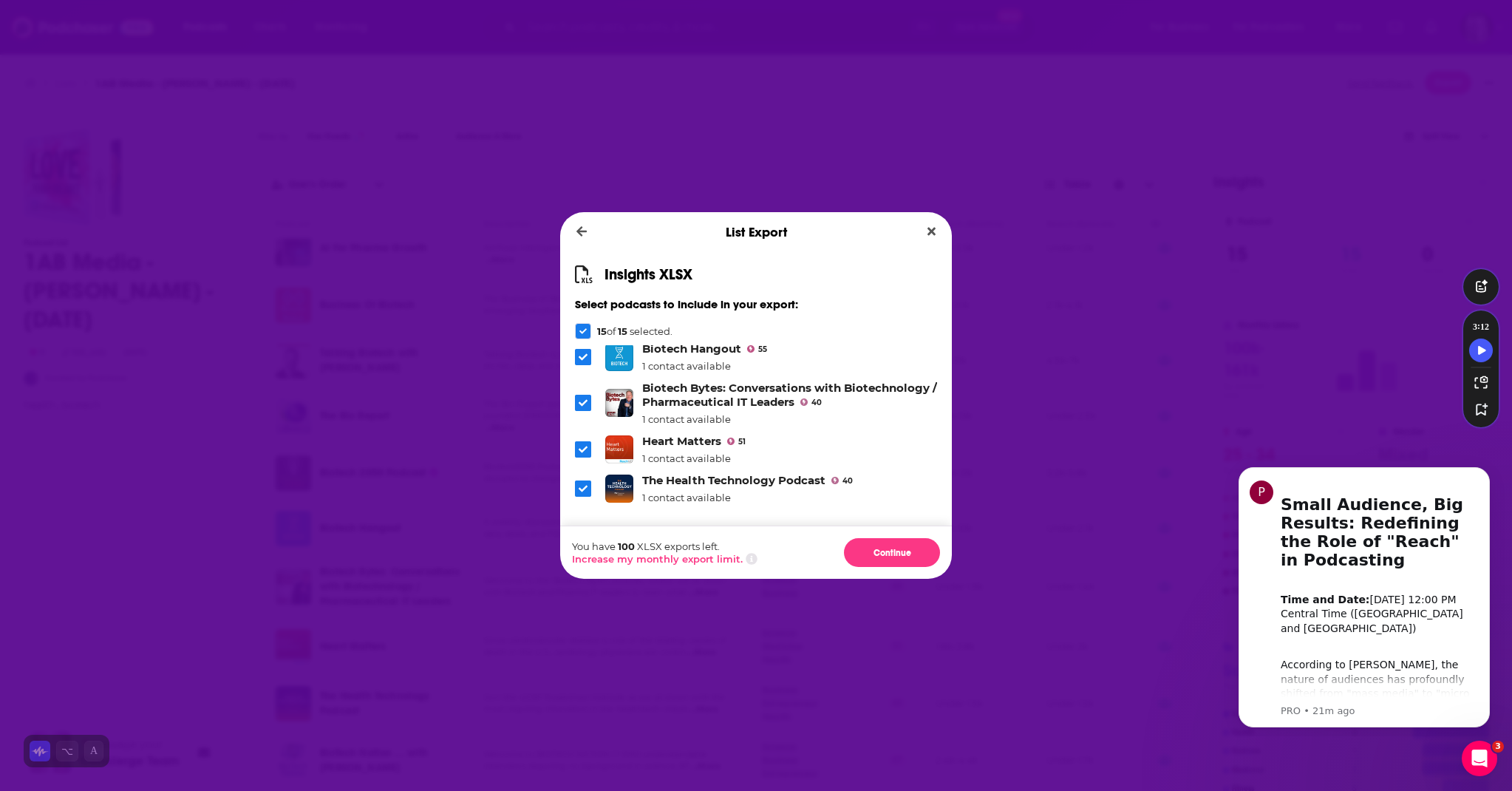
scroll to position [440, 0]
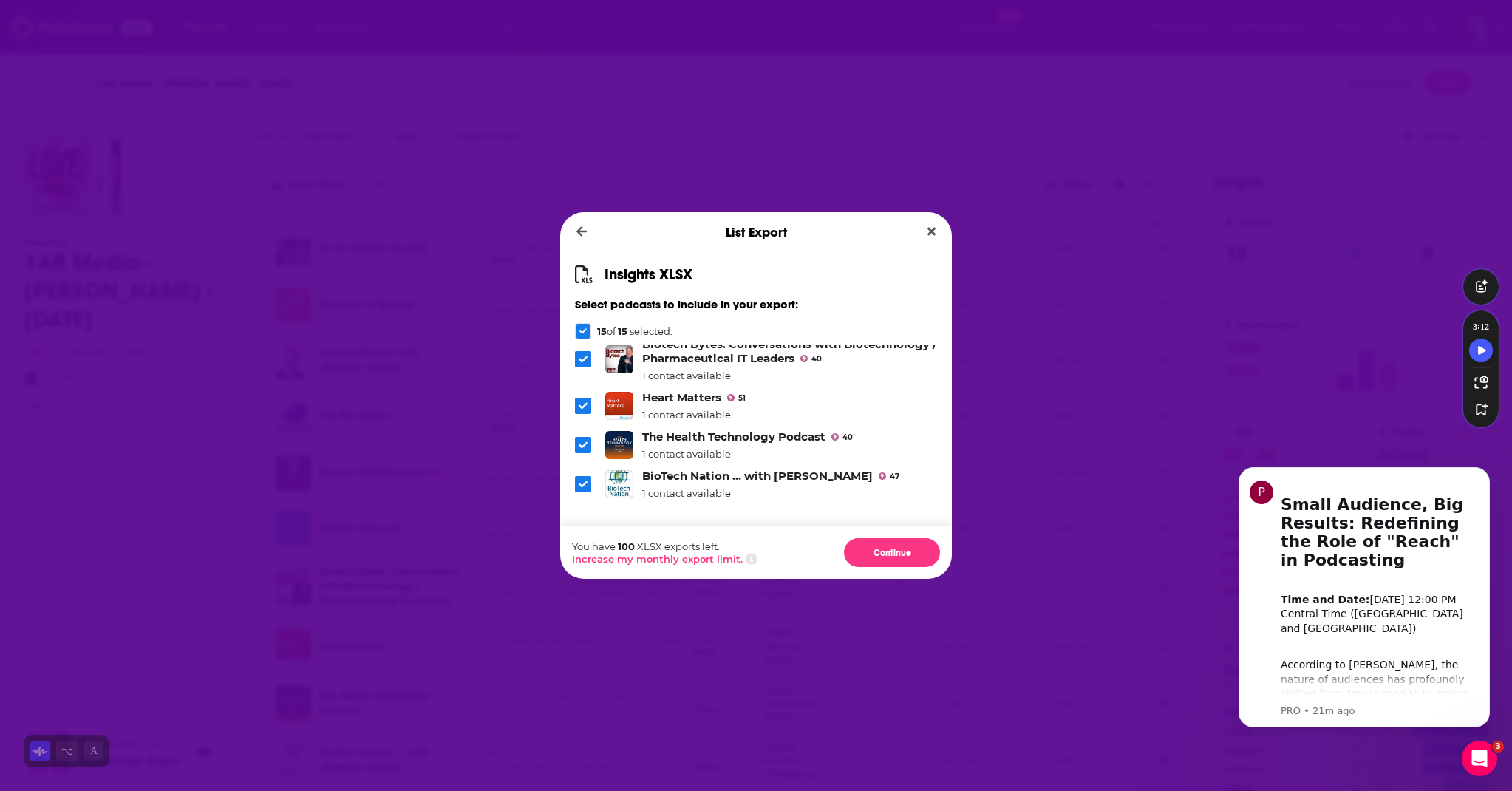
click at [579, 484] on icon "Dialog" at bounding box center [583, 484] width 9 height 9
click at [878, 551] on button "Continue" at bounding box center [891, 552] width 96 height 28
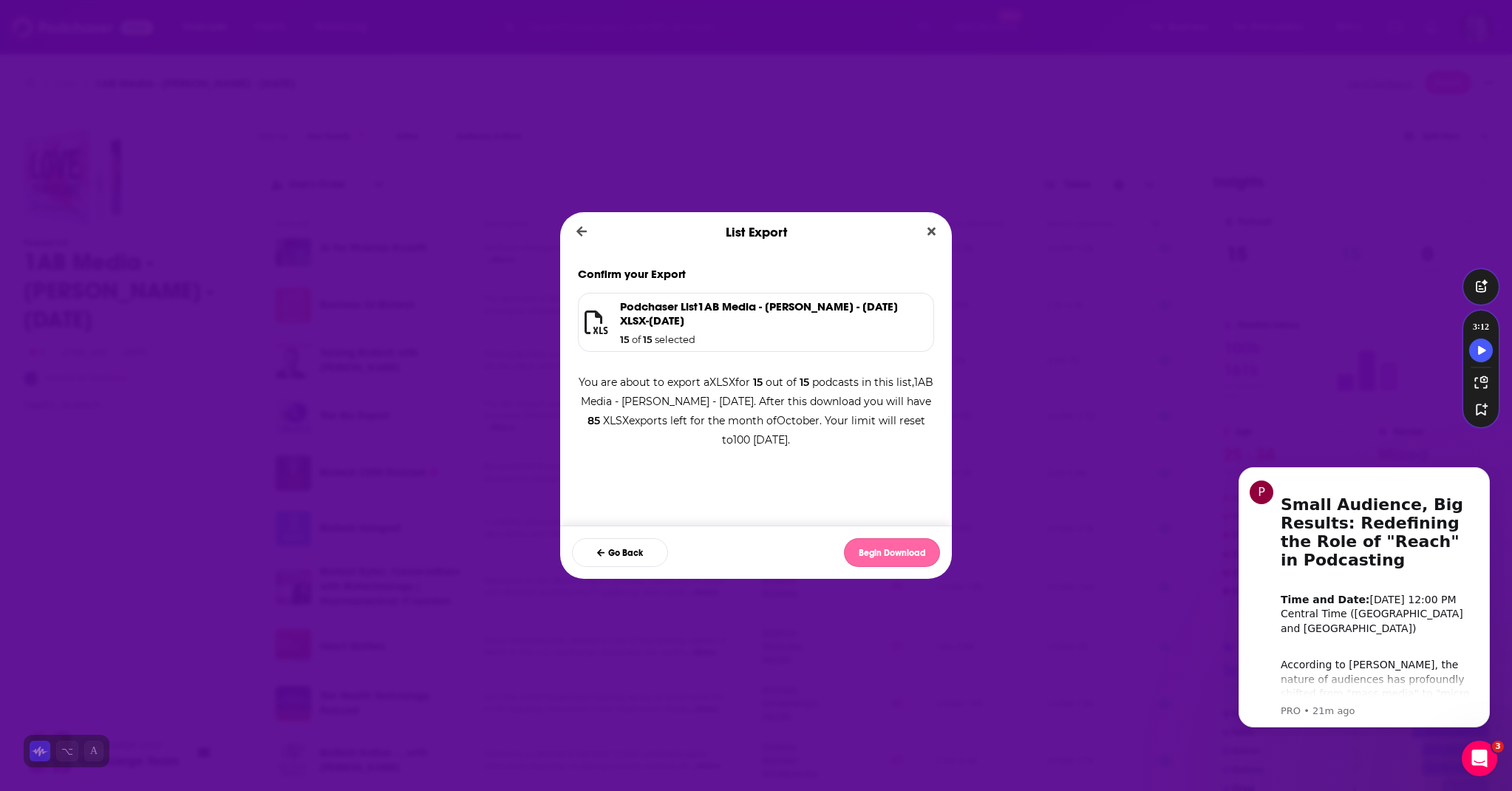
click at [879, 560] on button "Begin Download" at bounding box center [891, 552] width 96 height 28
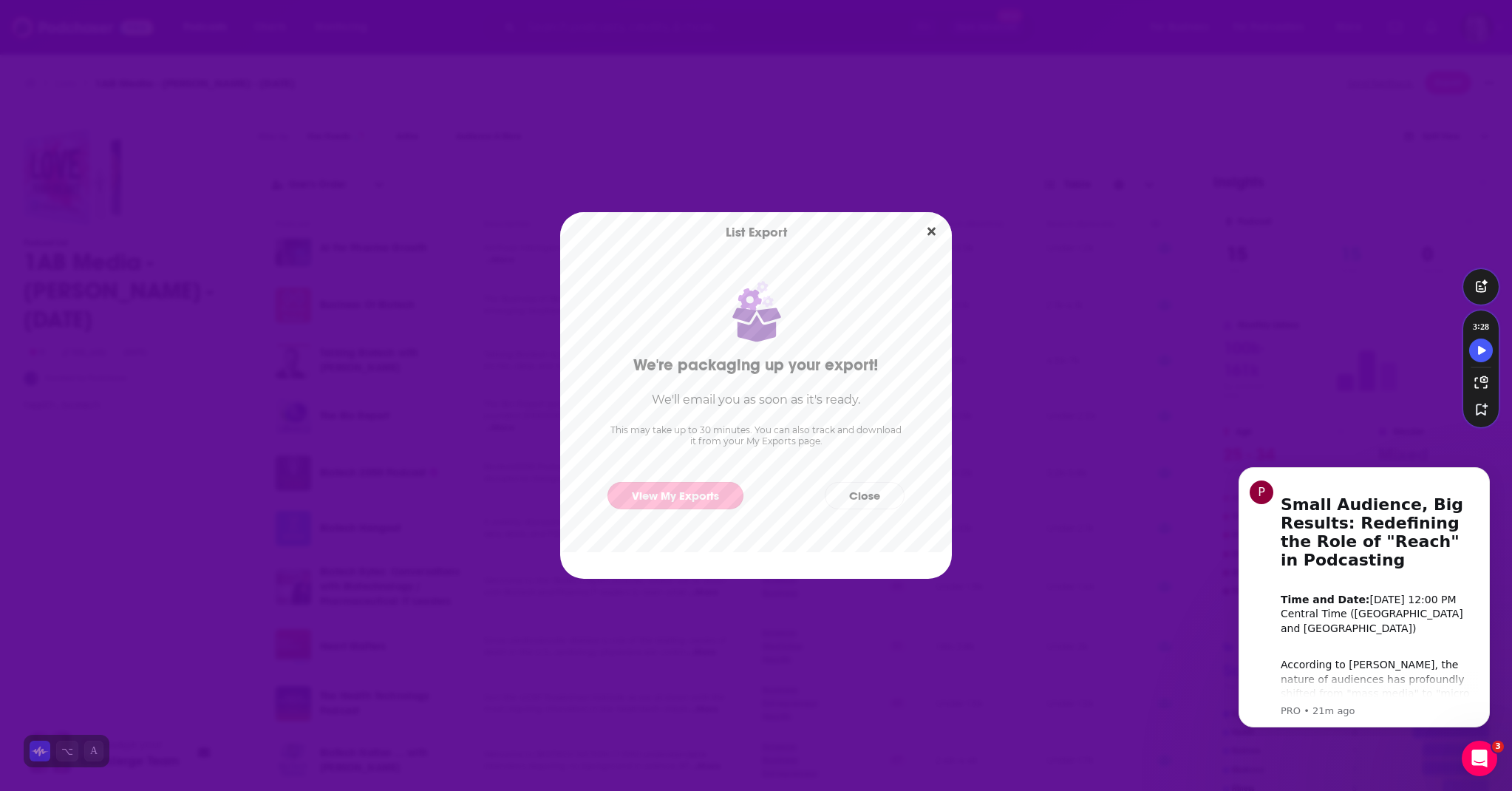
click at [684, 494] on link "View My Exports" at bounding box center [676, 496] width 136 height 28
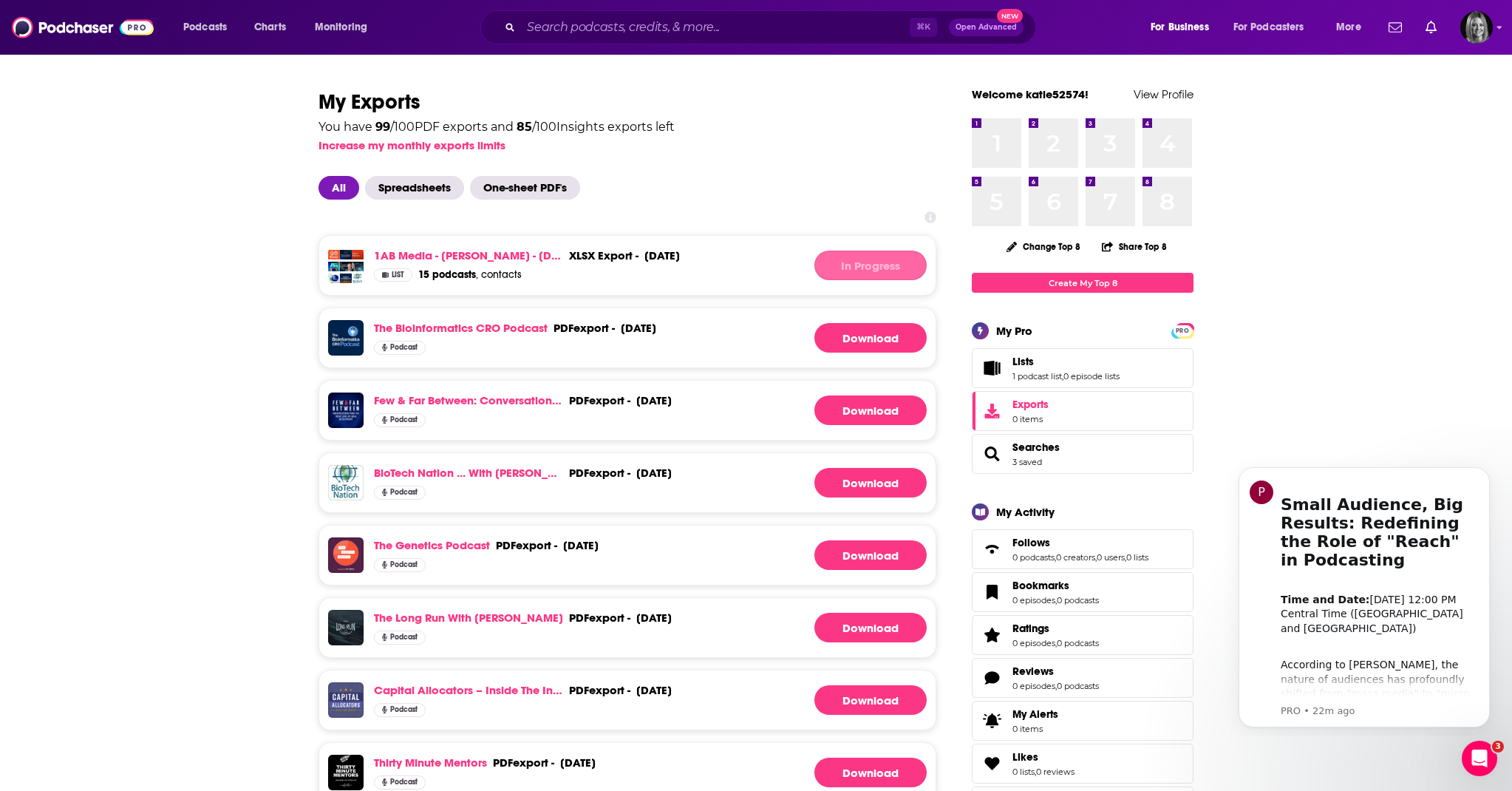
click at [854, 273] on div "In Progress" at bounding box center [871, 265] width 112 height 29
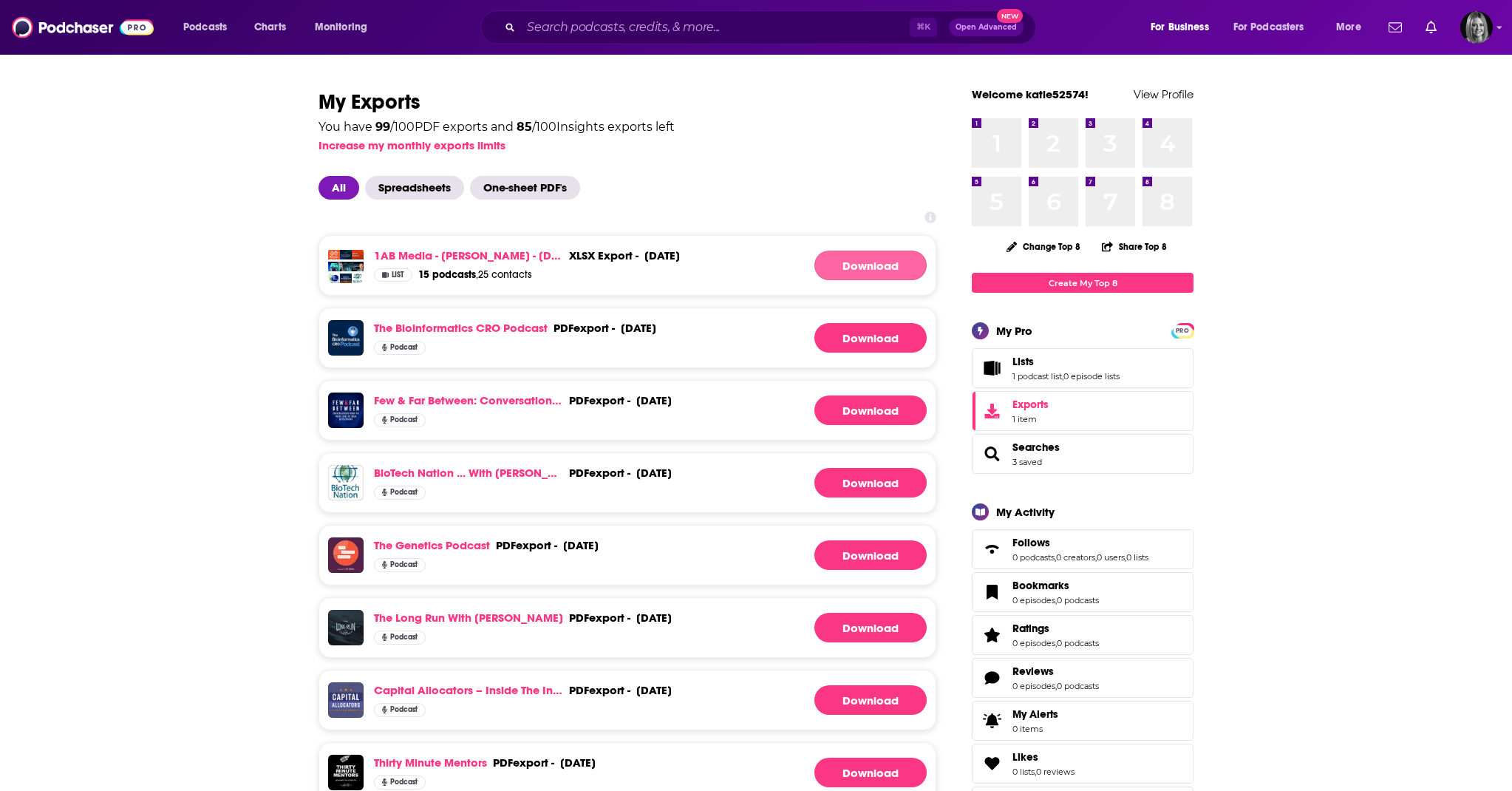
click at [891, 266] on link "Download" at bounding box center [871, 265] width 112 height 29
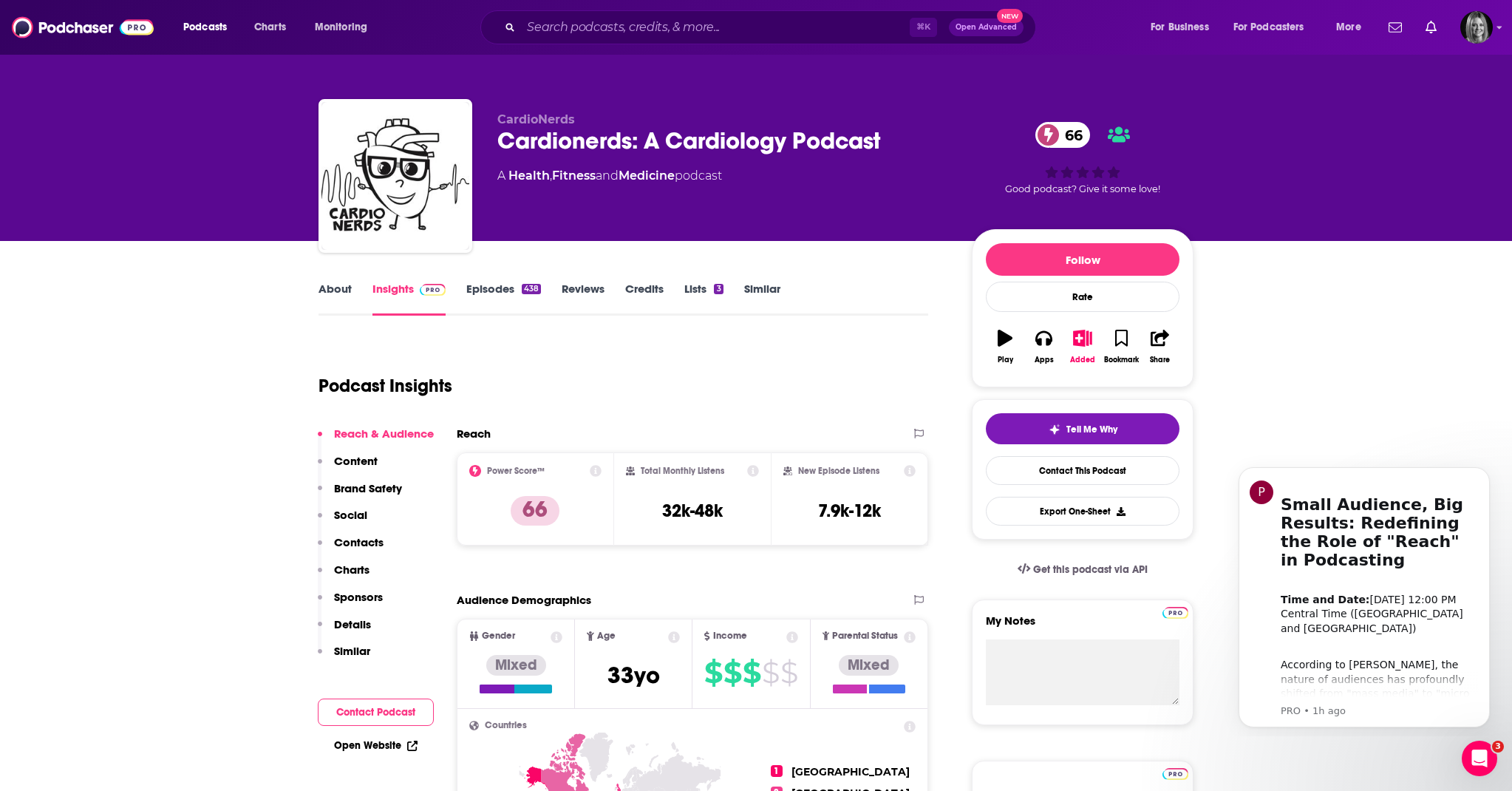
click at [595, 471] on icon at bounding box center [595, 471] width 12 height 12
drag, startPoint x: 544, startPoint y: 342, endPoint x: 610, endPoint y: 404, distance: 90.6
click at [595, 470] on icon at bounding box center [595, 471] width 12 height 12
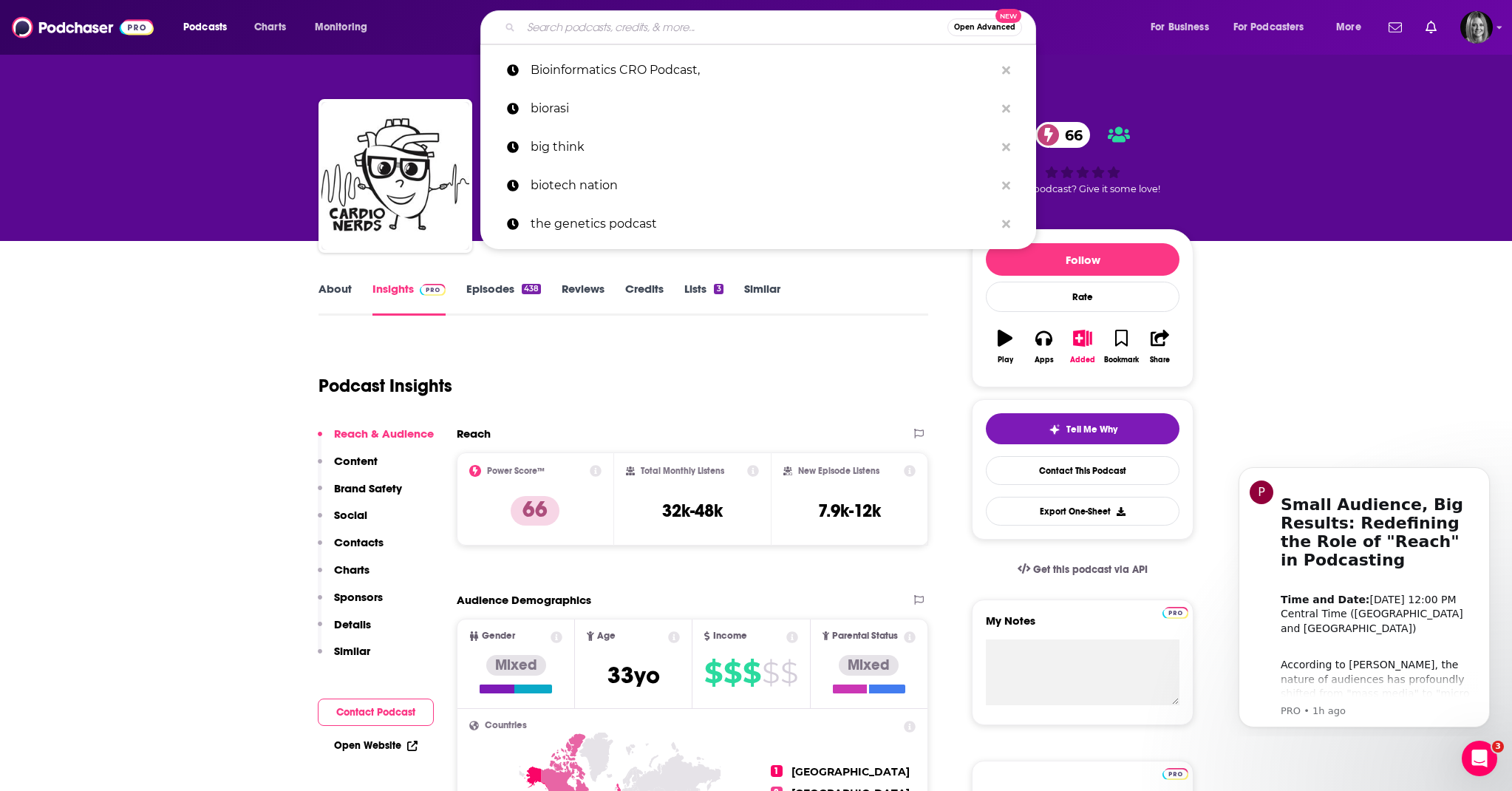
click at [587, 28] on input "Search podcasts, credits, & more..." at bounding box center [734, 27] width 426 height 23
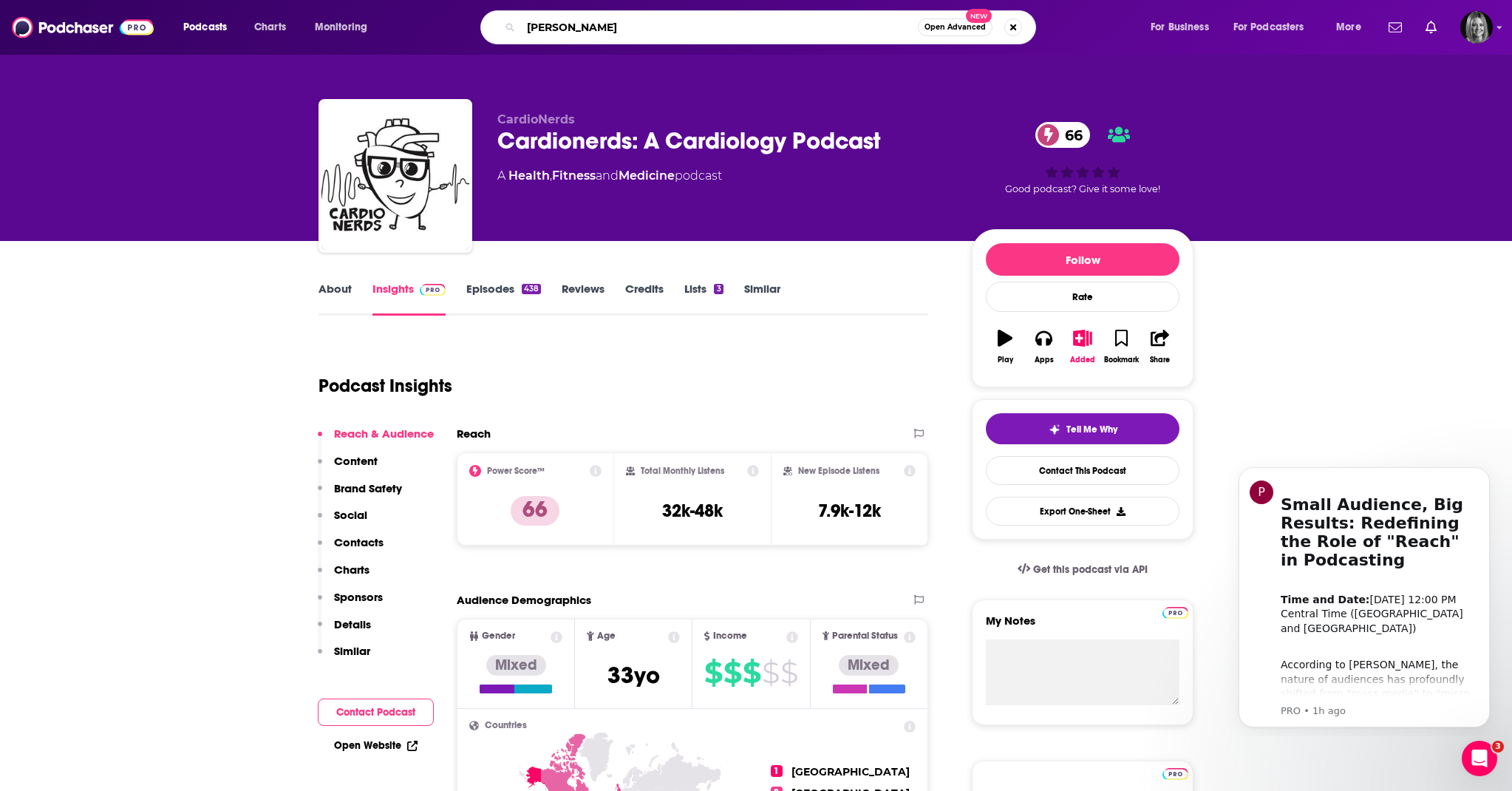
type input "joe rogan"
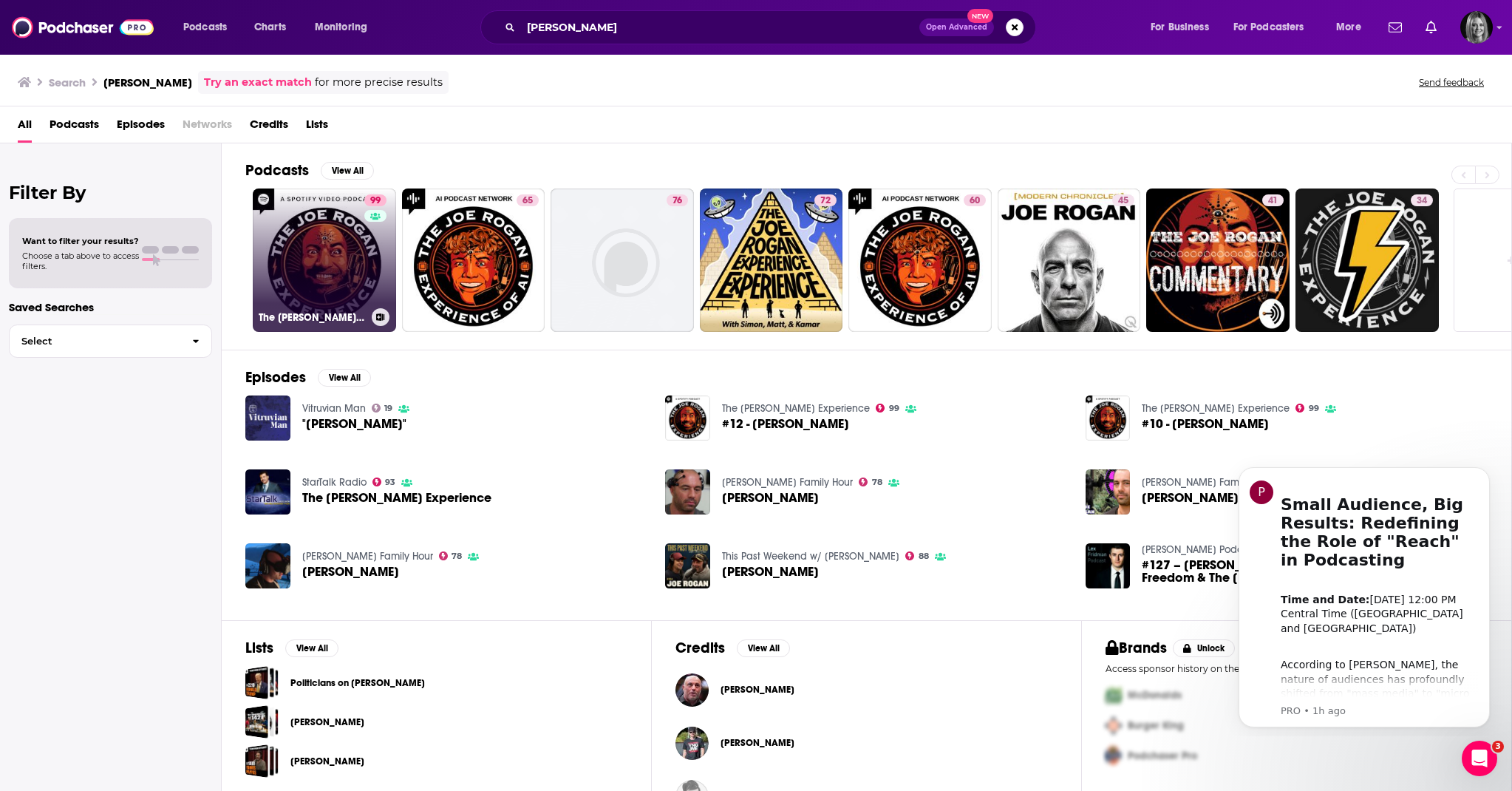
click at [326, 320] on h3 "The Joe Rogan Experience" at bounding box center [312, 318] width 107 height 13
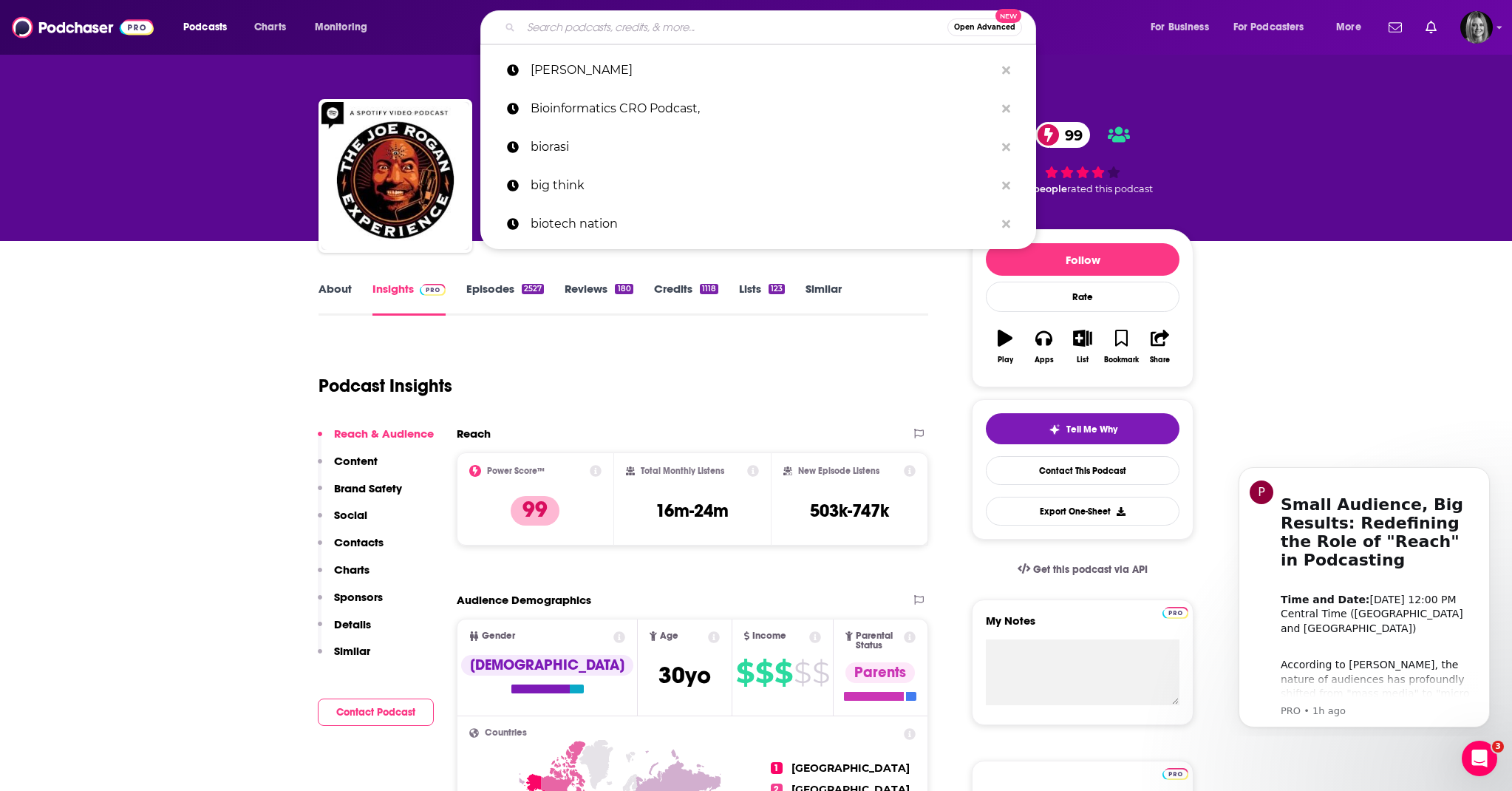
click at [563, 34] on input "Search podcasts, credits, & more..." at bounding box center [734, 27] width 426 height 23
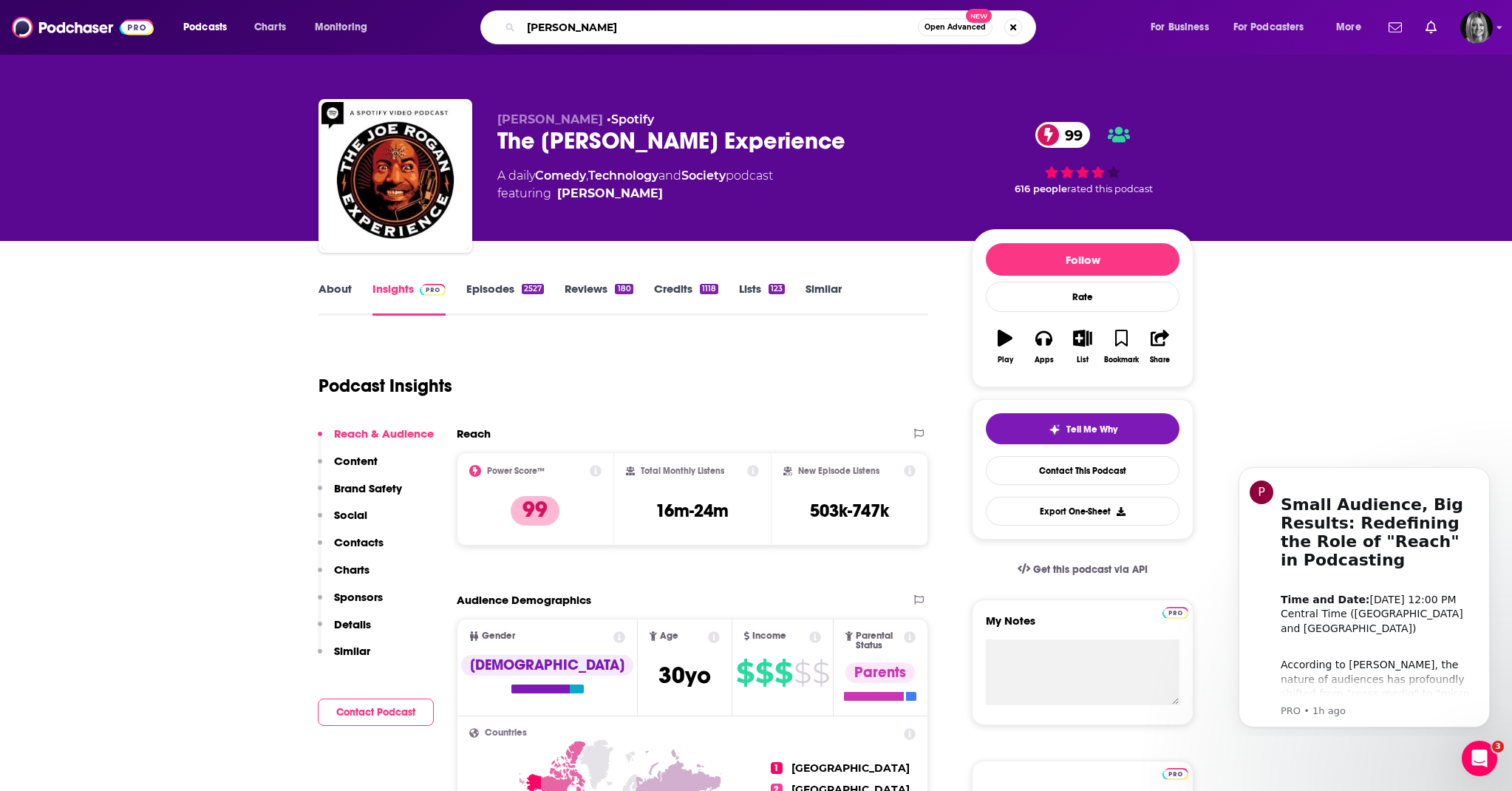
type input "luke timmerman"
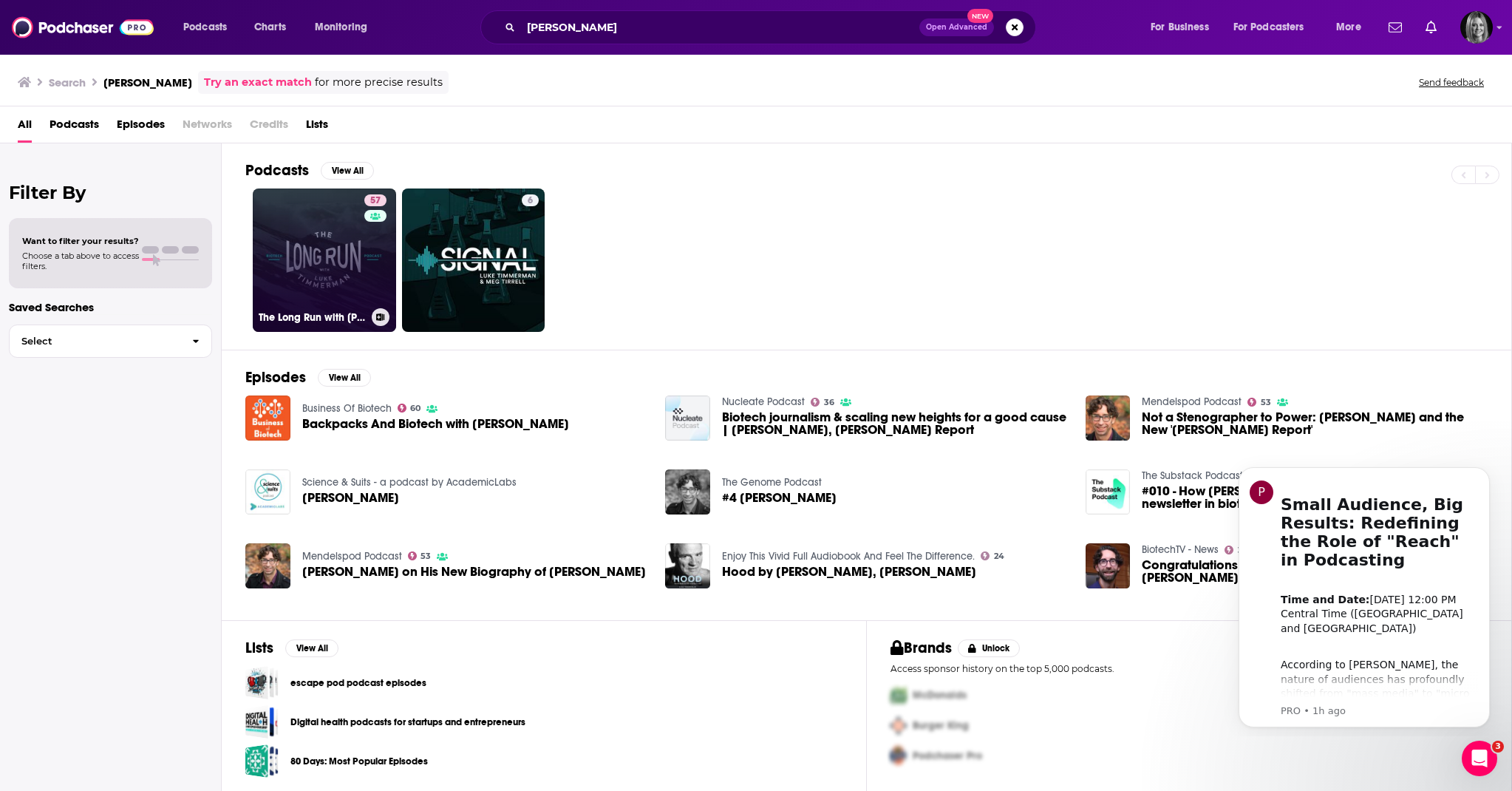
click at [361, 260] on link "57 The Long Run with Luke Timmerman" at bounding box center [324, 260] width 143 height 143
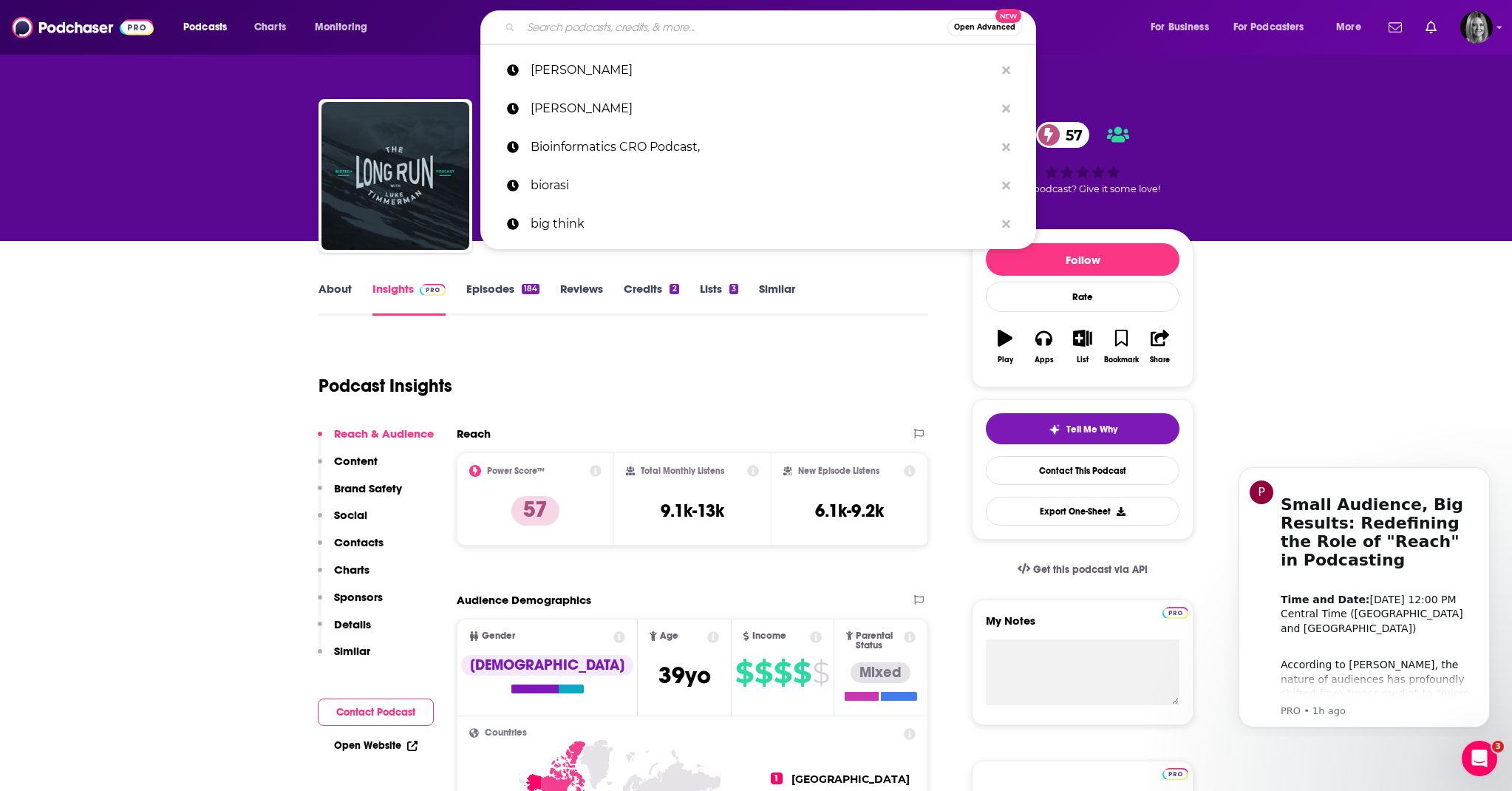
click at [576, 25] on input "Search podcasts, credits, & more..." at bounding box center [734, 27] width 426 height 23
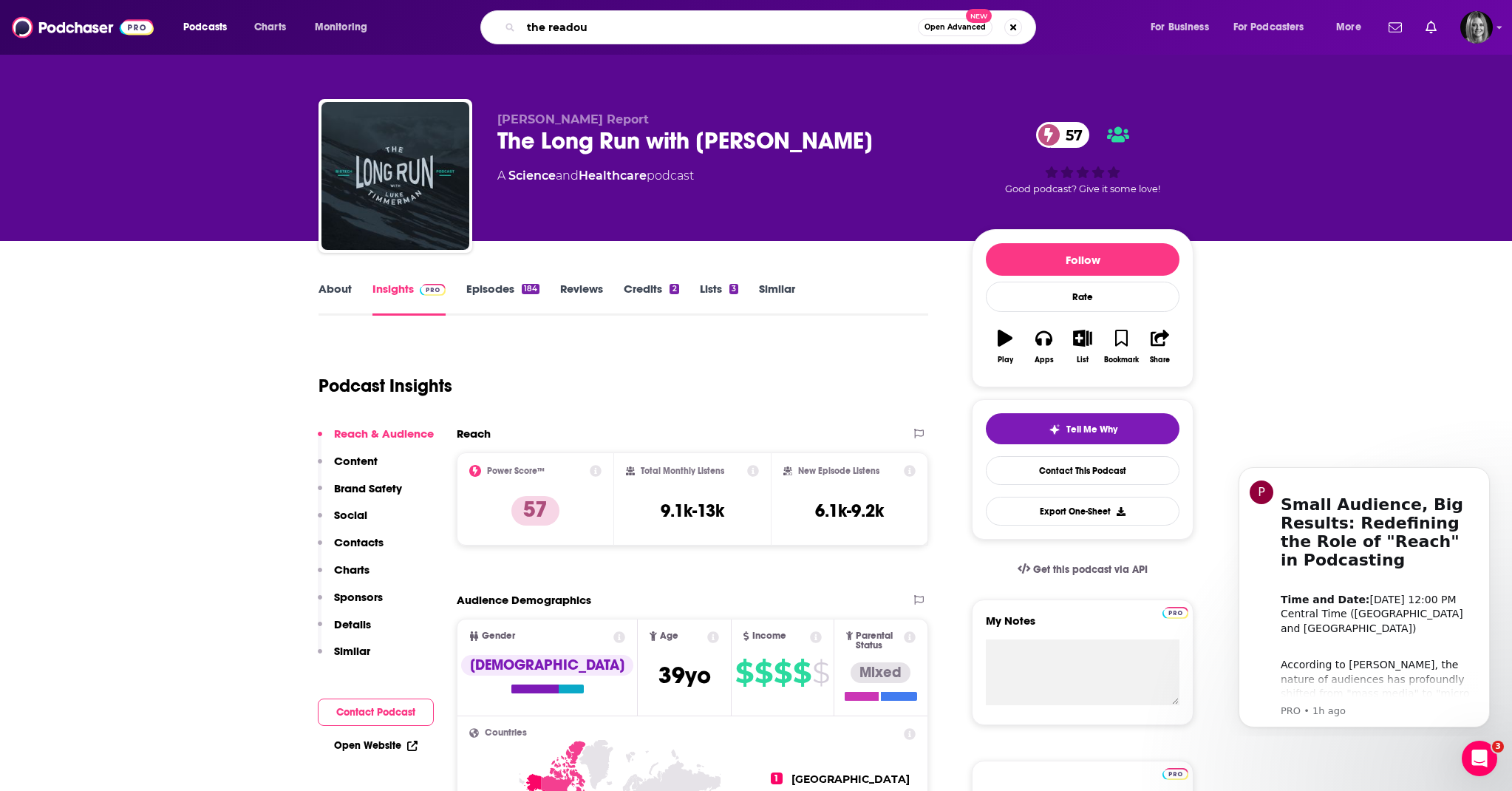
type input "the readout"
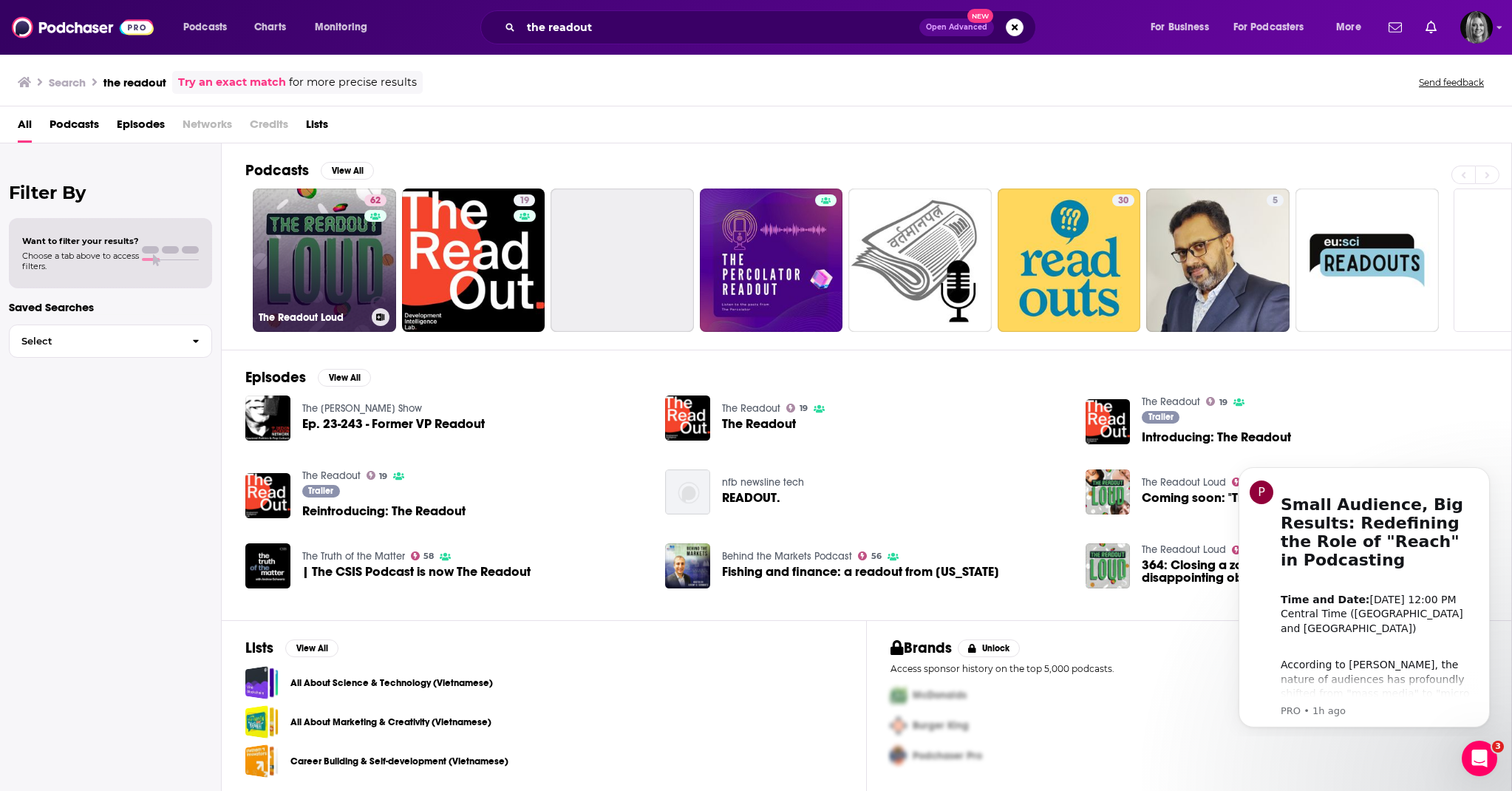
click at [316, 217] on link "62 The Readout Loud" at bounding box center [324, 260] width 143 height 143
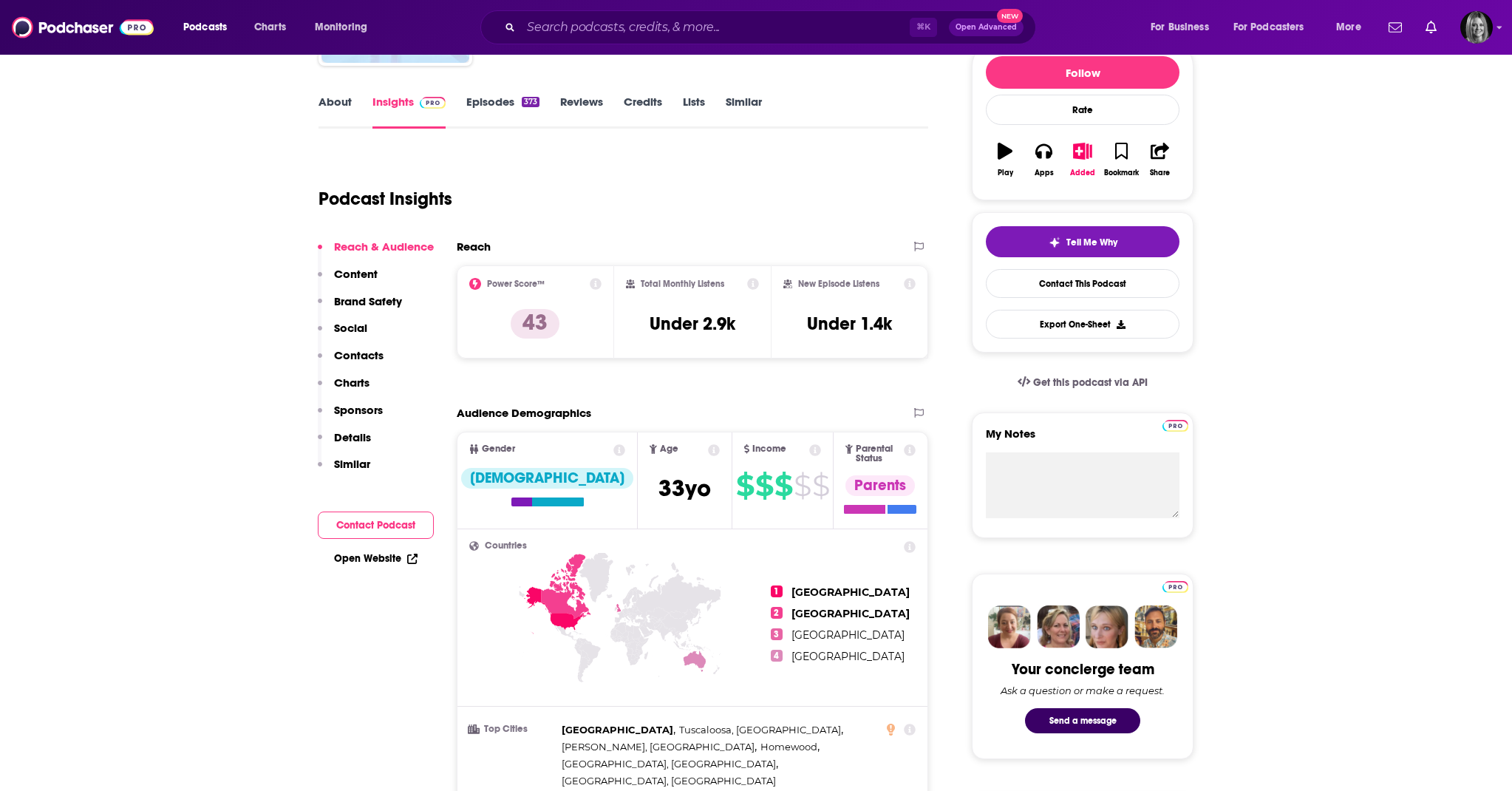
scroll to position [156, 0]
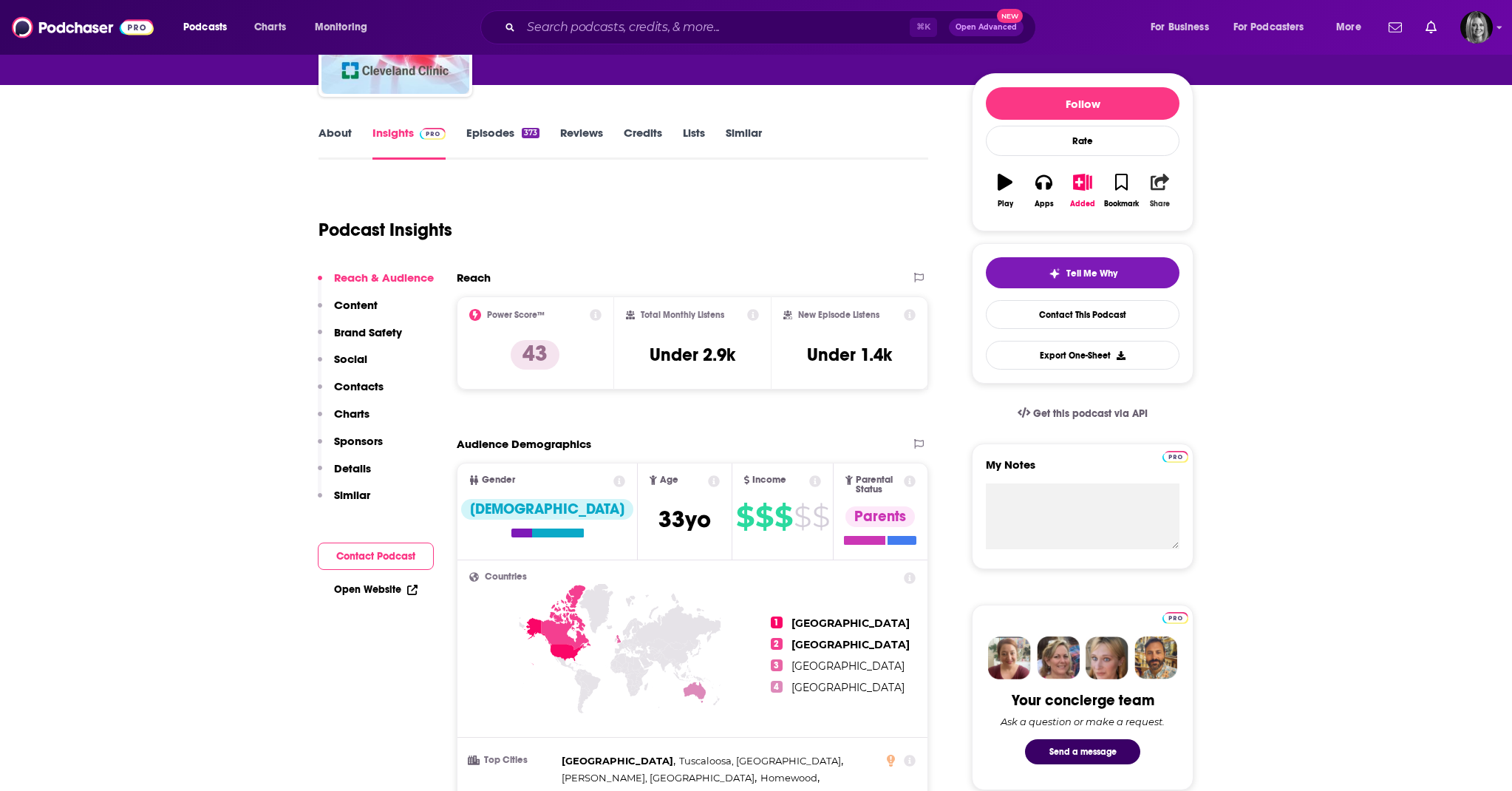
click at [1169, 192] on button "Share" at bounding box center [1160, 191] width 39 height 54
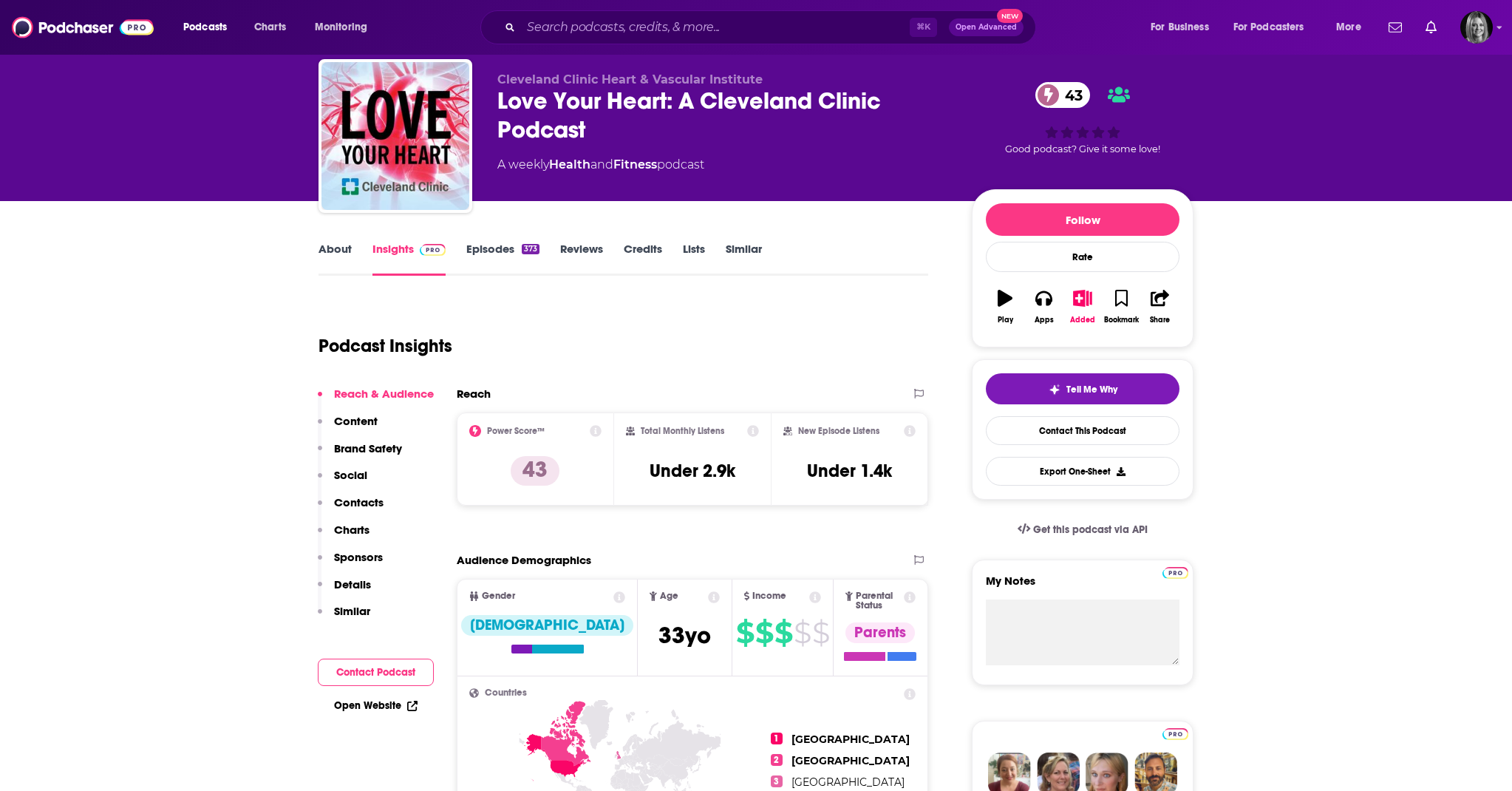
scroll to position [28, 0]
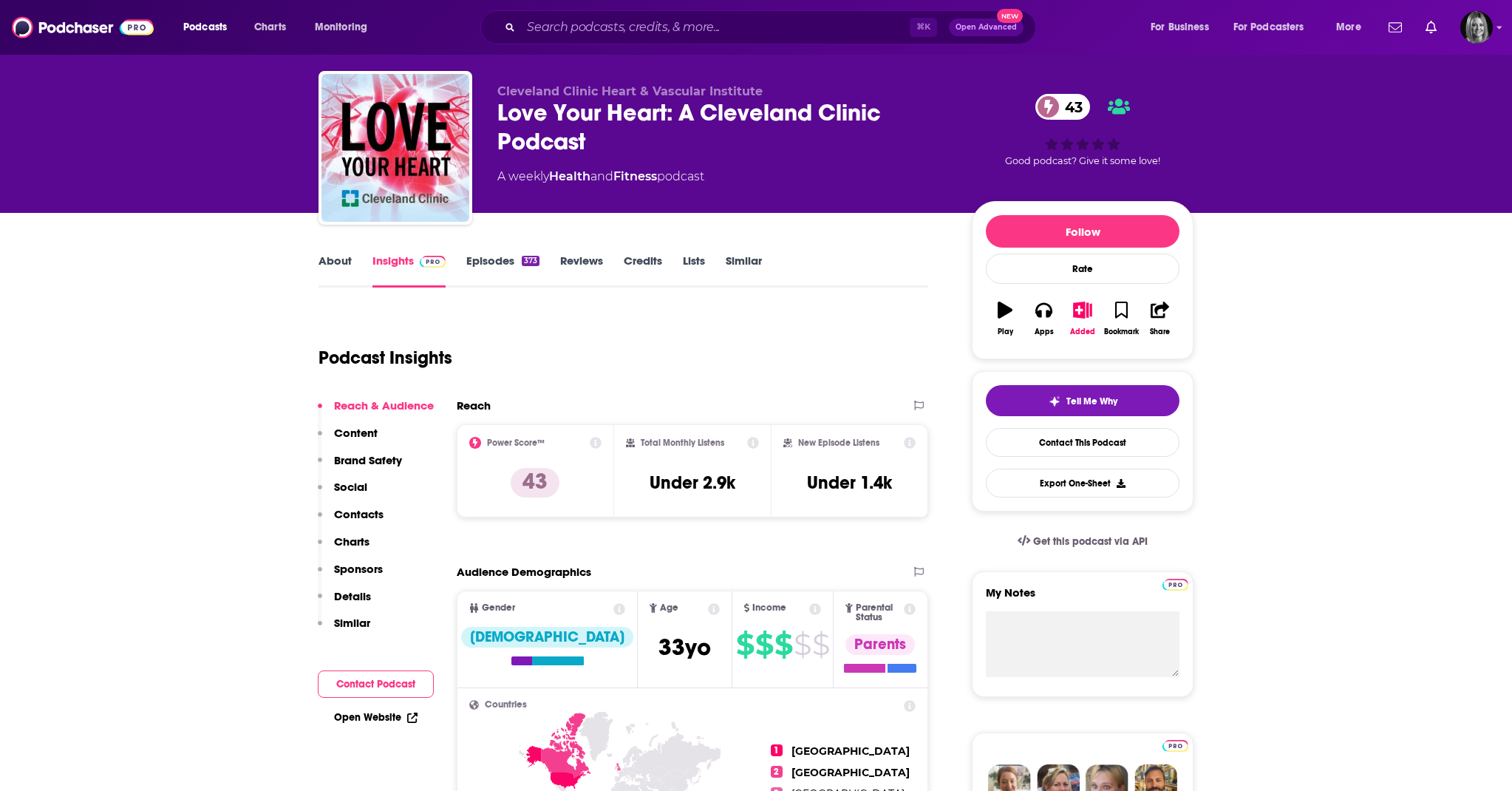
click at [497, 260] on link "Episodes 373" at bounding box center [502, 270] width 73 height 34
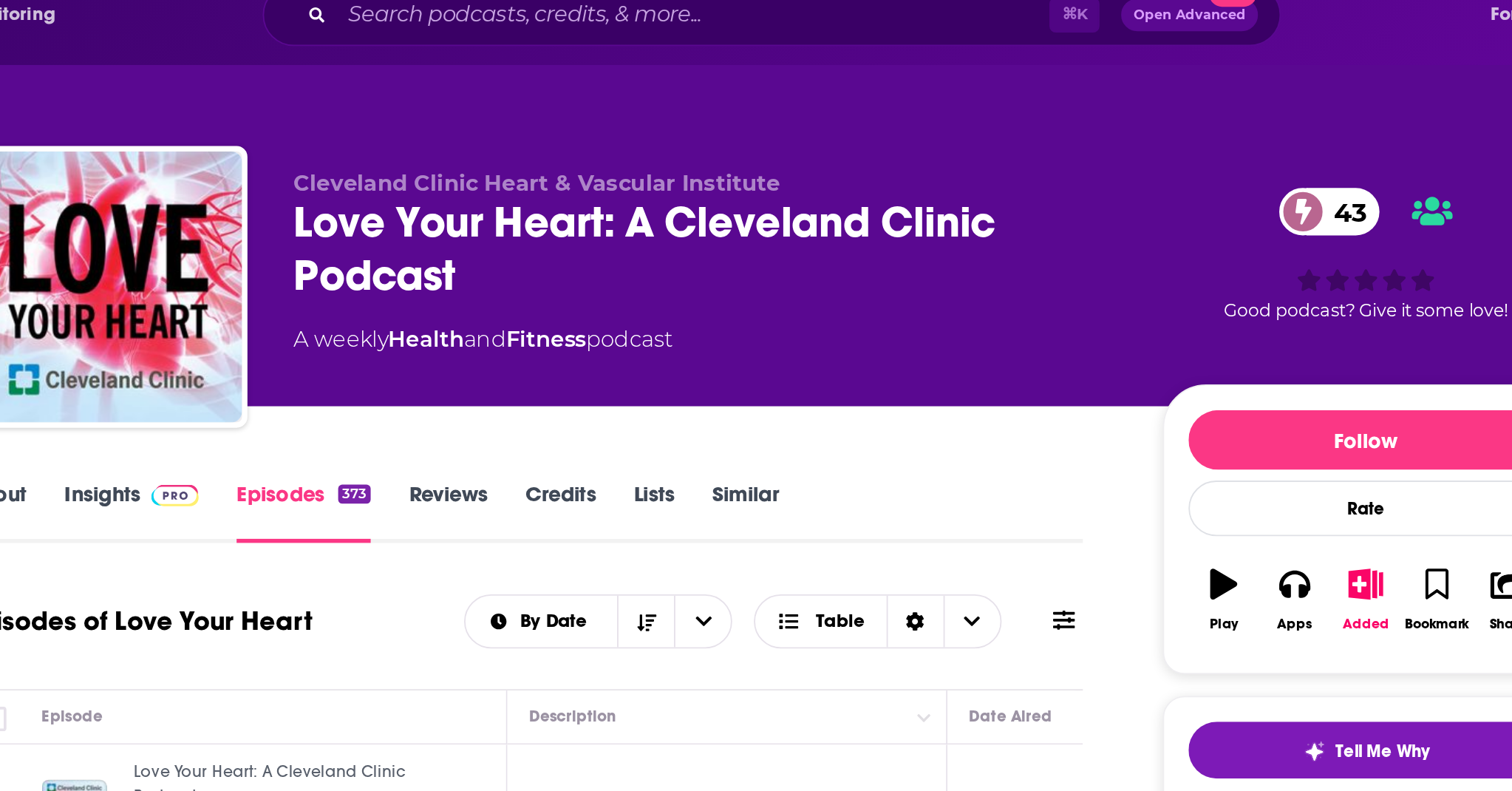
scroll to position [10, 0]
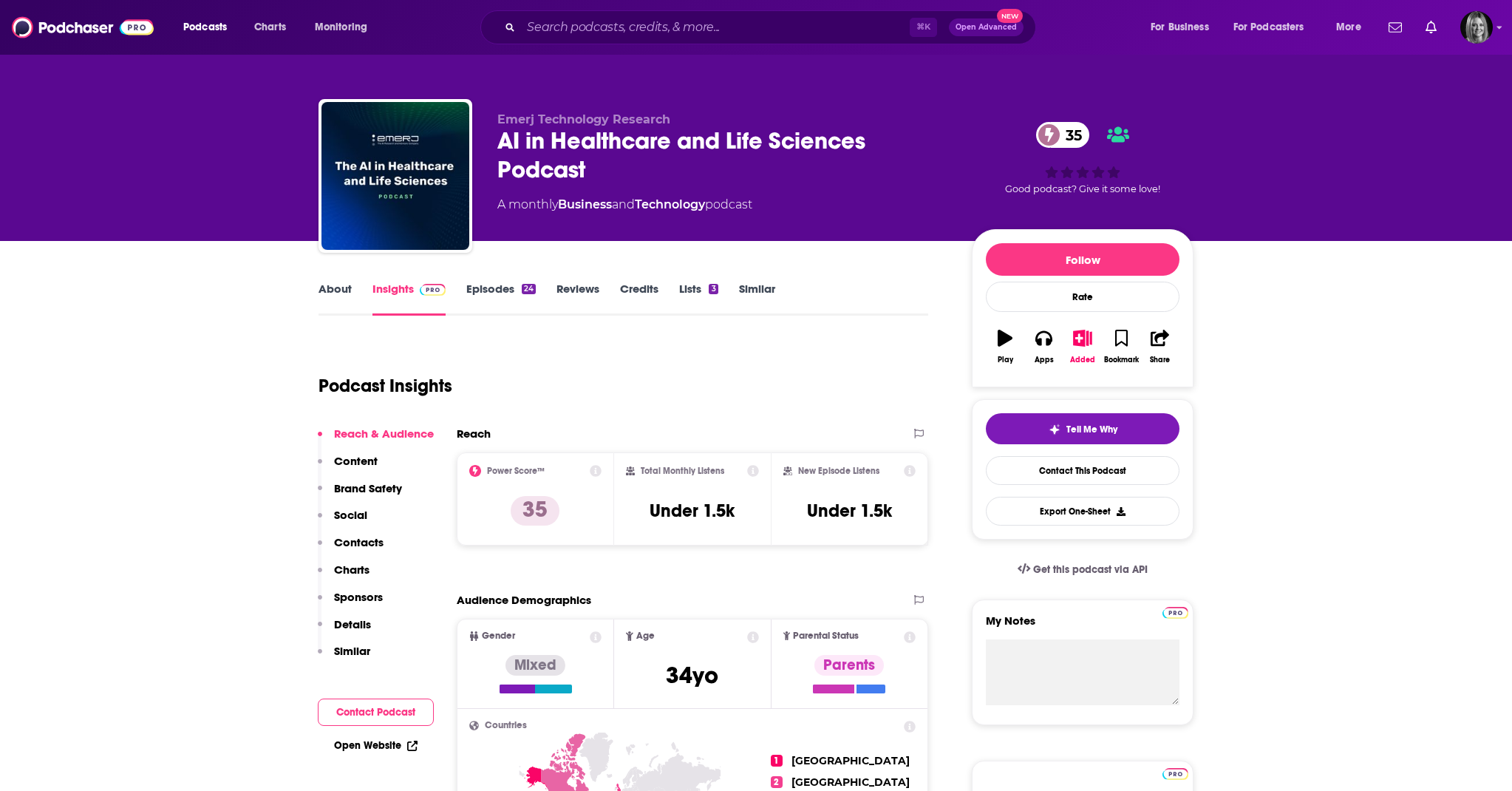
click at [692, 287] on link "Lists 3" at bounding box center [698, 298] width 39 height 34
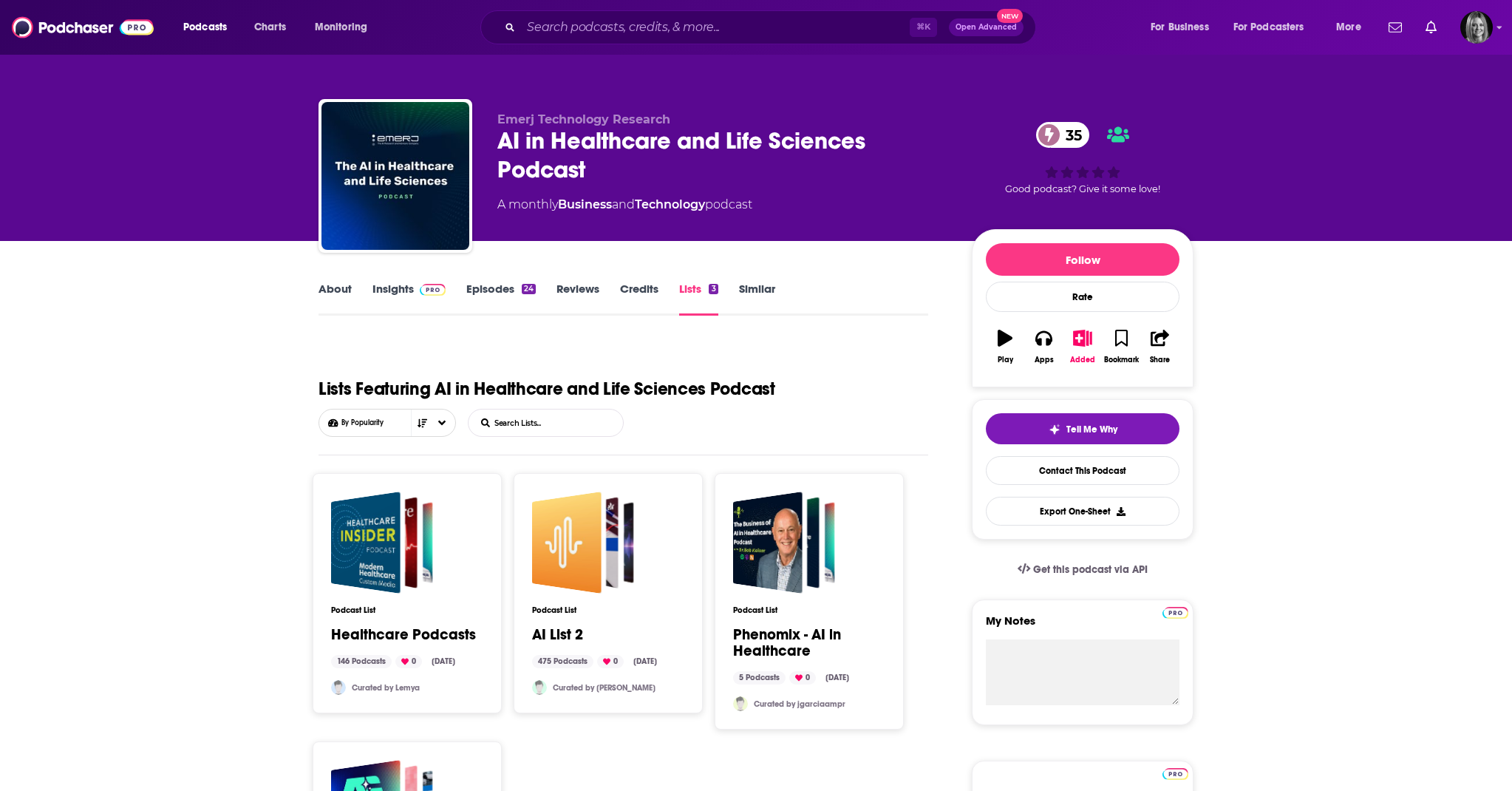
click at [511, 423] on input "List Search Input" at bounding box center [545, 422] width 154 height 27
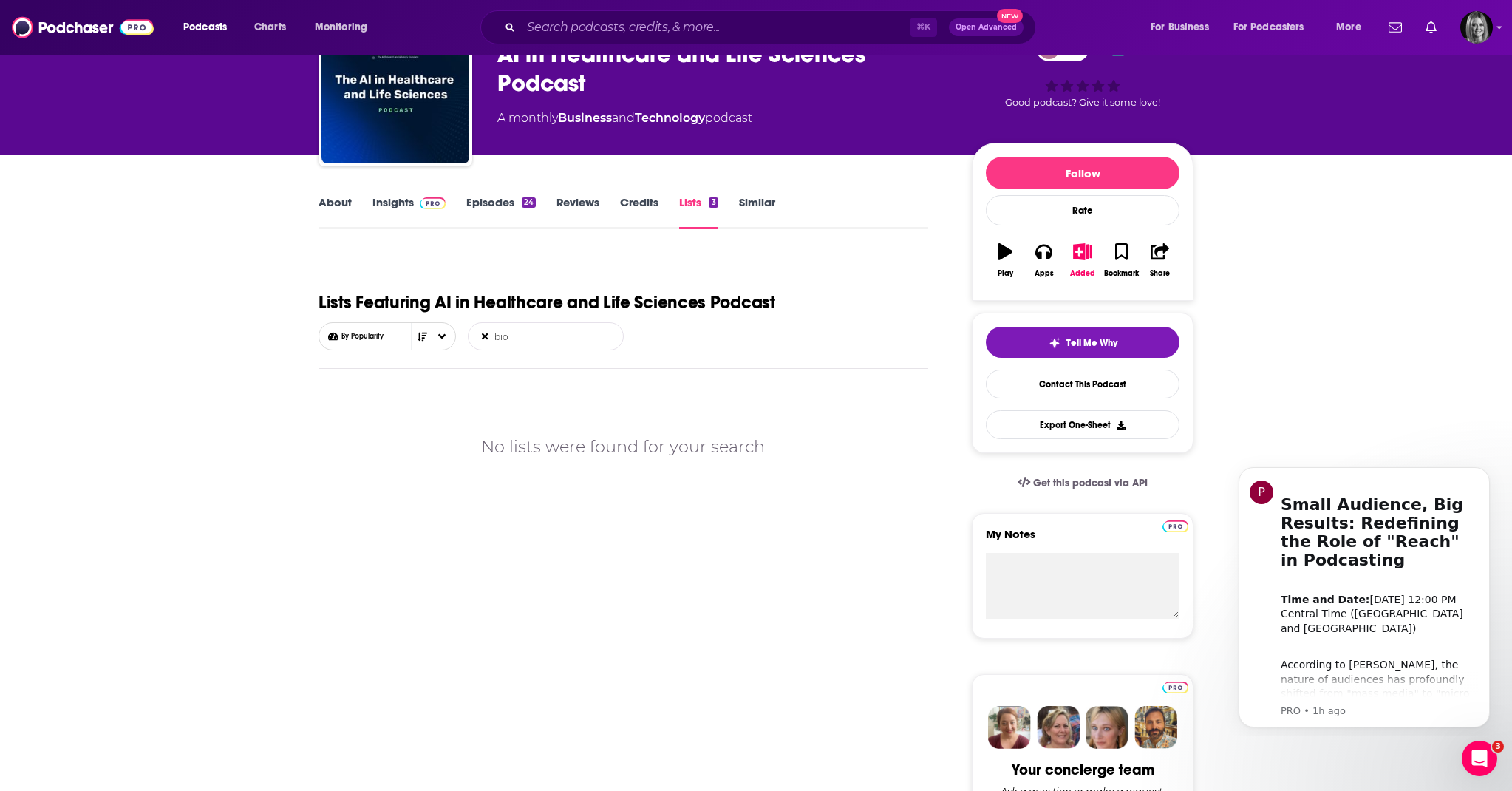
scroll to position [85, 0]
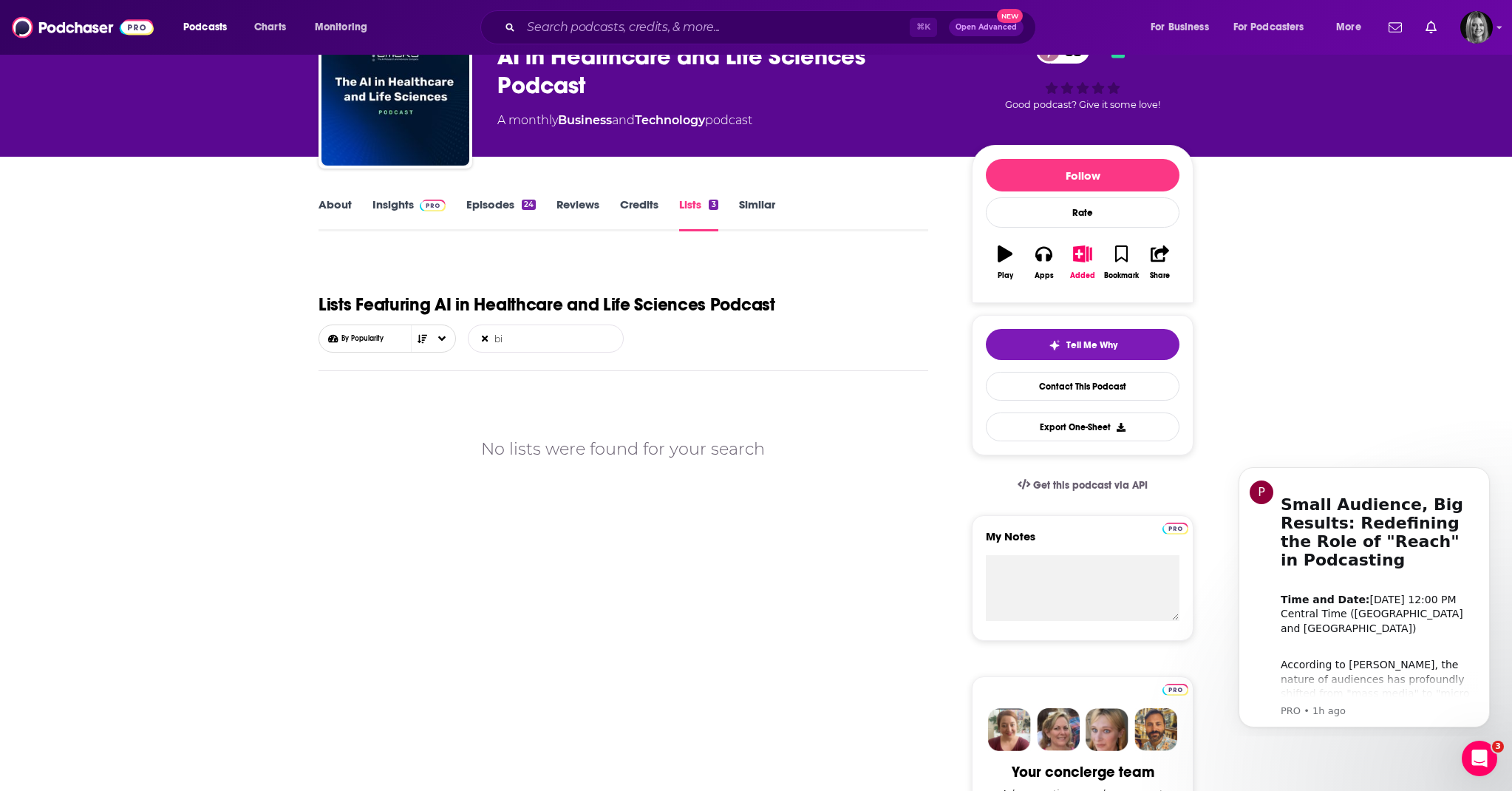
type input "b"
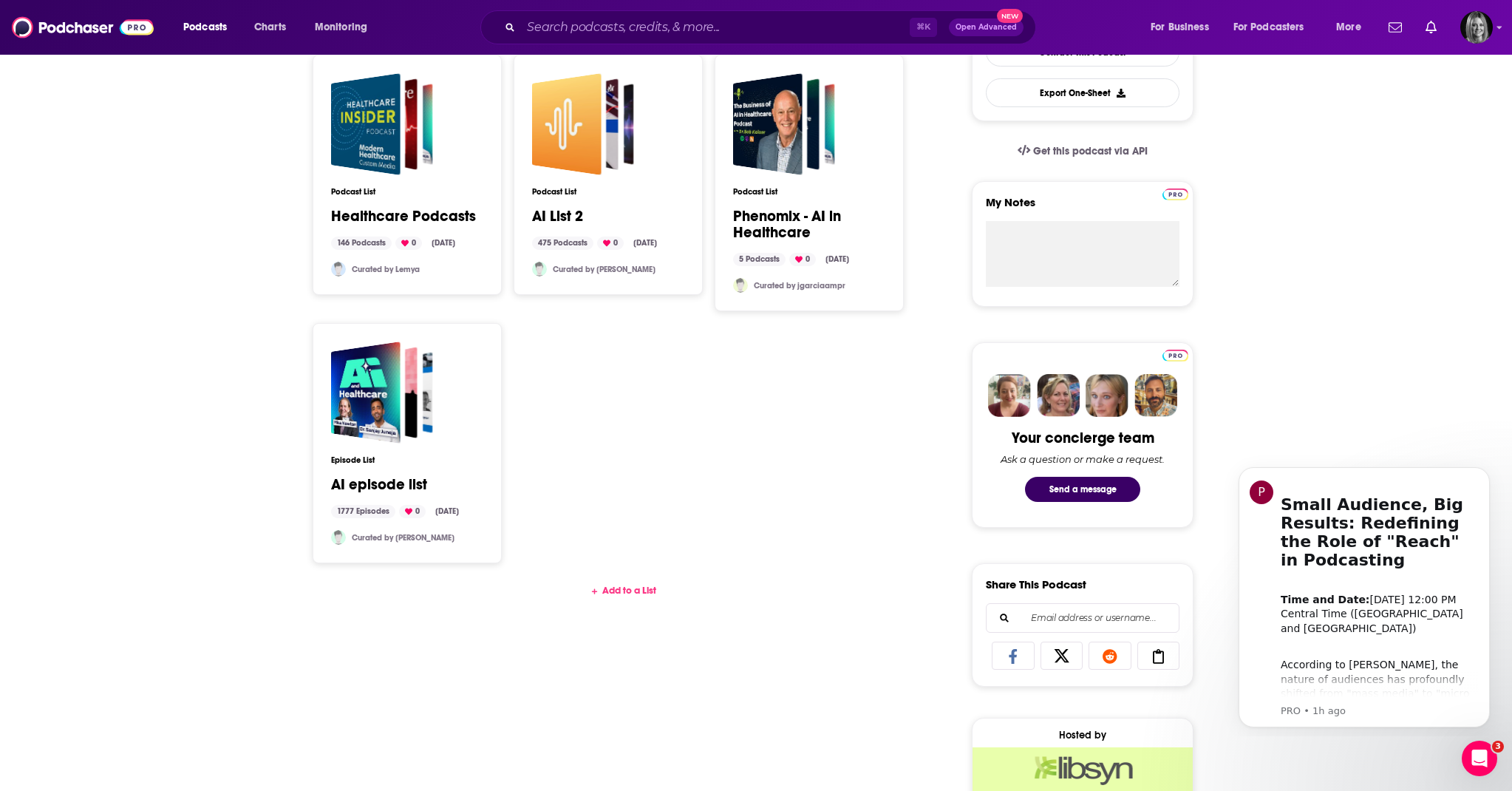
scroll to position [446, 0]
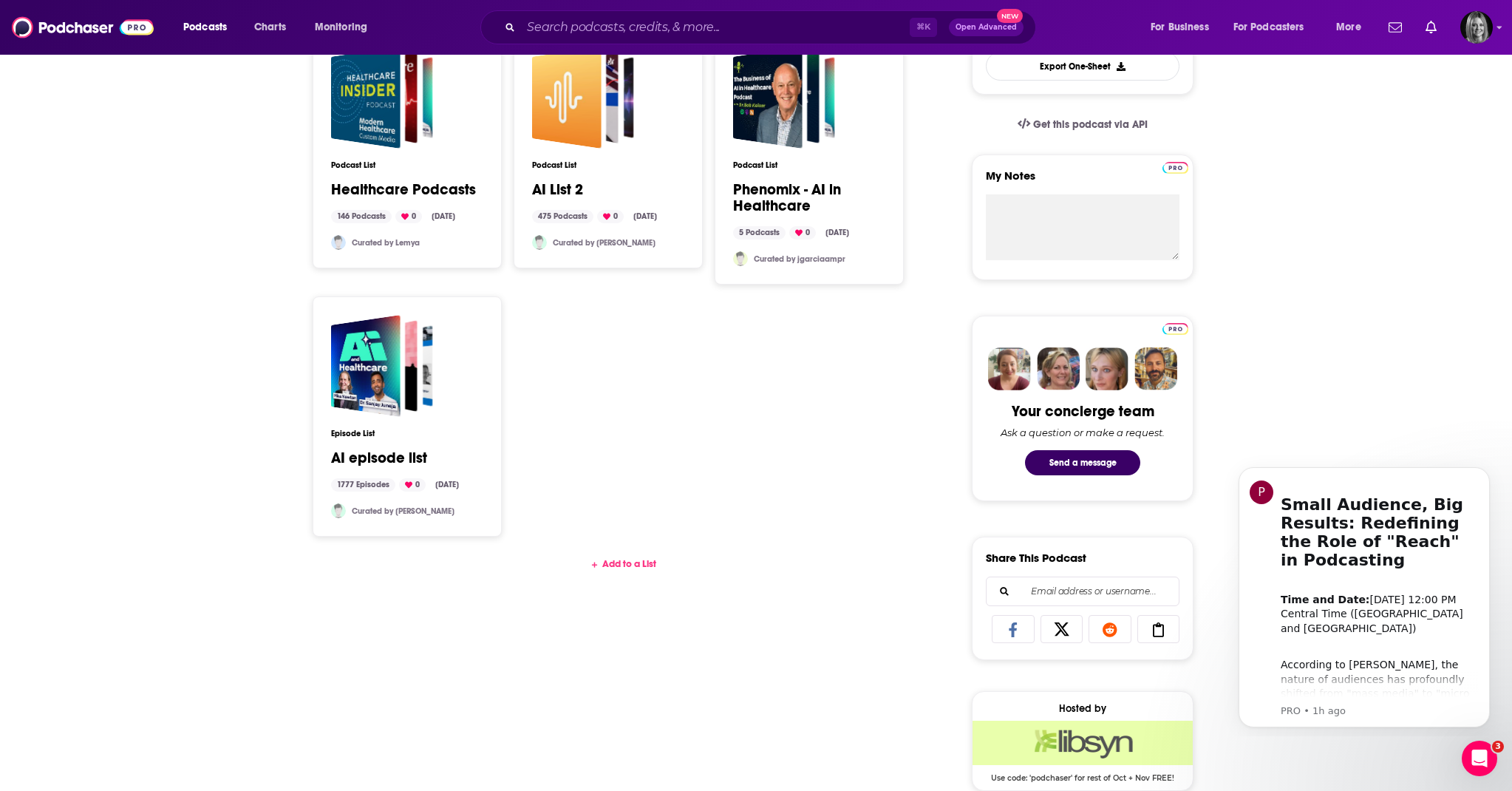
click at [622, 568] on div "Add to a List" at bounding box center [623, 565] width 610 height 12
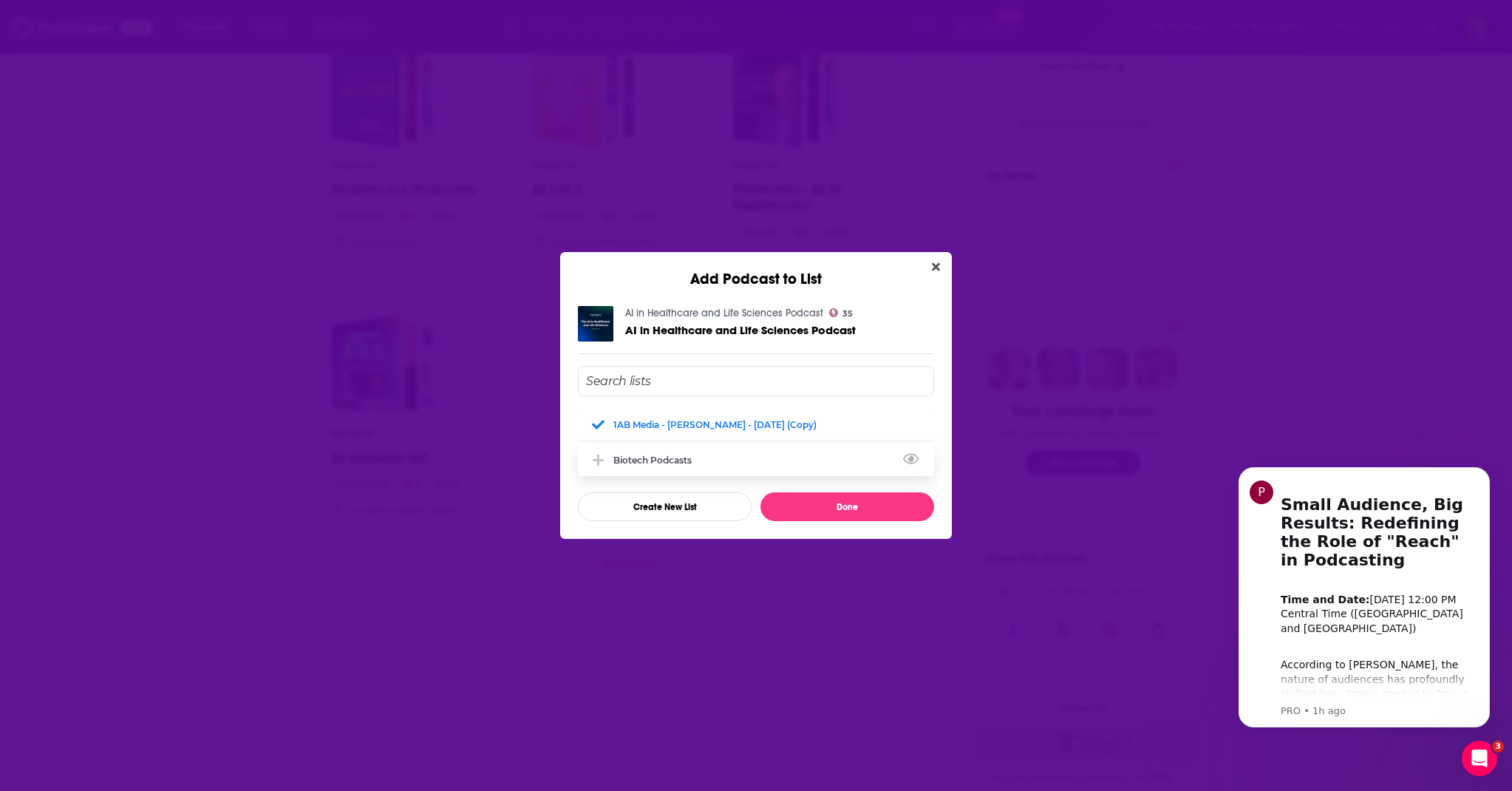
click at [643, 460] on div "Biotech Podcasts" at bounding box center [657, 460] width 87 height 11
click at [608, 425] on button "Add Podcast To List" at bounding box center [600, 424] width 27 height 16
click at [597, 421] on icon "Add Podcast To List" at bounding box center [598, 424] width 11 height 13
click at [837, 505] on button "Done" at bounding box center [847, 506] width 173 height 28
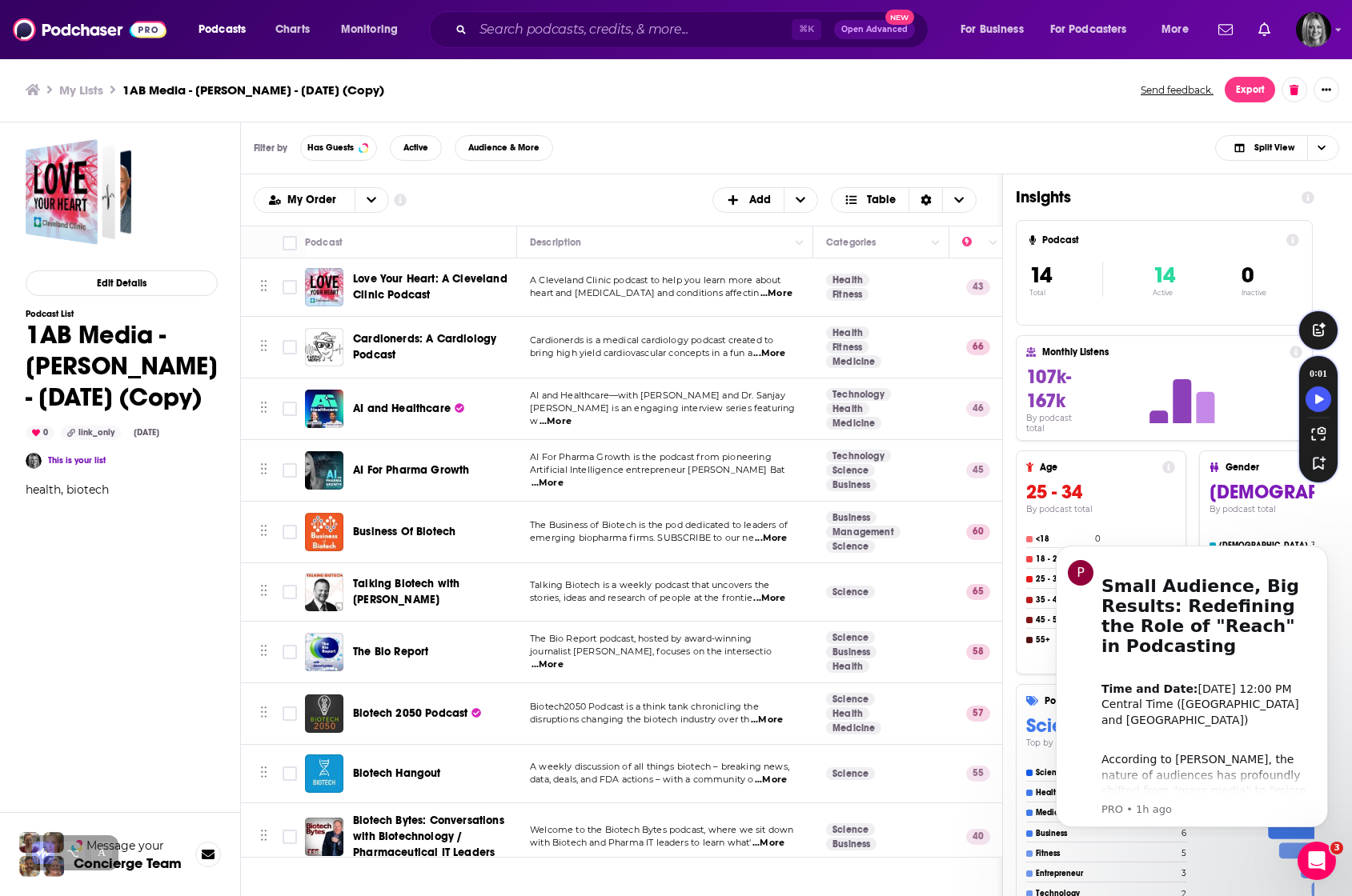
click at [224, 542] on div "Edit Details Podcast List 1AB Media - Clive Meanwell - Oct 2, 2025 (Copy) 0 lin…" at bounding box center [121, 567] width 241 height 889
click at [289, 471] on input "Toggle select row" at bounding box center [289, 470] width 14 height 14
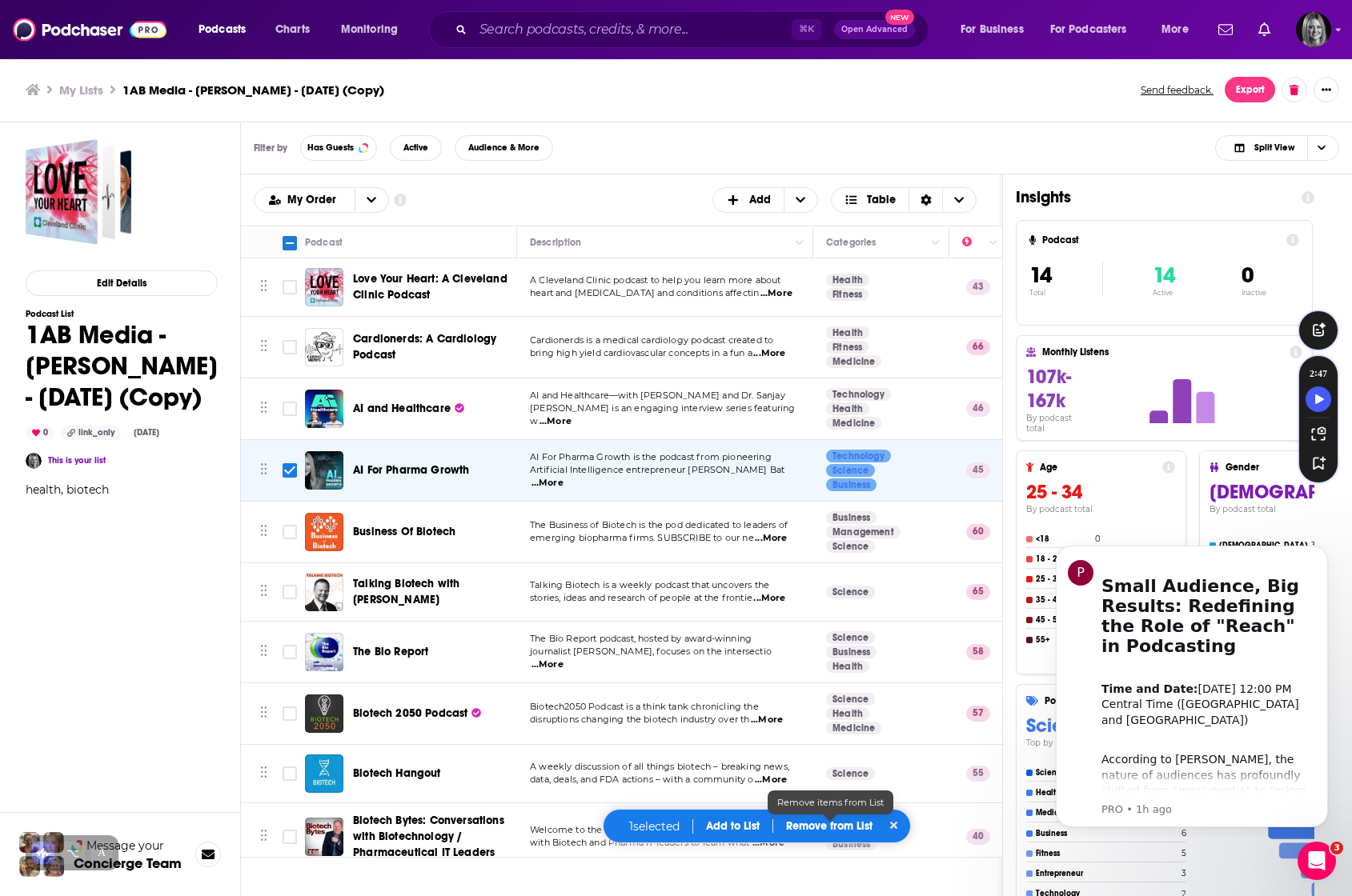
click at [818, 823] on p "Remove from List" at bounding box center [829, 826] width 86 height 14
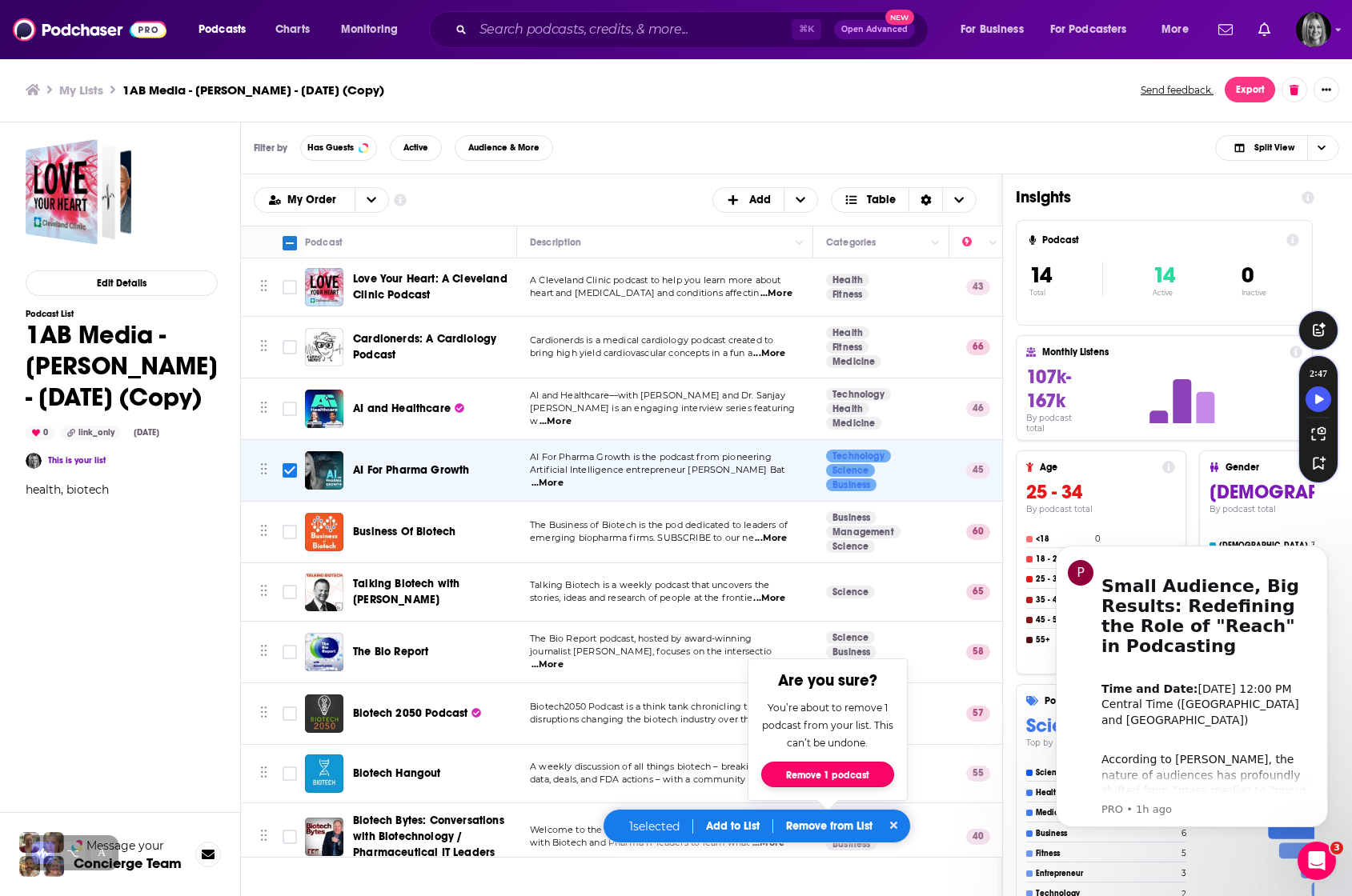
click at [818, 772] on button "Remove 1 podcast" at bounding box center [827, 774] width 133 height 25
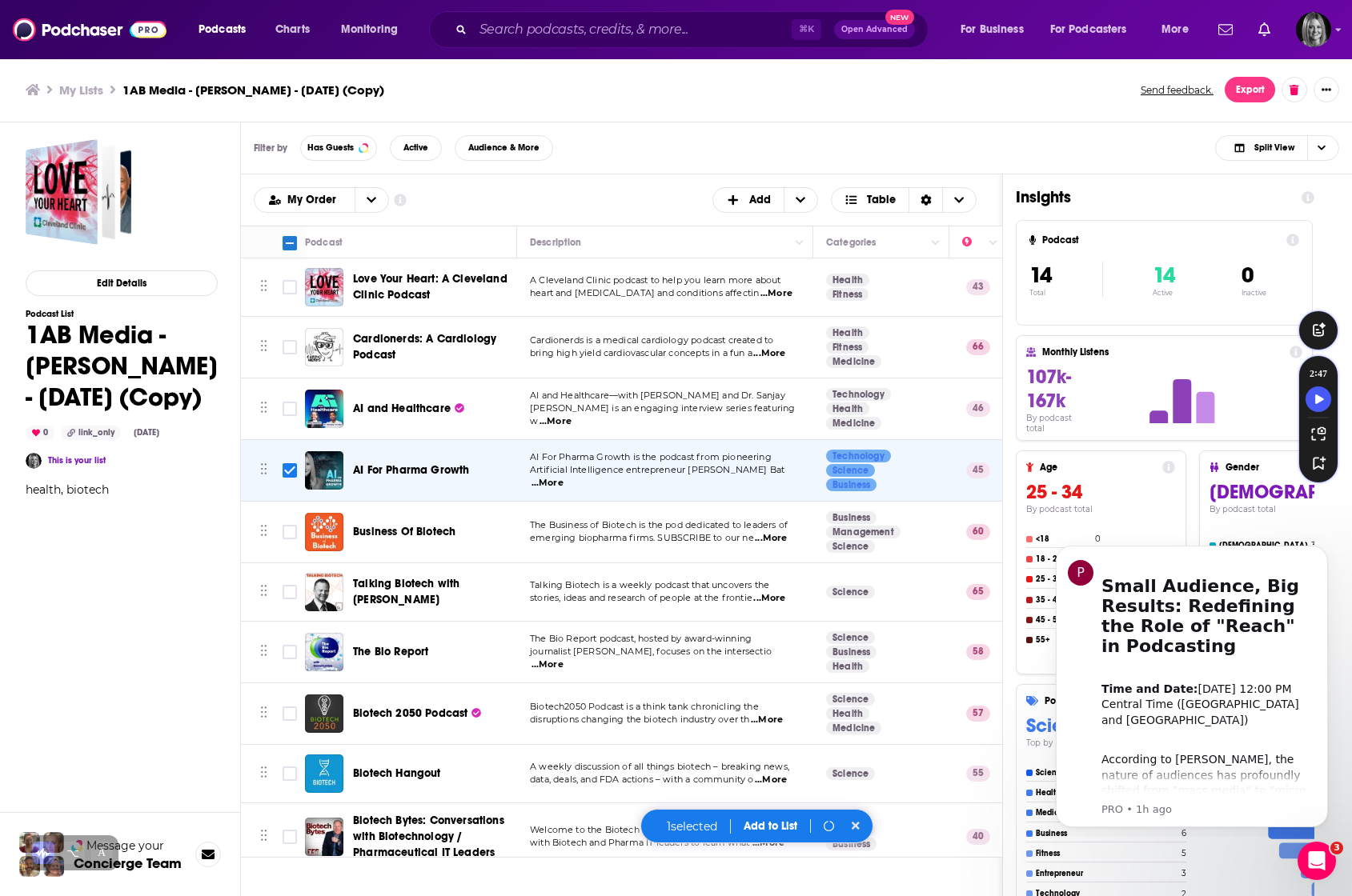
checkbox input "false"
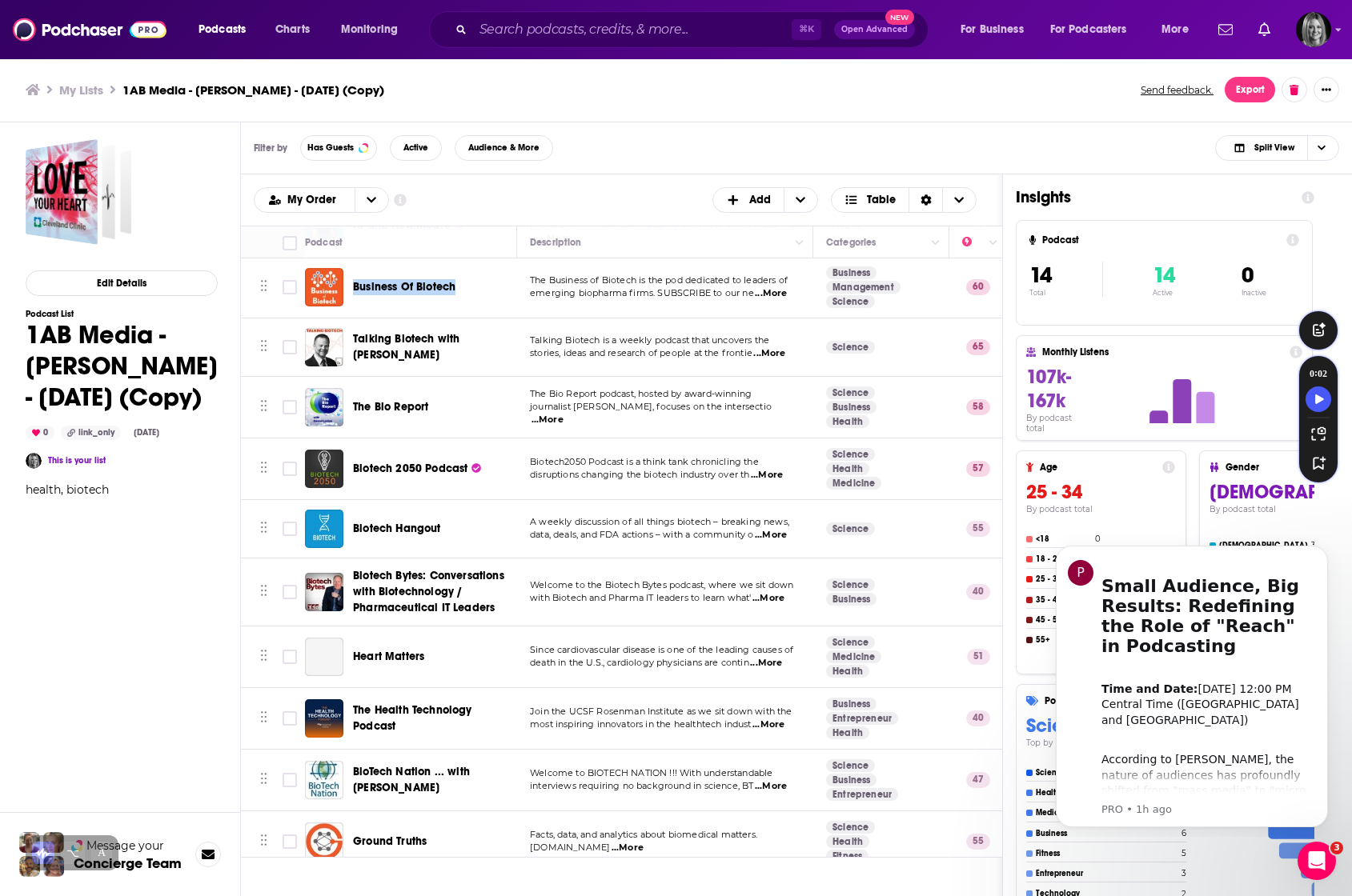
scroll to position [188, 0]
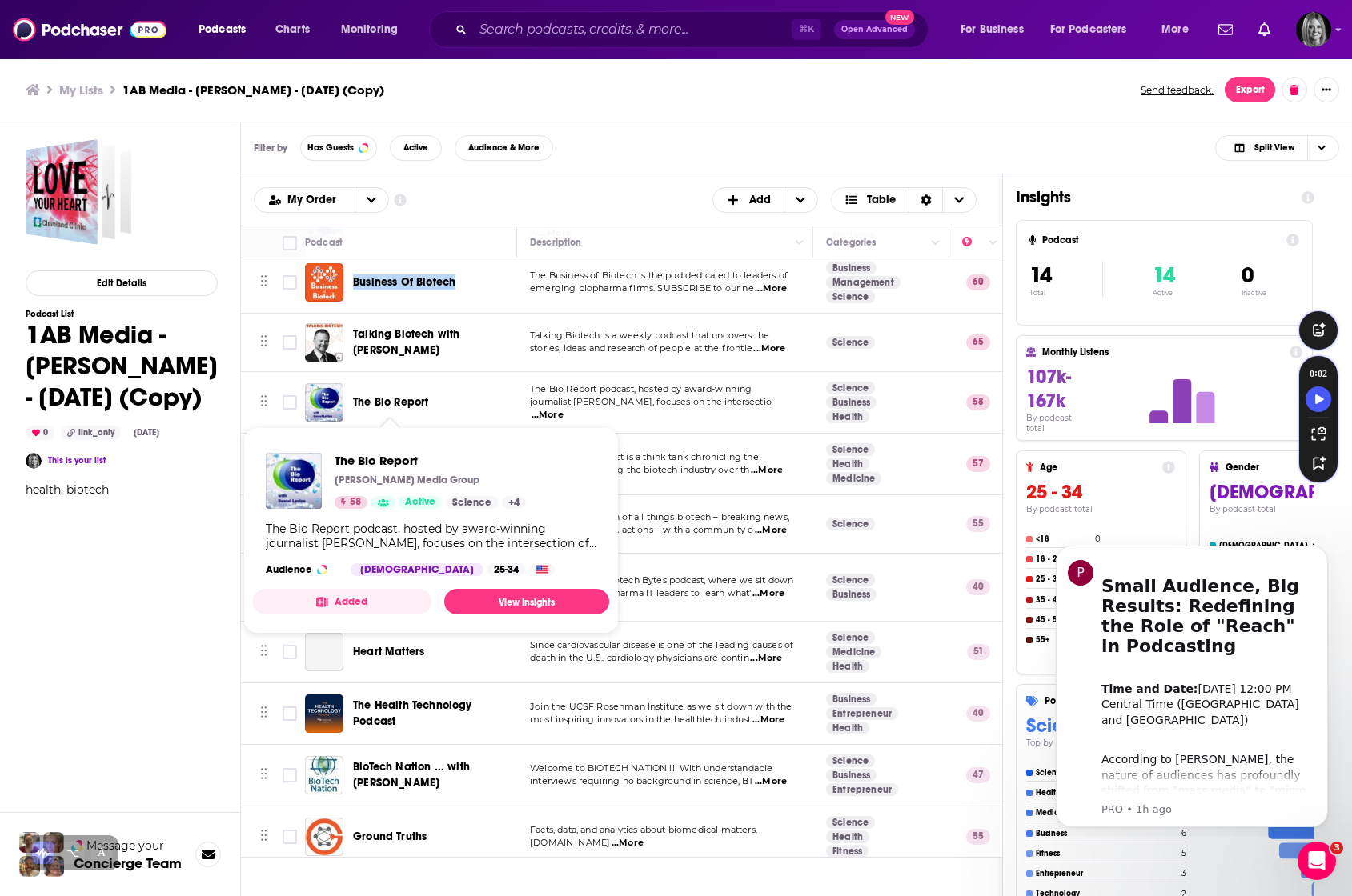
click at [415, 403] on span "The Bio Report" at bounding box center [391, 402] width 76 height 14
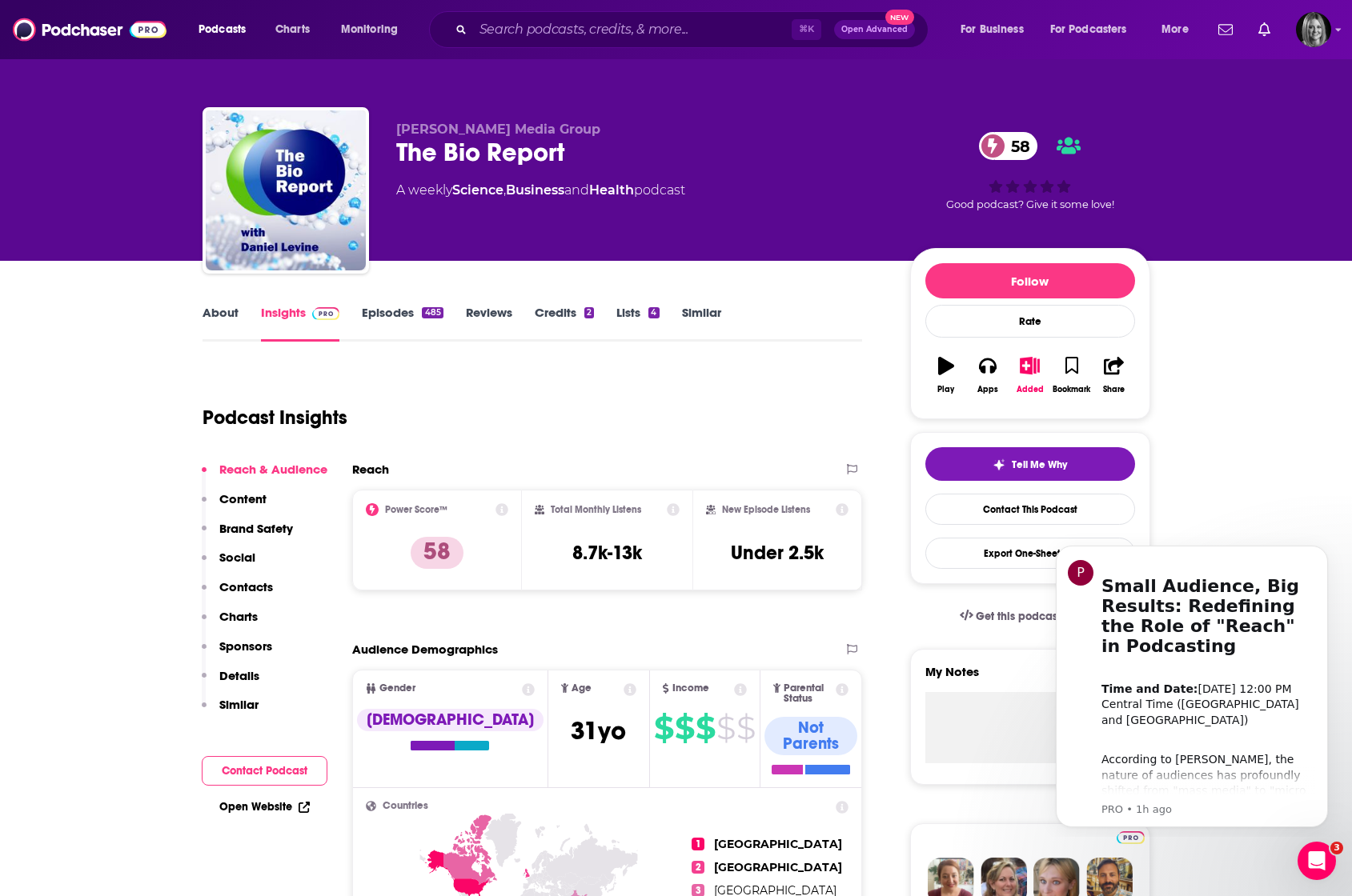
click at [401, 310] on link "Episodes 485" at bounding box center [402, 322] width 81 height 36
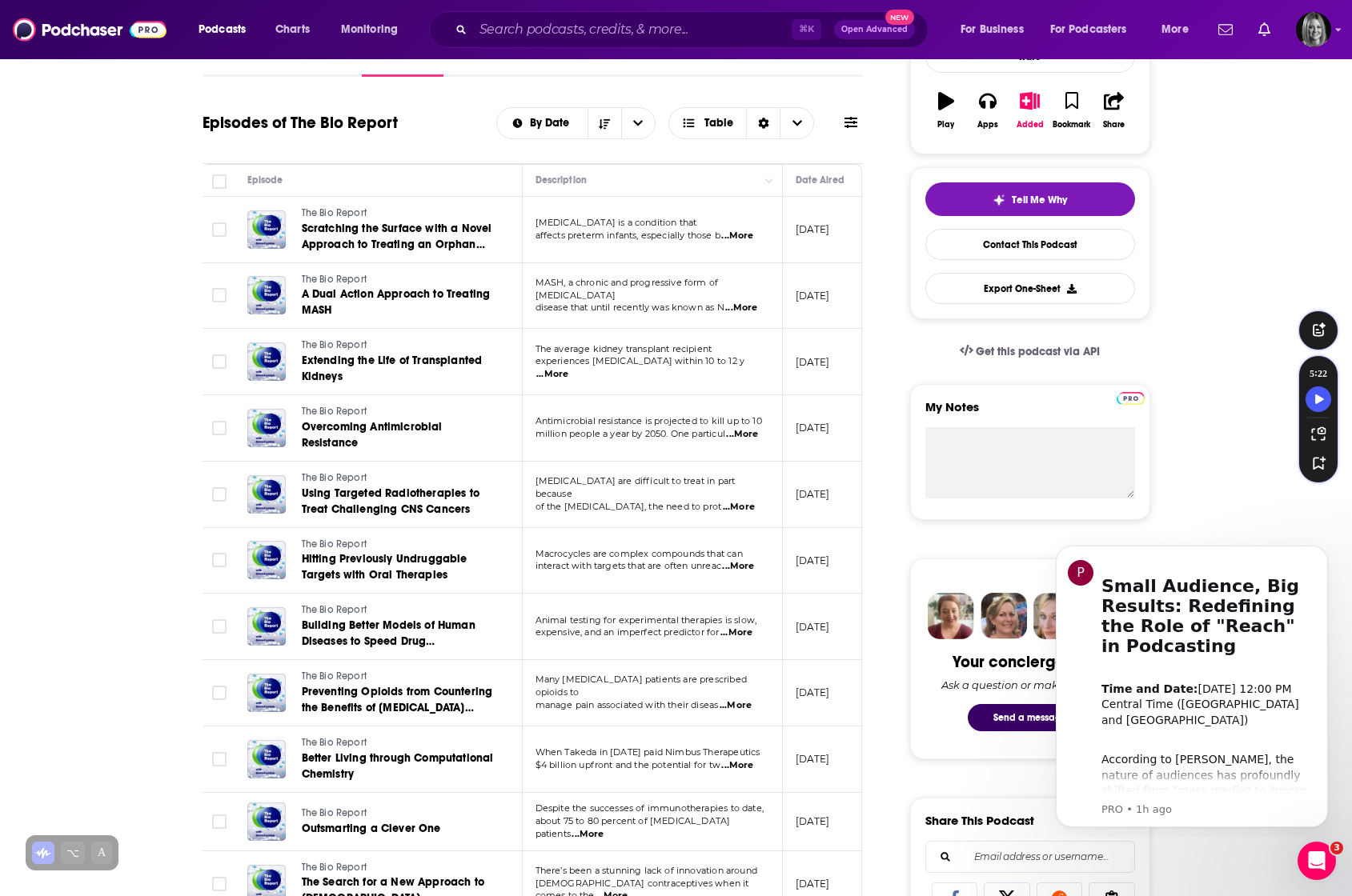
scroll to position [268, 0]
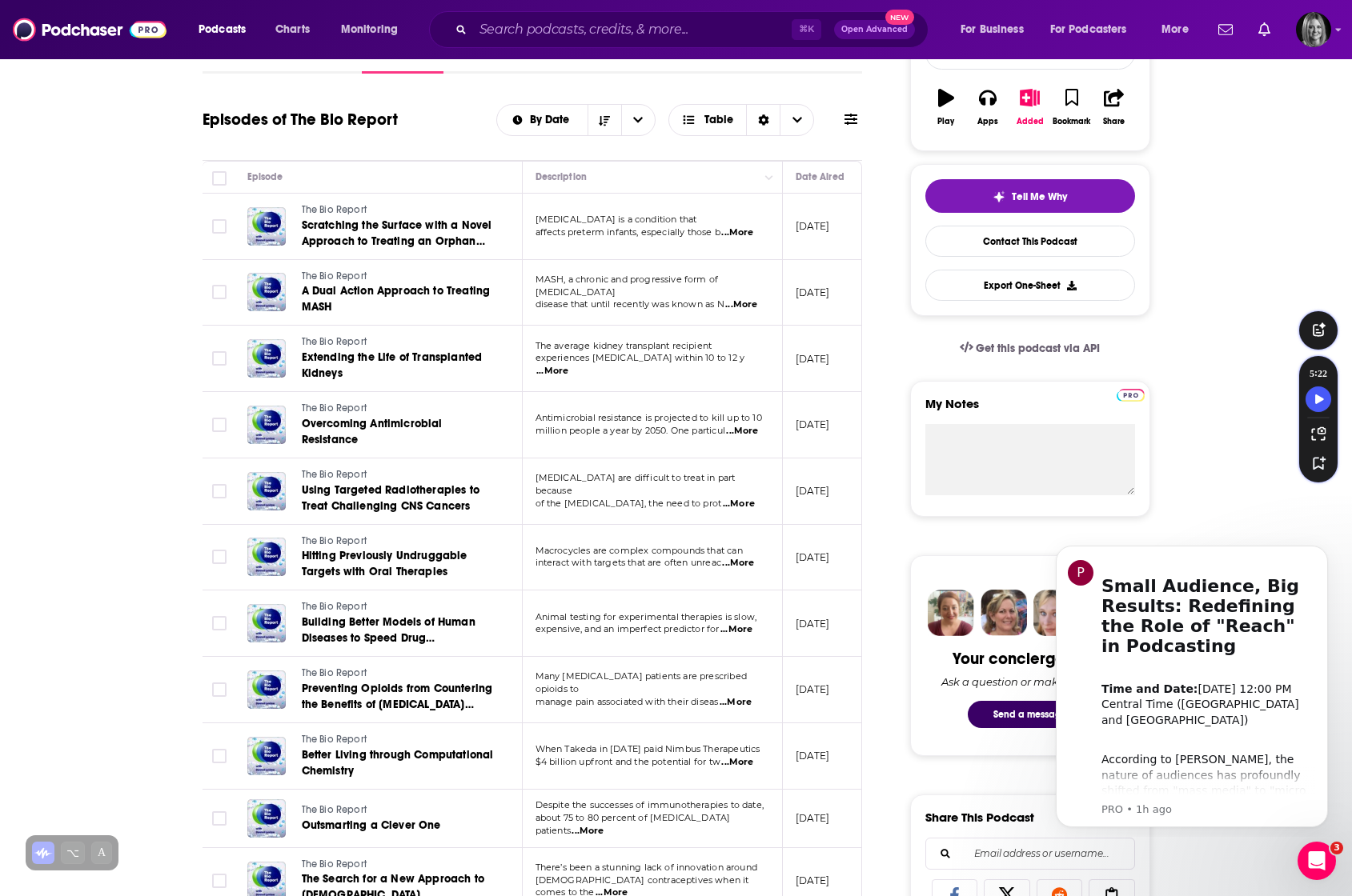
click at [745, 564] on span "...More" at bounding box center [738, 563] width 32 height 13
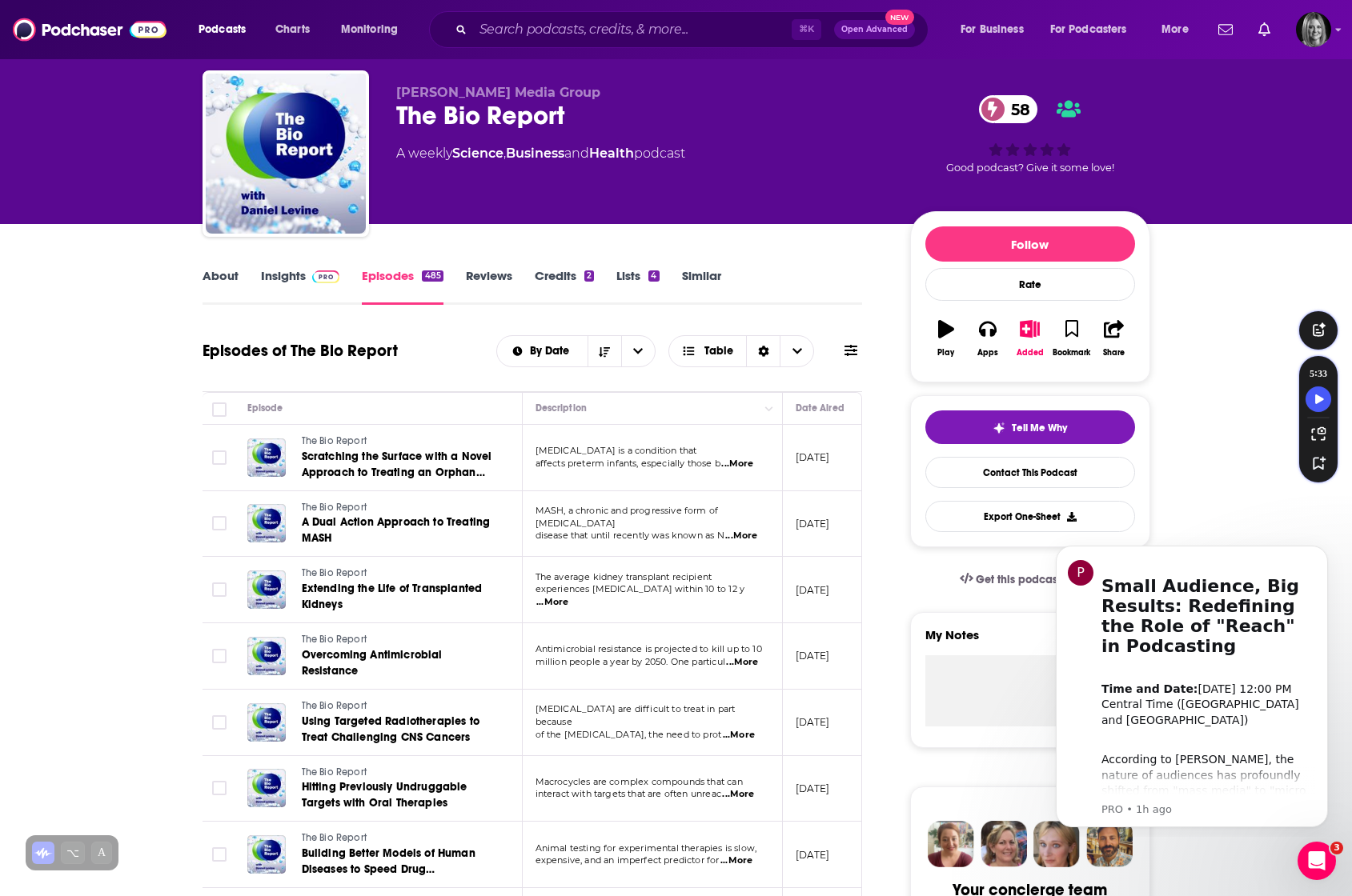
scroll to position [0, 0]
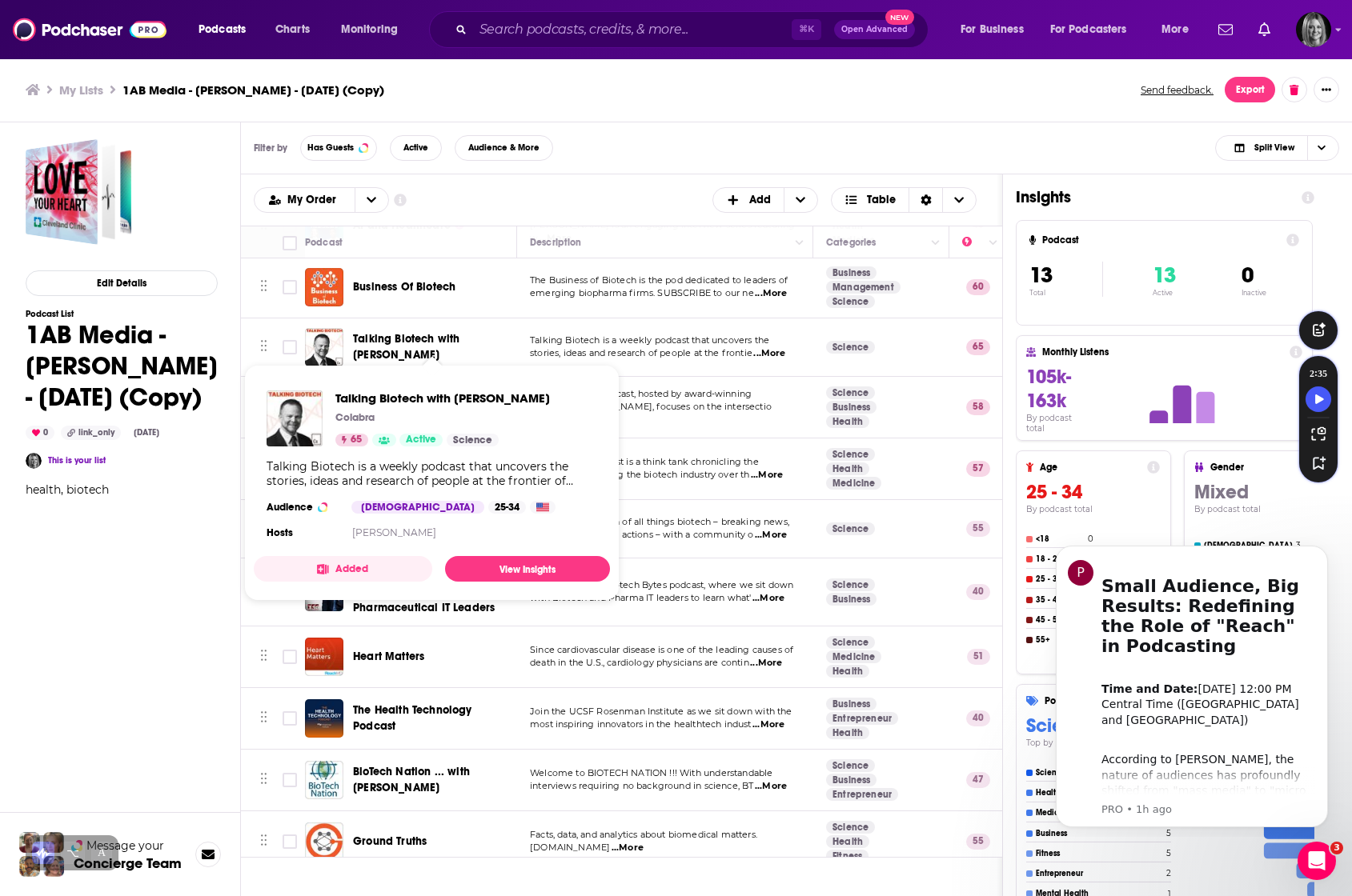
scroll to position [198, 0]
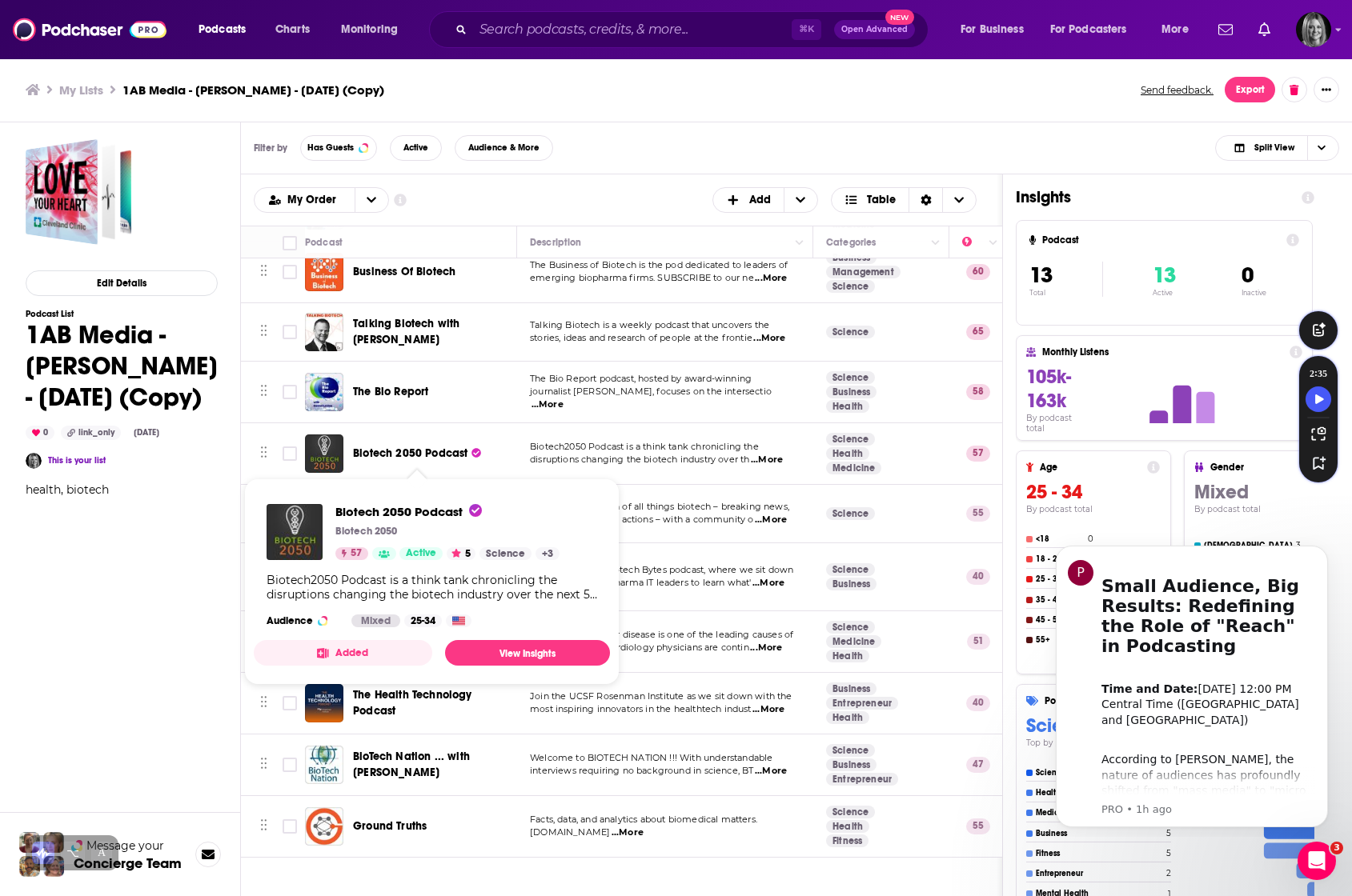
click at [428, 454] on span "Biotech 2050 Podcast" at bounding box center [410, 453] width 114 height 14
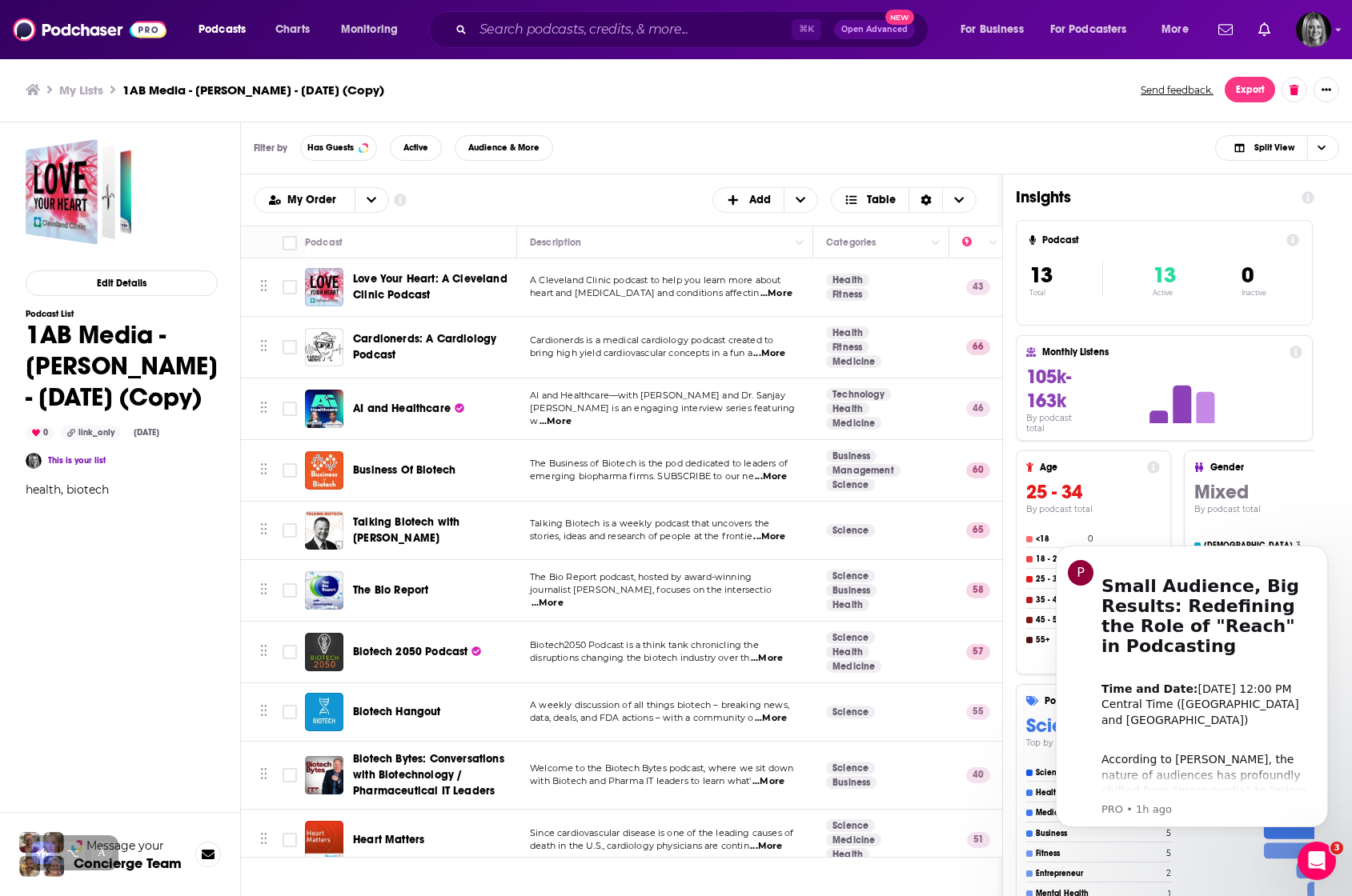
scroll to position [103, 0]
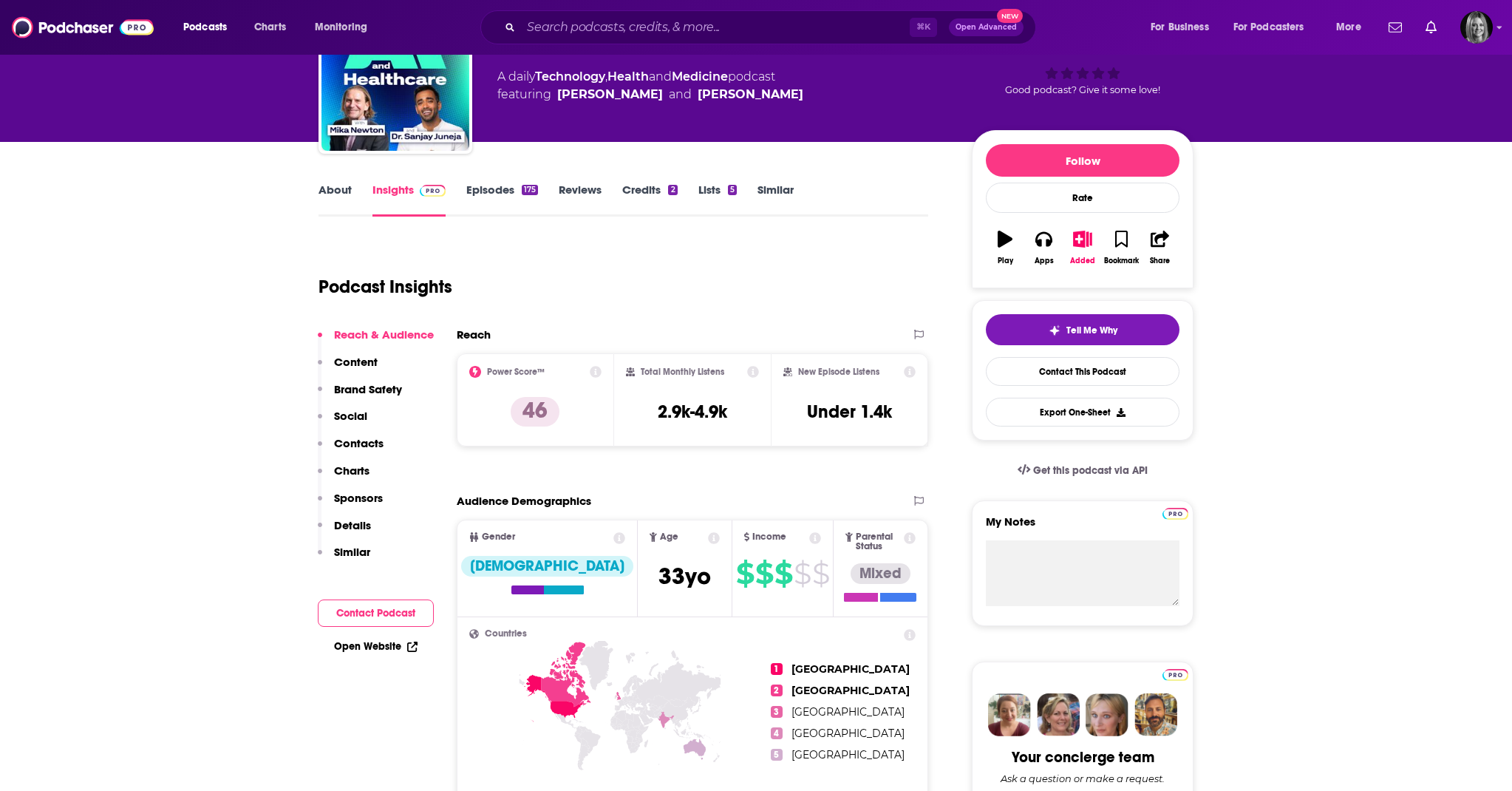
scroll to position [44, 0]
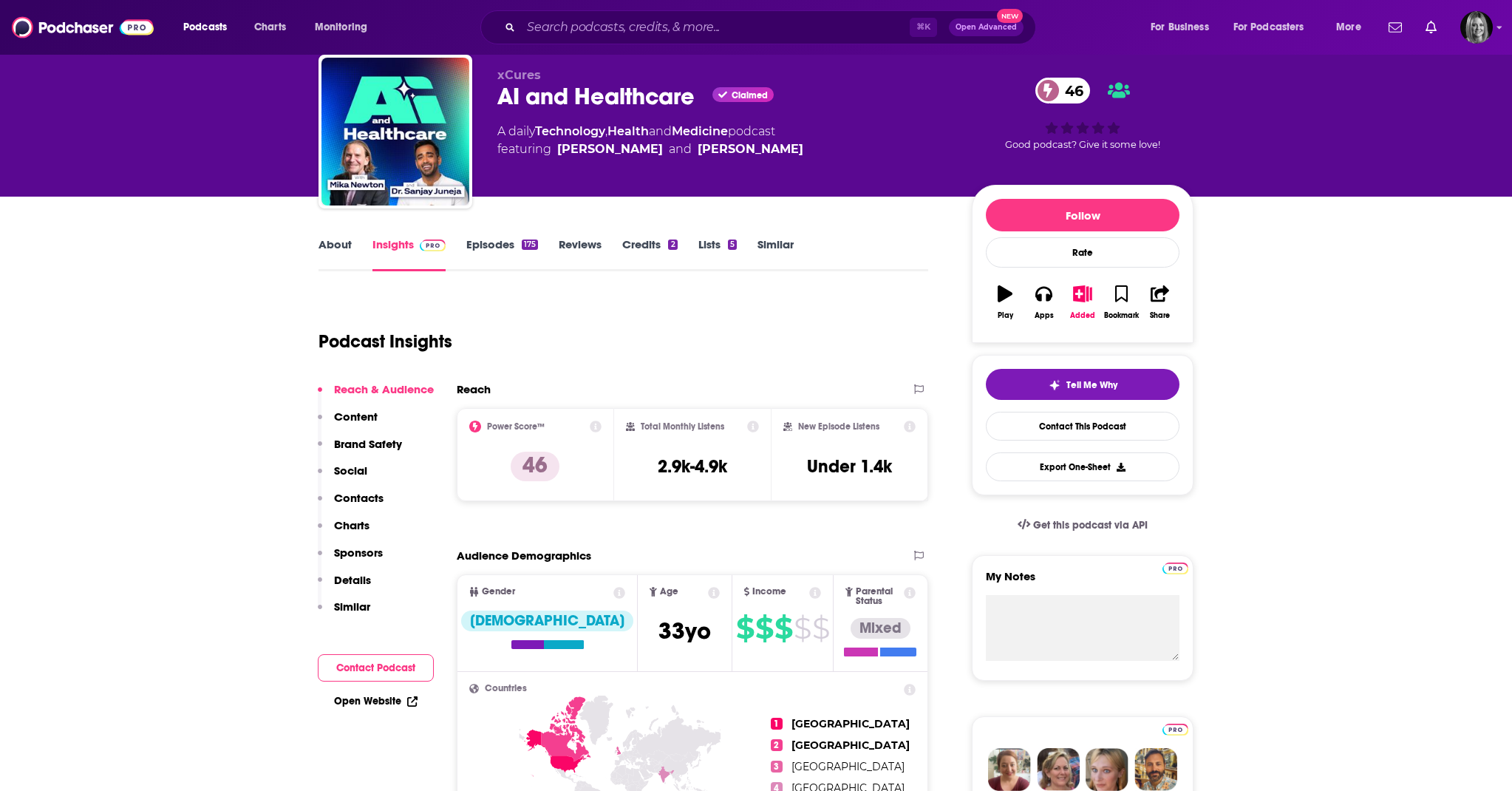
click at [500, 249] on link "Episodes 175" at bounding box center [501, 254] width 72 height 34
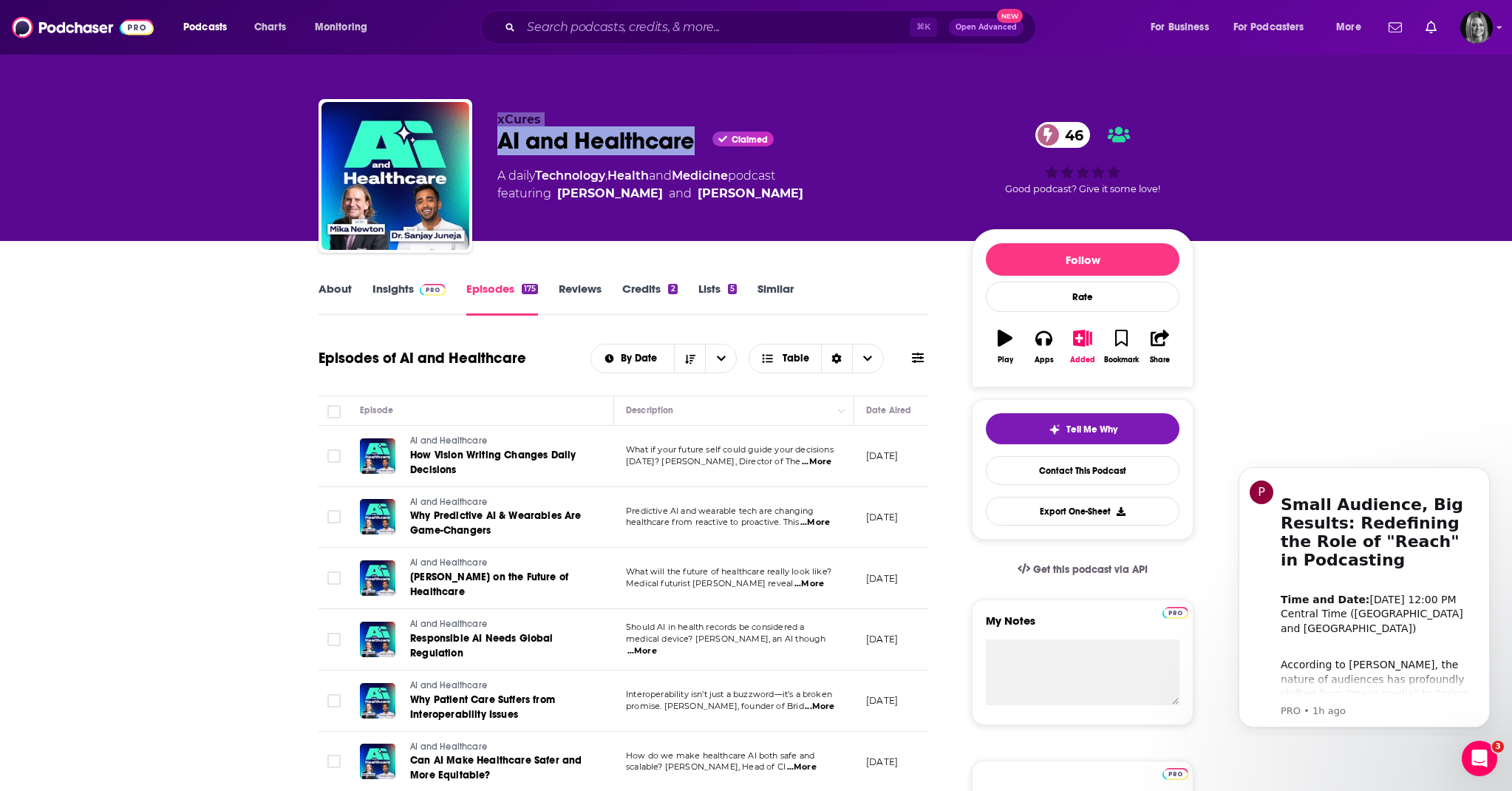
drag, startPoint x: 495, startPoint y: 118, endPoint x: 696, endPoint y: 149, distance: 203.4
click at [695, 149] on div "xCures AI and Healthcare Claimed 46 A daily Technology , Health and Medicine po…" at bounding box center [756, 179] width 875 height 160
copy div "xCures AI and Healthcare"
click at [381, 288] on link "Insights" at bounding box center [409, 298] width 73 height 34
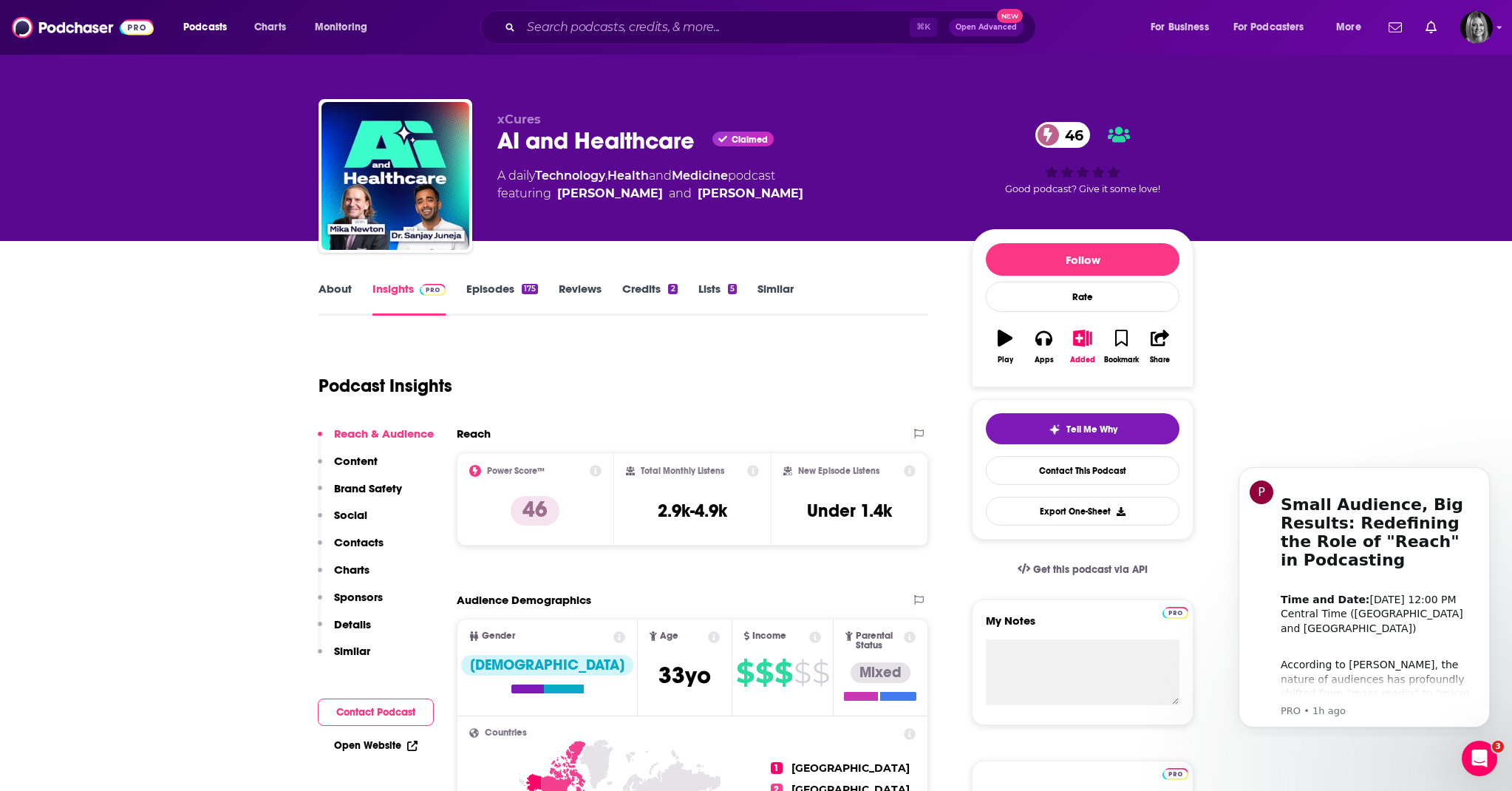
click at [504, 293] on link "Episodes 175" at bounding box center [501, 298] width 72 height 34
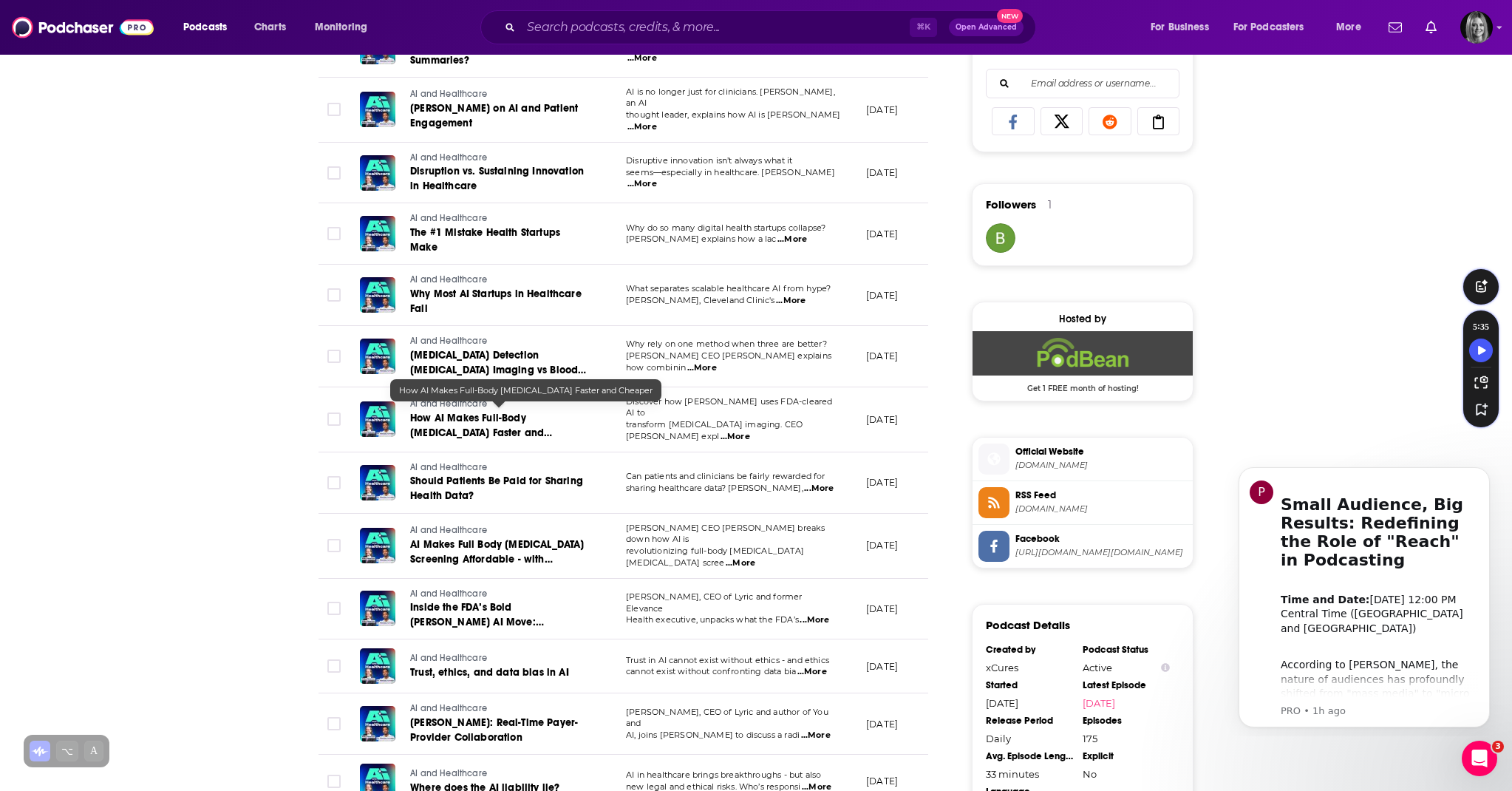
scroll to position [952, 0]
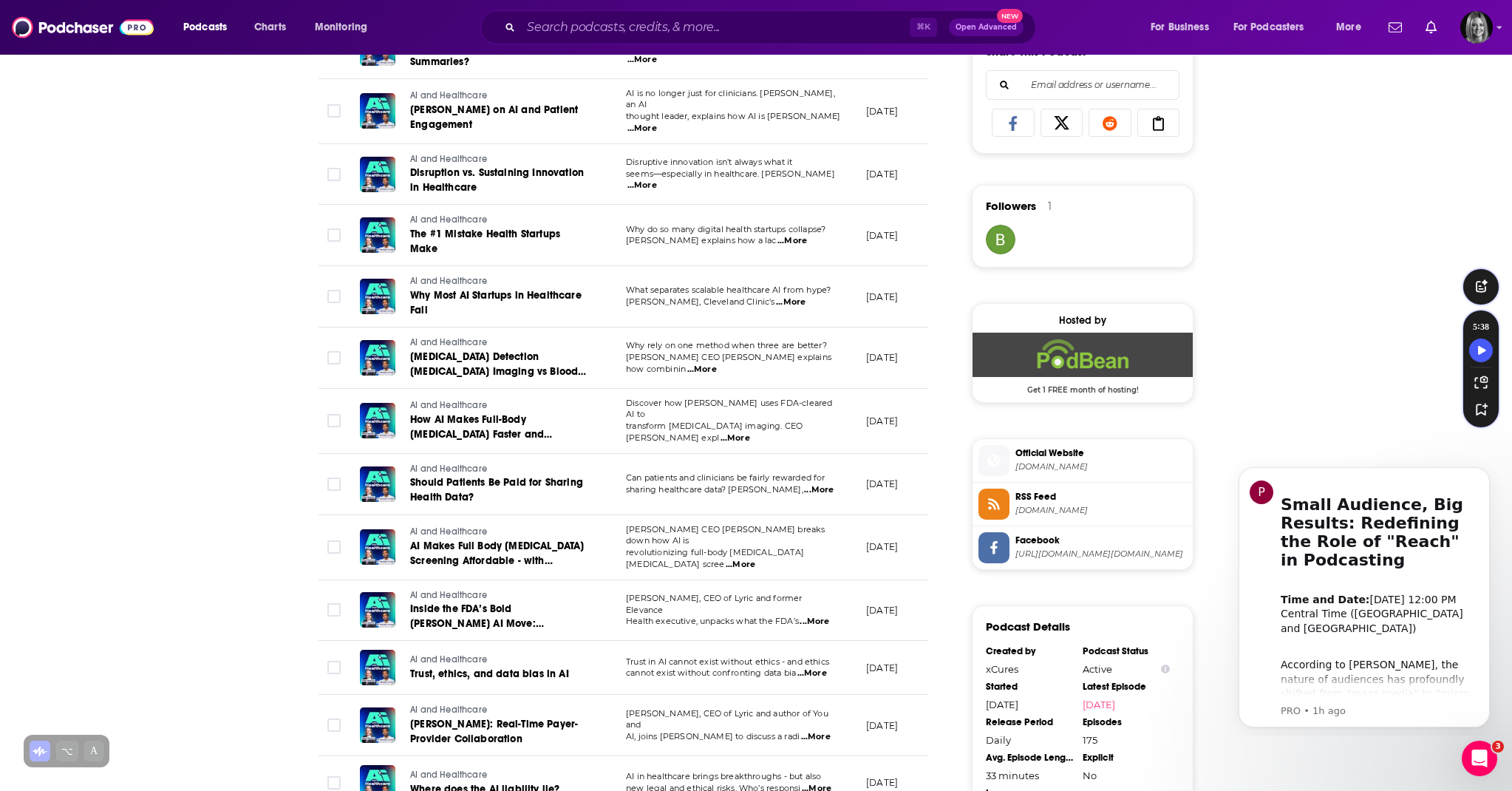
drag, startPoint x: 501, startPoint y: 401, endPoint x: 1192, endPoint y: 44, distance: 777.8
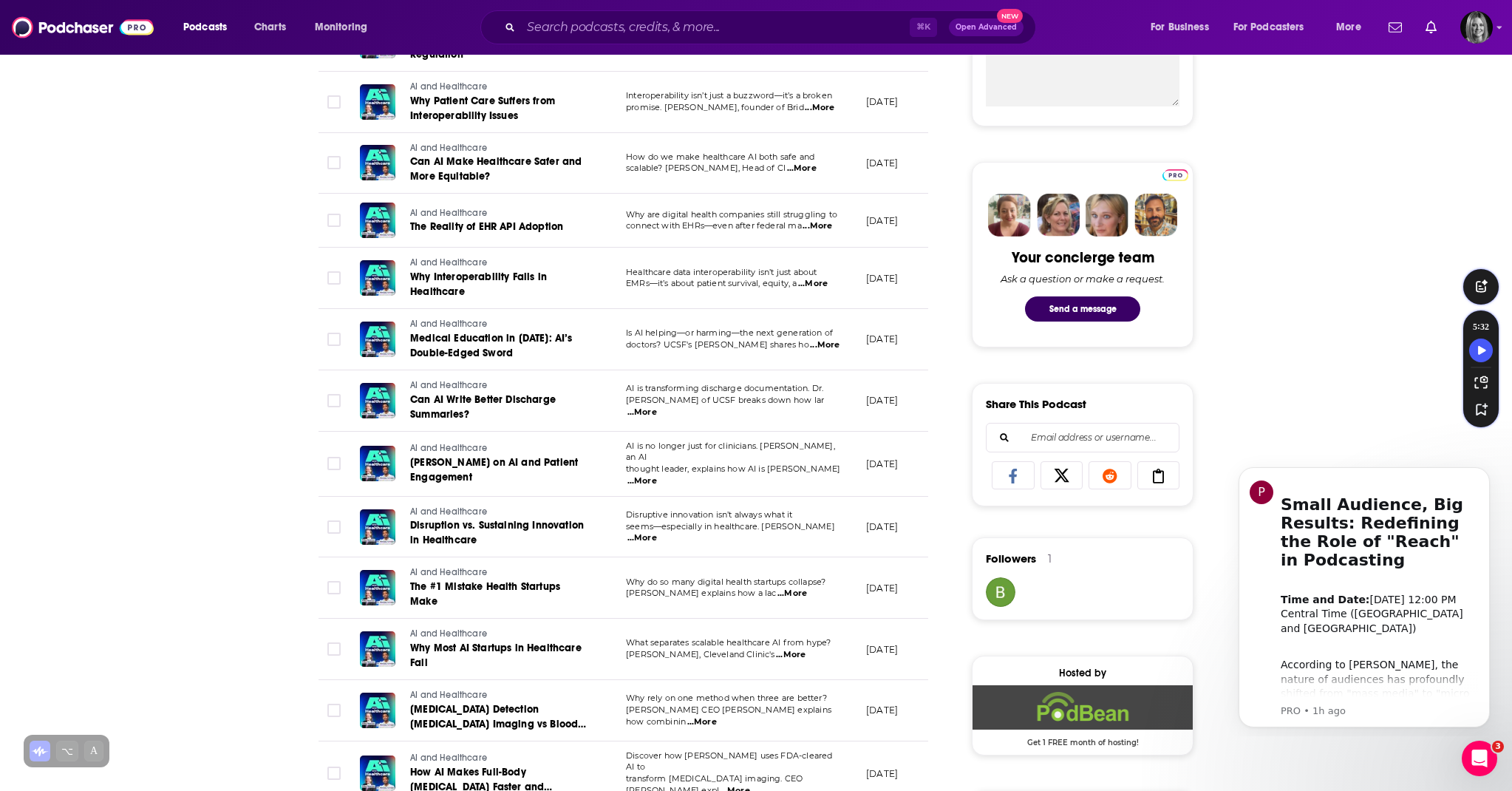
scroll to position [593, 0]
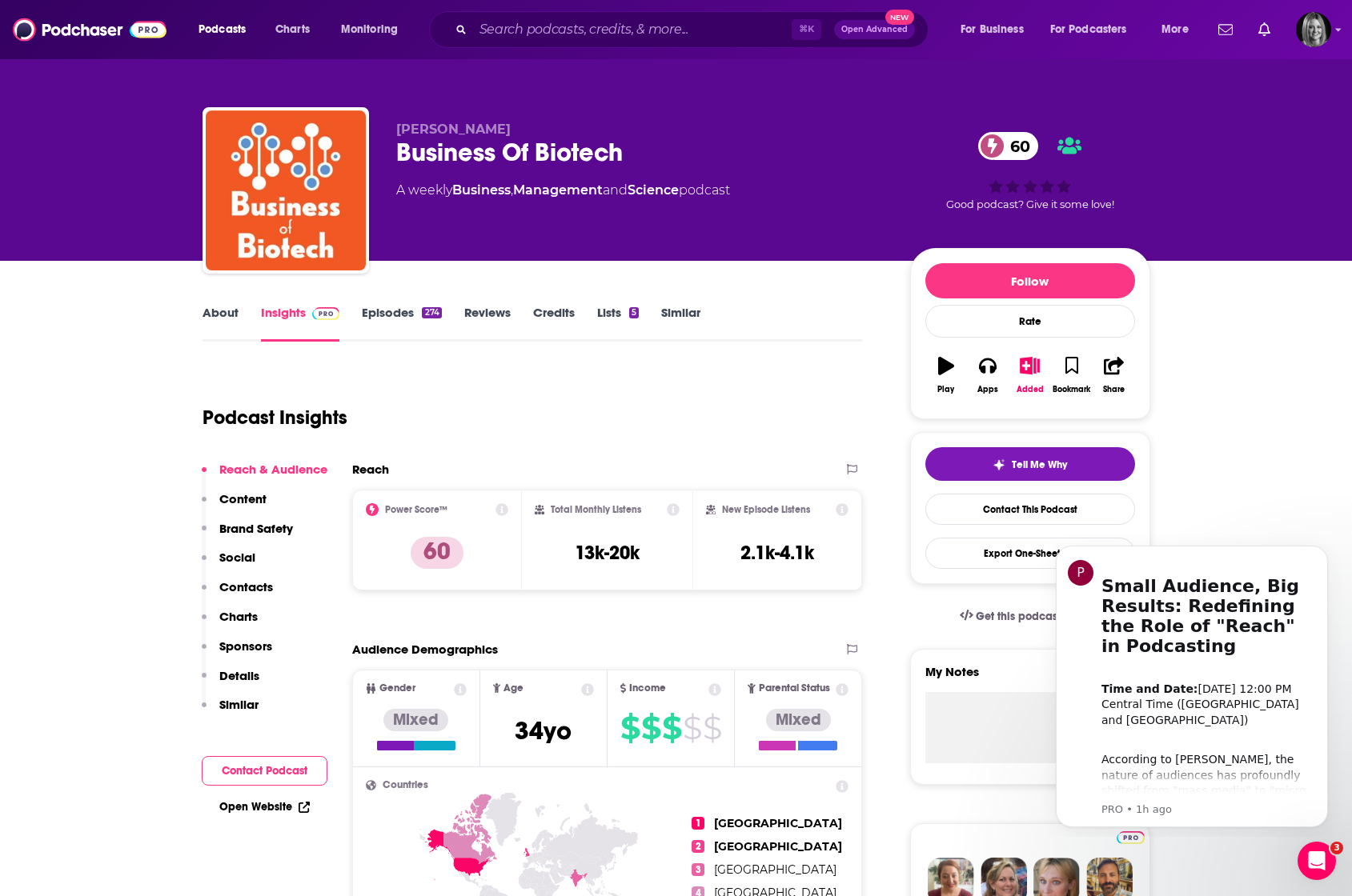
click at [397, 315] on link "Episodes 274" at bounding box center [401, 322] width 79 height 36
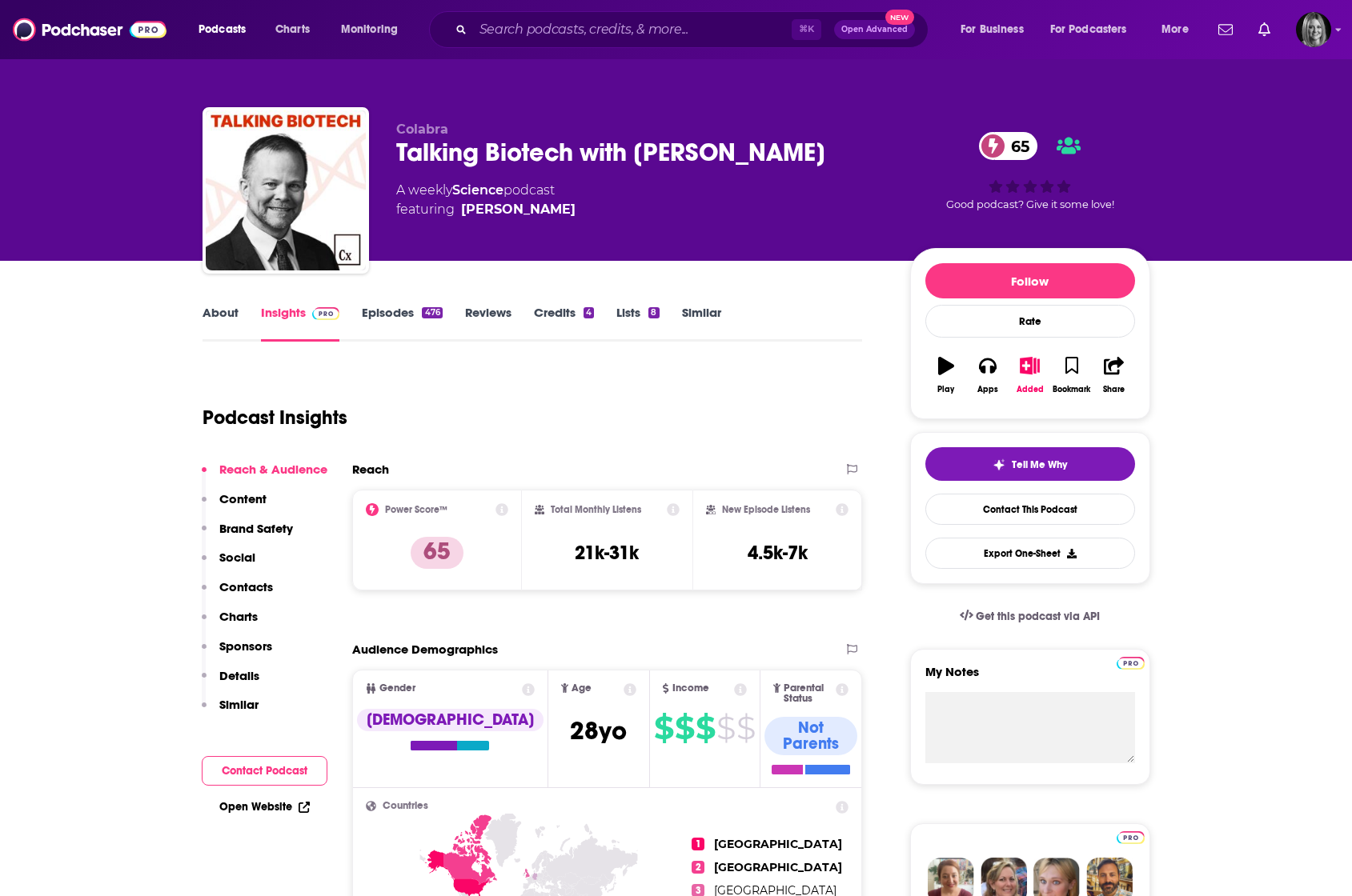
click at [374, 319] on link "Episodes 476" at bounding box center [402, 322] width 80 height 36
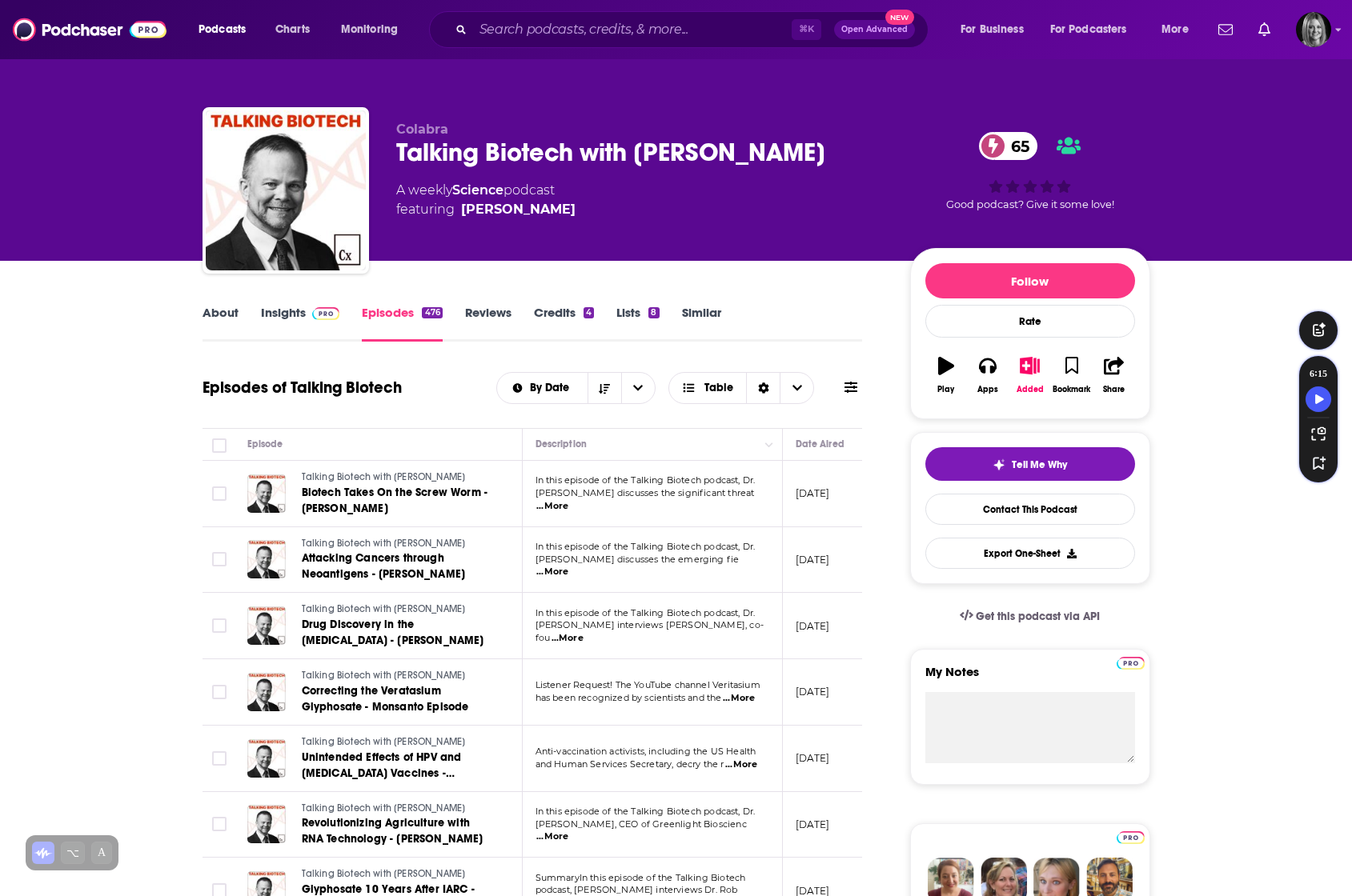
click at [568, 566] on span "...More" at bounding box center [552, 573] width 32 height 13
click at [621, 705] on td "Listener Request! The YouTube channel Veritasium has been recognized by scienti…" at bounding box center [652, 692] width 260 height 66
click at [583, 633] on span "...More" at bounding box center [567, 639] width 32 height 13
